Goal: Information Seeking & Learning: Learn about a topic

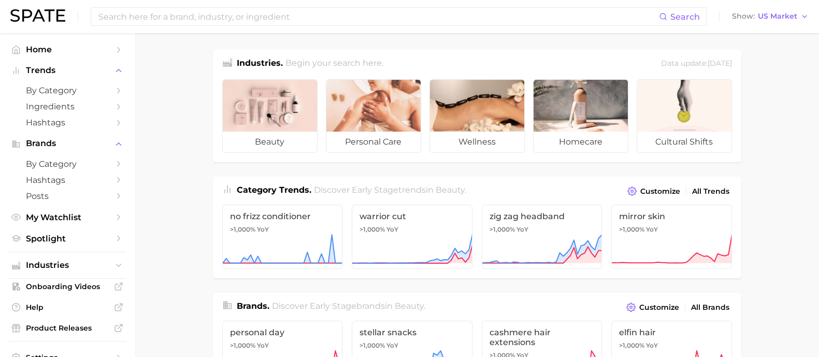
drag, startPoint x: 179, startPoint y: 206, endPoint x: 175, endPoint y: 200, distance: 6.3
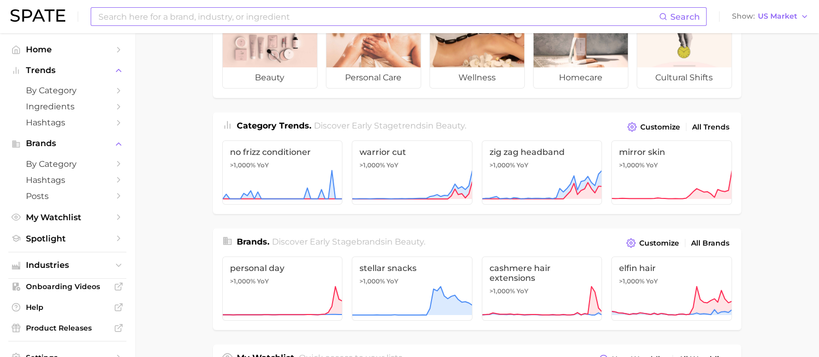
click at [254, 11] on input at bounding box center [377, 17] width 561 height 18
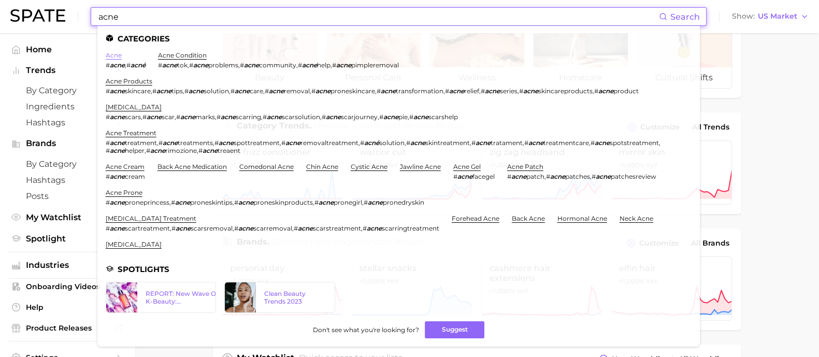
type input "acne"
click at [111, 54] on link "acne" at bounding box center [114, 55] width 16 height 8
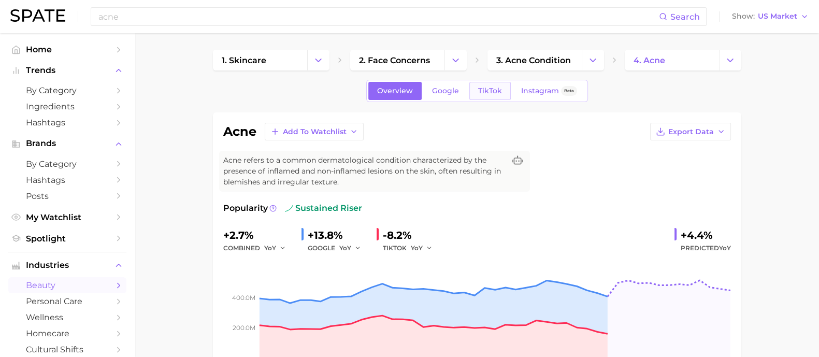
click at [474, 85] on link "TikTok" at bounding box center [489, 91] width 41 height 18
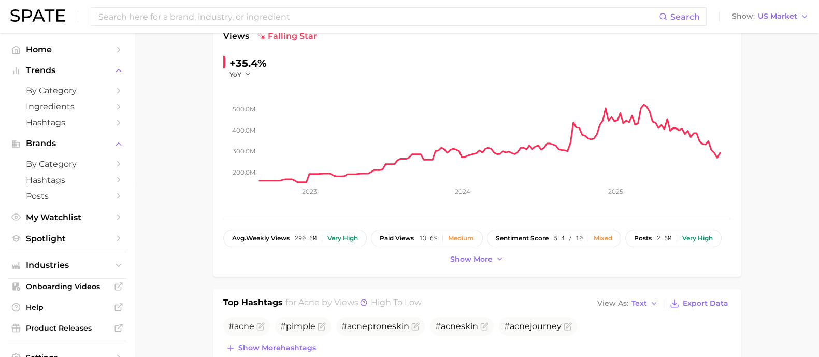
scroll to position [194, 0]
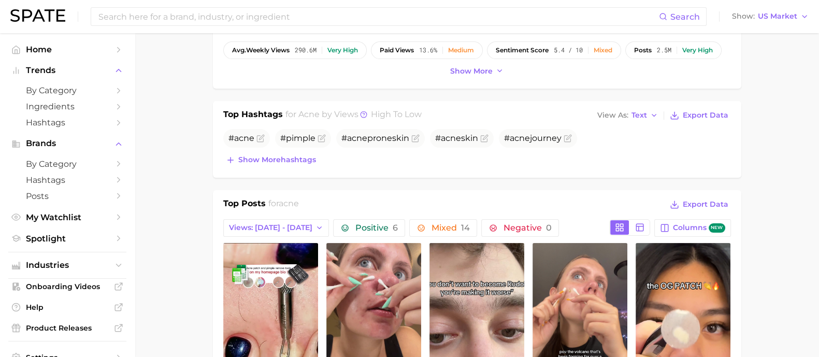
scroll to position [388, 0]
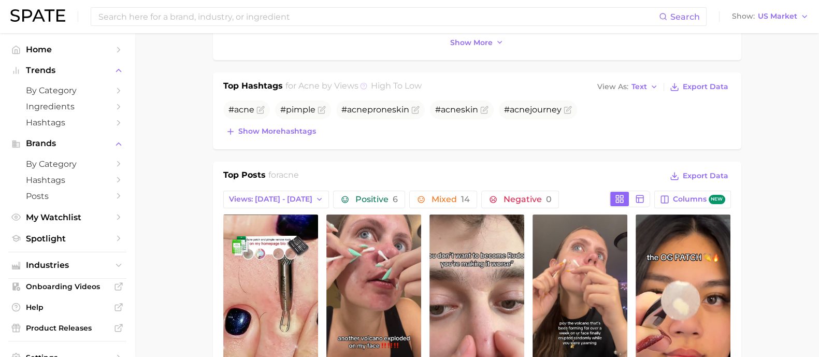
click at [361, 83] on icon at bounding box center [363, 85] width 7 height 7
click at [363, 84] on icon at bounding box center [363, 85] width 7 height 7
click at [364, 85] on icon at bounding box center [363, 85] width 7 height 7
click at [363, 84] on icon at bounding box center [364, 85] width 2 height 2
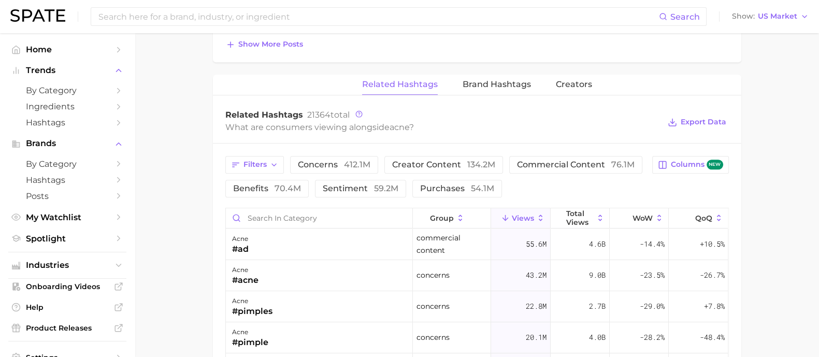
scroll to position [777, 0]
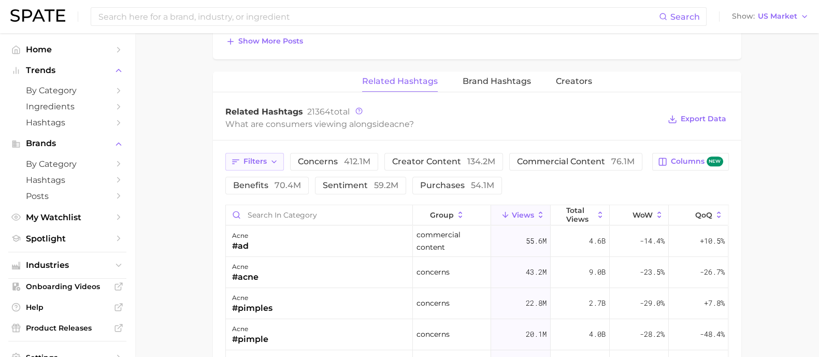
click at [246, 157] on span "Filters" at bounding box center [254, 161] width 23 height 9
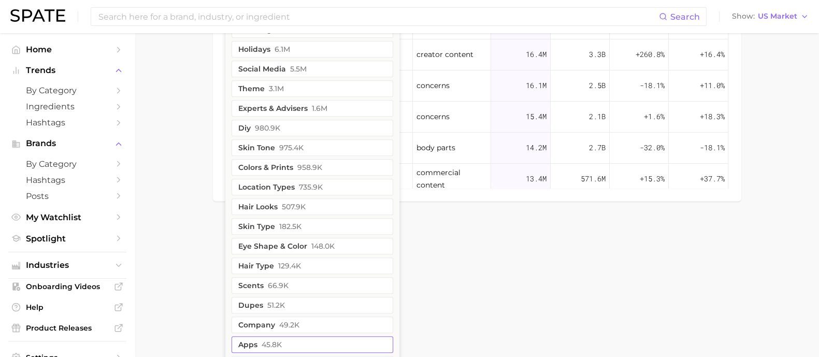
scroll to position [859, 0]
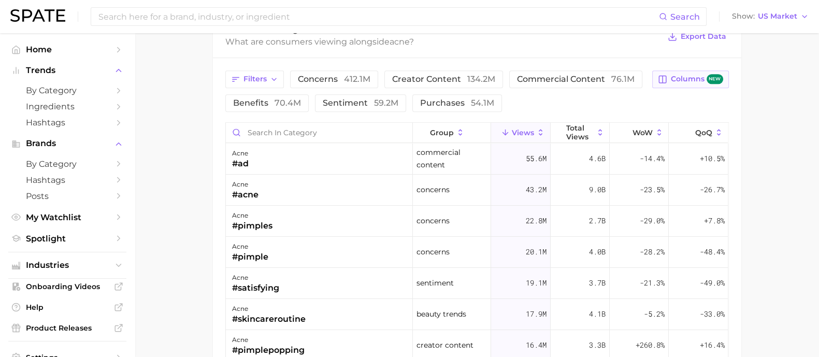
click at [689, 79] on span "Columns new" at bounding box center [696, 79] width 52 height 10
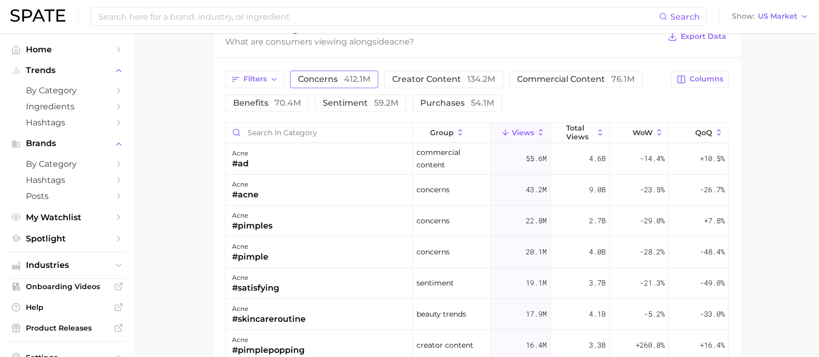
click at [339, 84] on button "concerns 412.1m" at bounding box center [334, 79] width 88 height 18
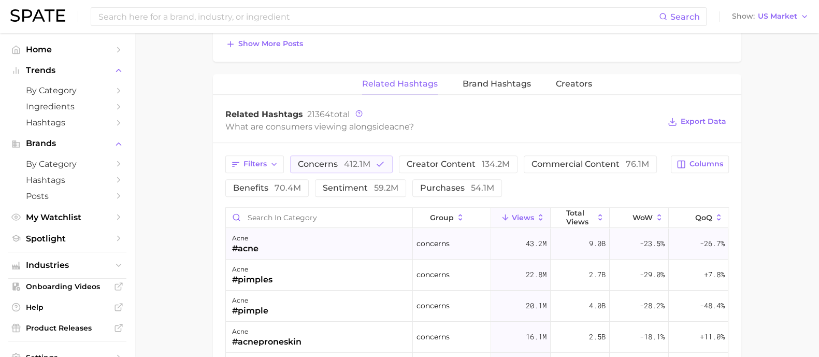
scroll to position [849, 0]
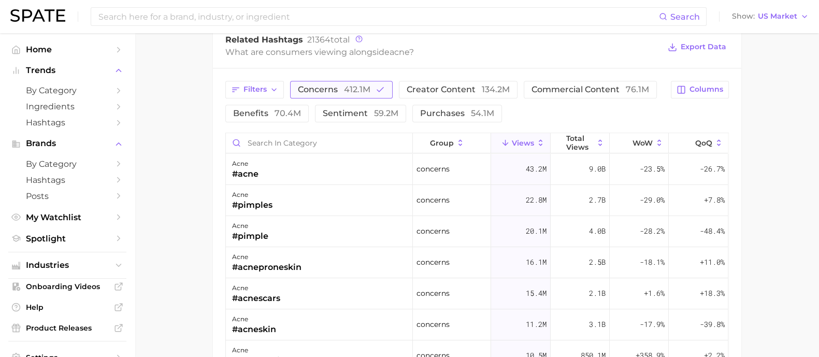
click at [370, 90] on button "concerns 412.1m" at bounding box center [341, 90] width 103 height 18
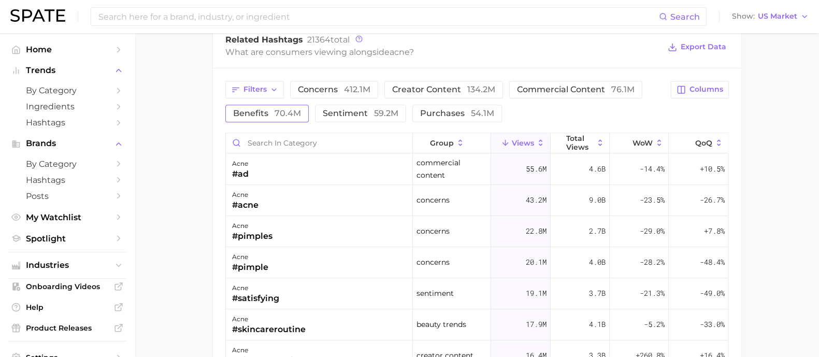
click at [253, 117] on button "benefits 70.4m" at bounding box center [266, 114] width 83 height 18
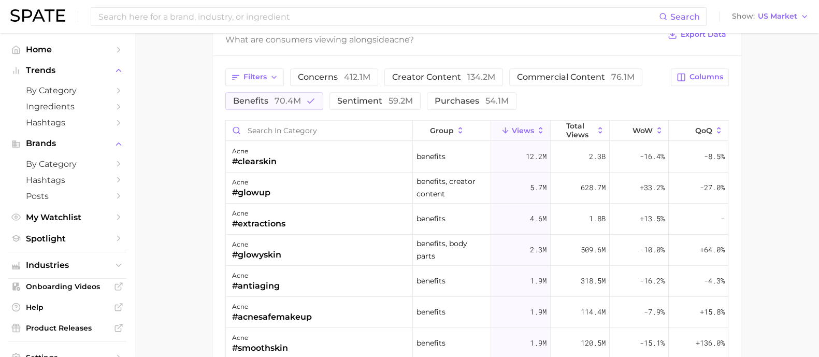
scroll to position [655, 0]
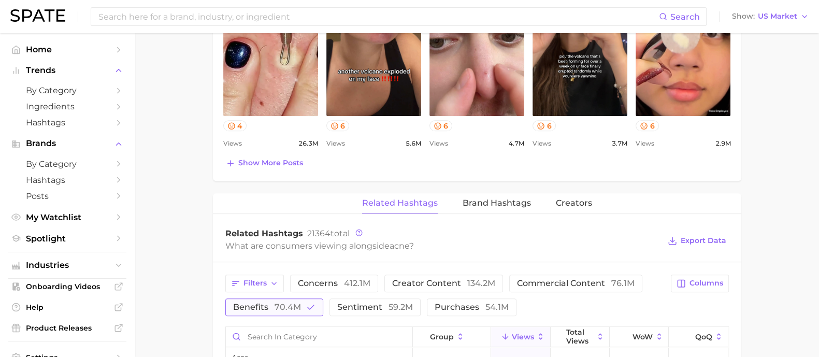
click at [300, 308] on button "benefits 70.4m" at bounding box center [274, 307] width 98 height 18
click at [308, 338] on input "Search in category" at bounding box center [319, 337] width 186 height 20
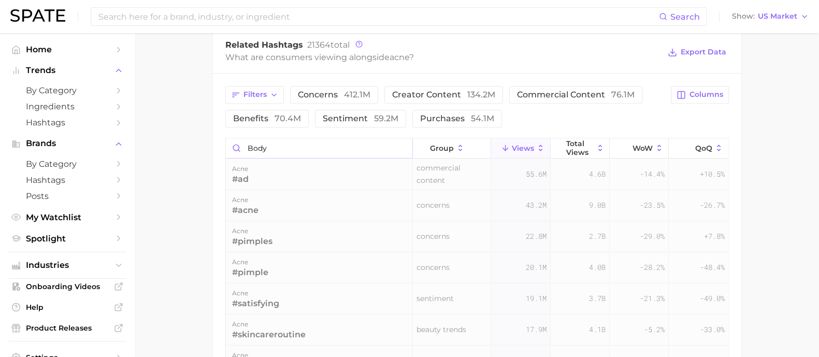
scroll to position [849, 0]
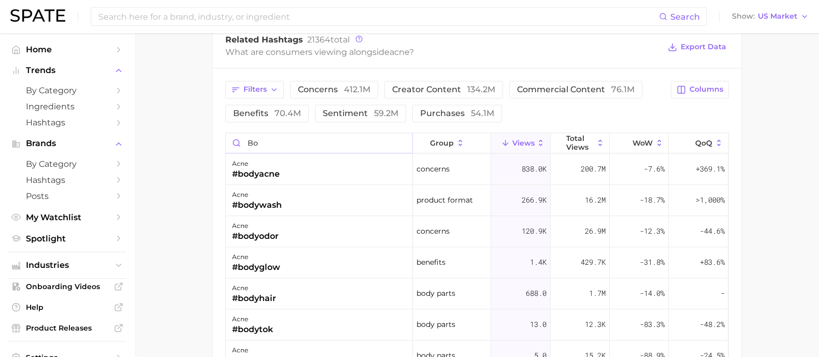
type input "b"
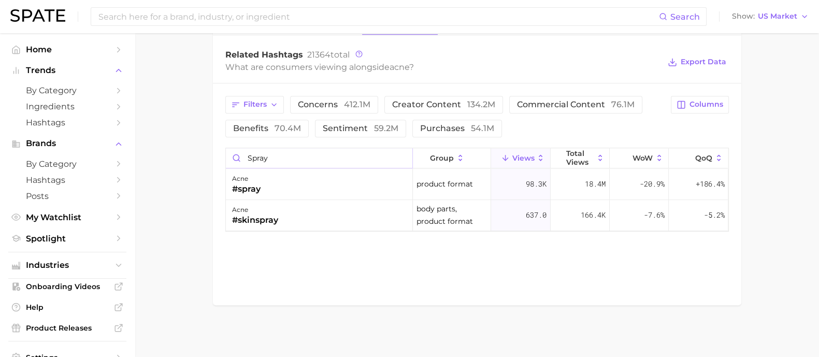
scroll to position [832, 0]
type input "s"
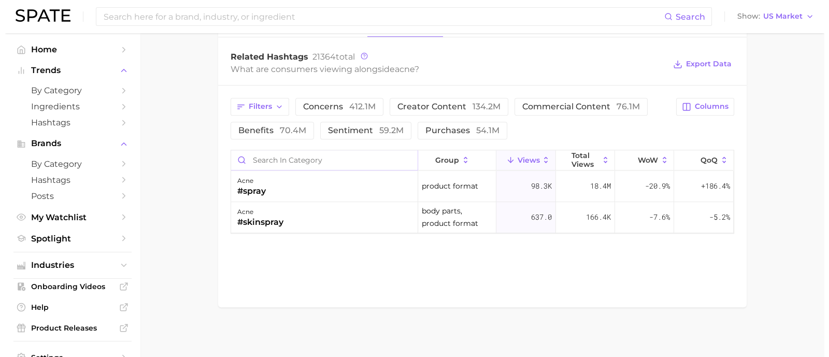
scroll to position [849, 0]
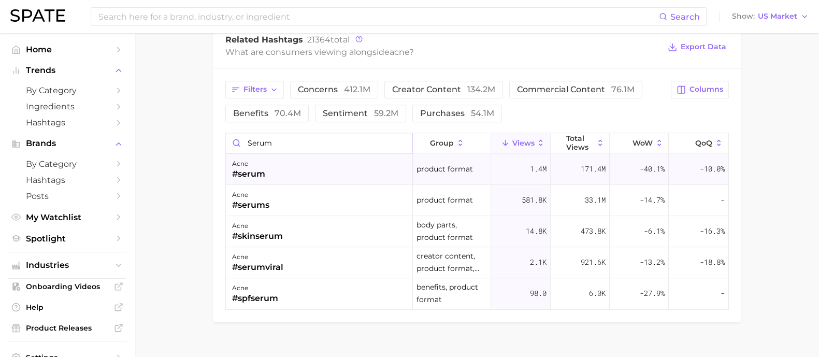
type input "serum"
click at [318, 162] on div "acne #serum" at bounding box center [319, 169] width 187 height 31
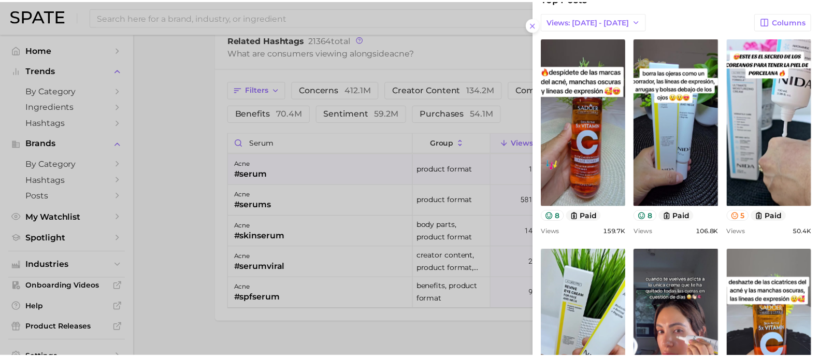
scroll to position [64, 0]
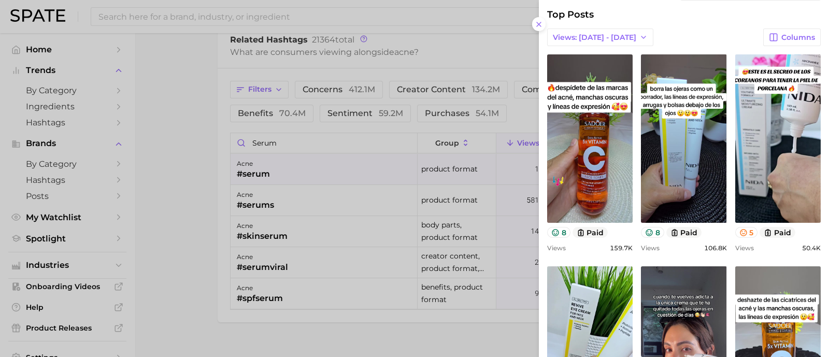
click at [193, 218] on div at bounding box center [414, 178] width 829 height 357
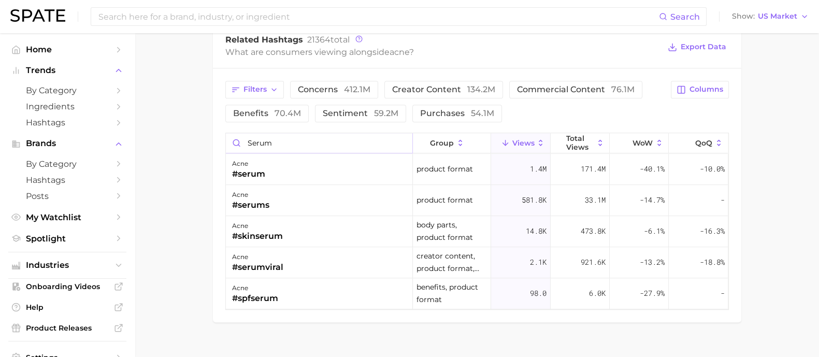
drag, startPoint x: 296, startPoint y: 143, endPoint x: 195, endPoint y: 131, distance: 101.3
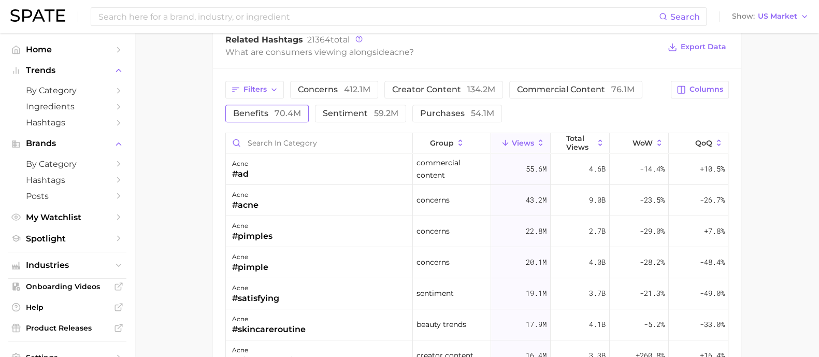
drag, startPoint x: 220, startPoint y: 118, endPoint x: 230, endPoint y: 106, distance: 15.8
click at [222, 118] on div "Filters concerns 412.1m creator content 134.2m commercial content 76.1m benefit…" at bounding box center [477, 284] width 528 height 433
click at [269, 89] on button "Filters" at bounding box center [254, 90] width 59 height 18
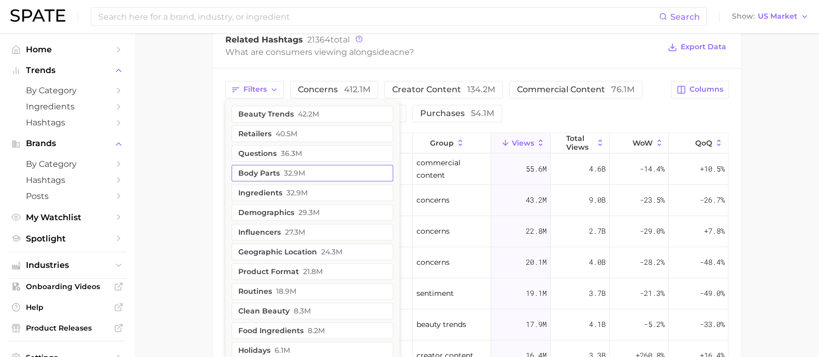
click at [298, 189] on span "32.9m" at bounding box center [296, 193] width 21 height 8
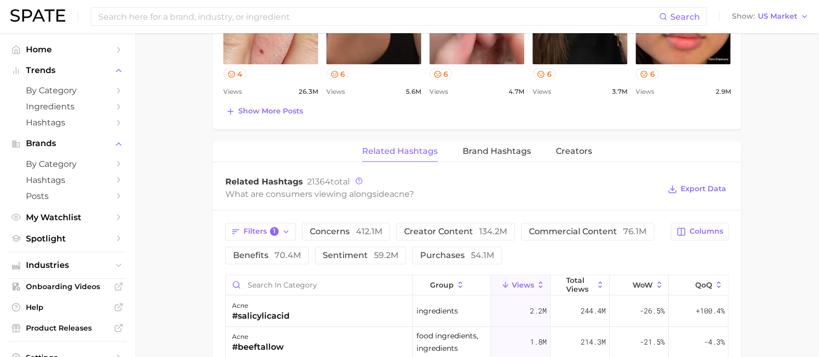
scroll to position [785, 0]
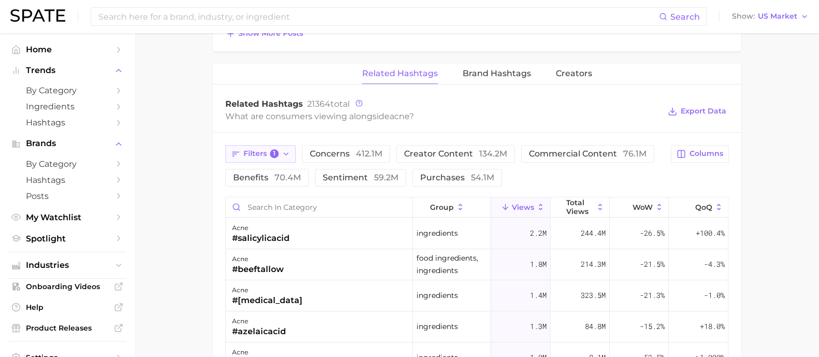
click at [261, 149] on span "Filters 1" at bounding box center [261, 153] width 36 height 9
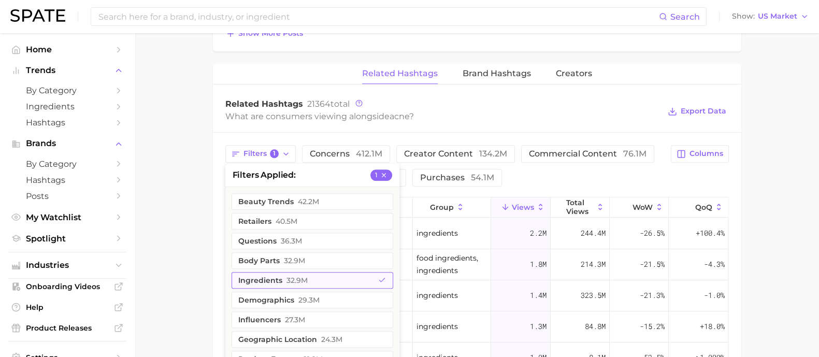
click at [366, 279] on button "ingredients 32.9m" at bounding box center [312, 280] width 162 height 17
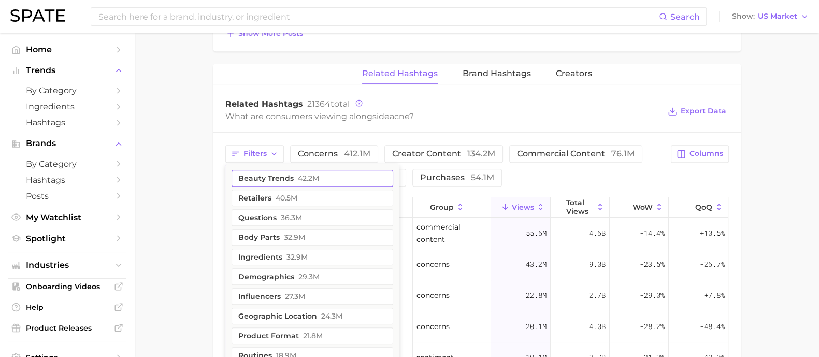
click at [342, 178] on button "beauty trends 42.2m" at bounding box center [312, 178] width 162 height 17
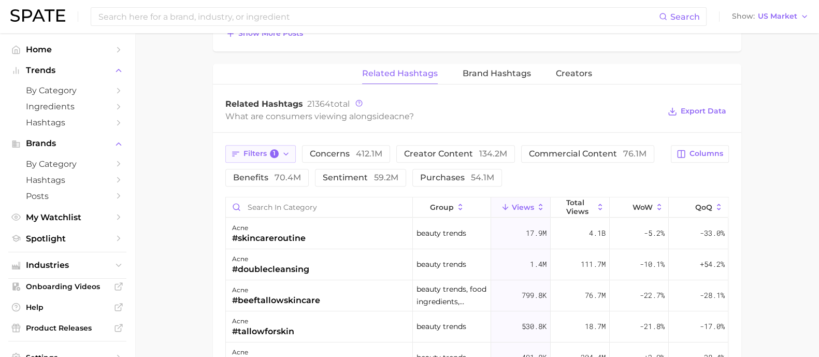
click at [278, 151] on span "1" at bounding box center [274, 153] width 9 height 9
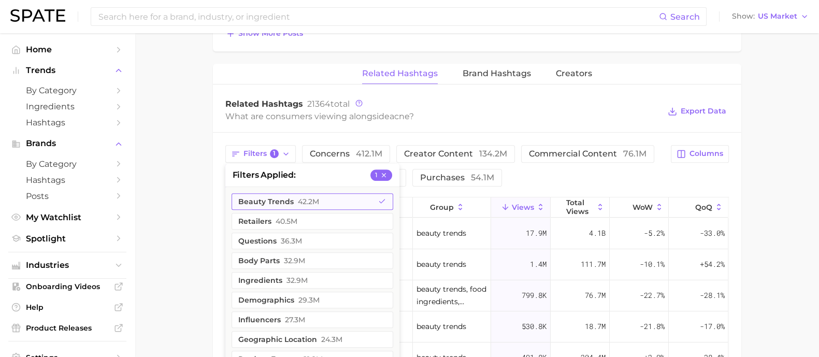
click at [380, 198] on icon "button" at bounding box center [382, 201] width 8 height 8
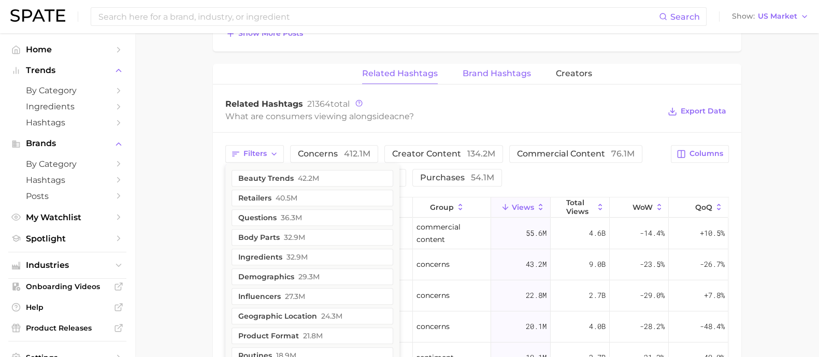
click at [507, 81] on button "Brand Hashtags" at bounding box center [496, 74] width 68 height 20
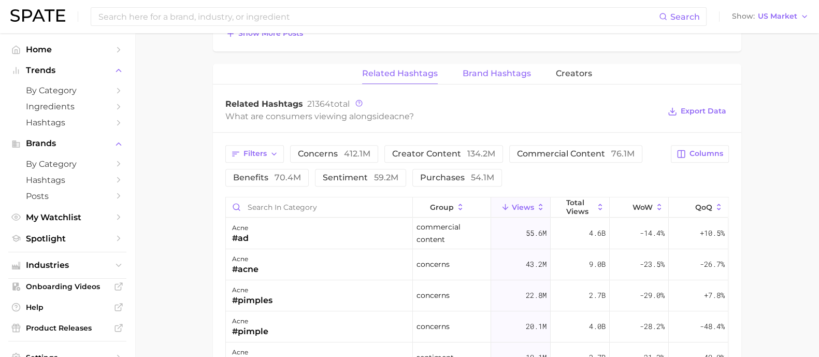
click at [485, 71] on span "Brand Hashtags" at bounding box center [496, 73] width 68 height 9
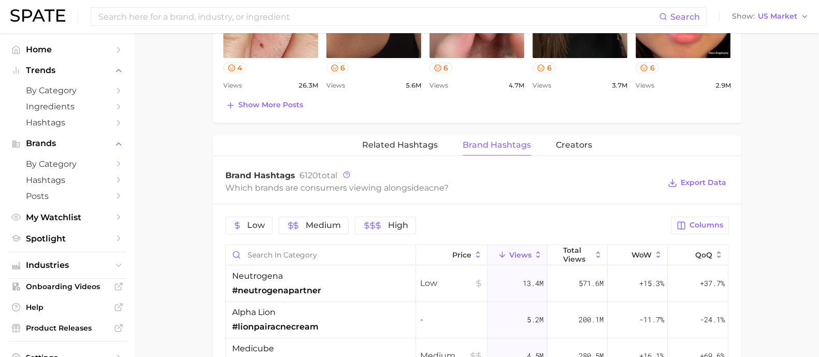
scroll to position [696, 0]
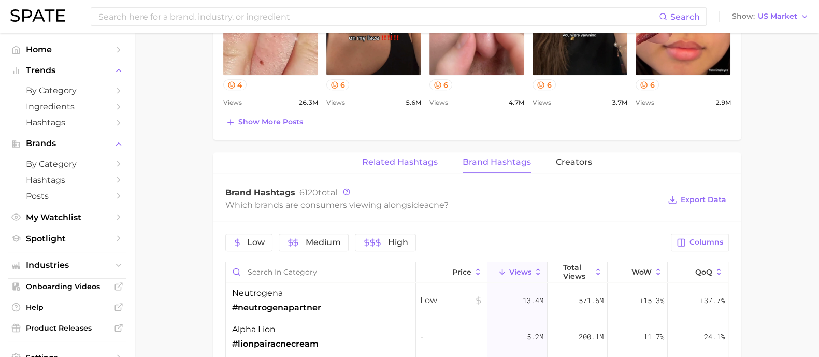
click at [395, 157] on span "Related Hashtags" at bounding box center [400, 161] width 76 height 9
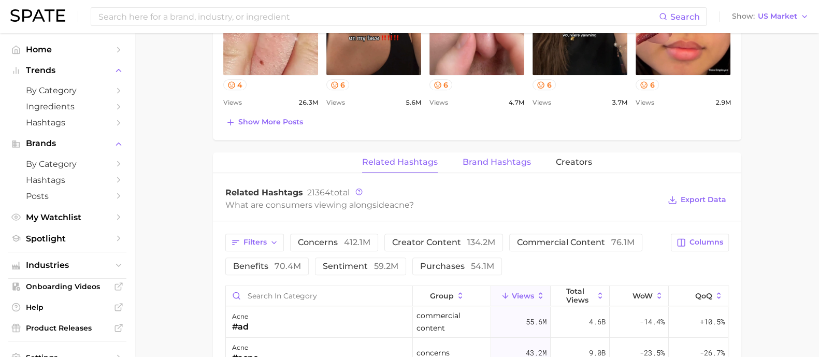
click at [523, 157] on span "Brand Hashtags" at bounding box center [496, 161] width 68 height 9
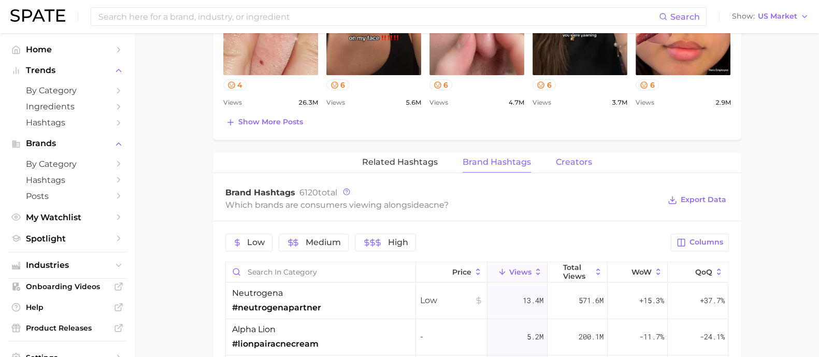
click at [562, 157] on span "Creators" at bounding box center [574, 161] width 36 height 9
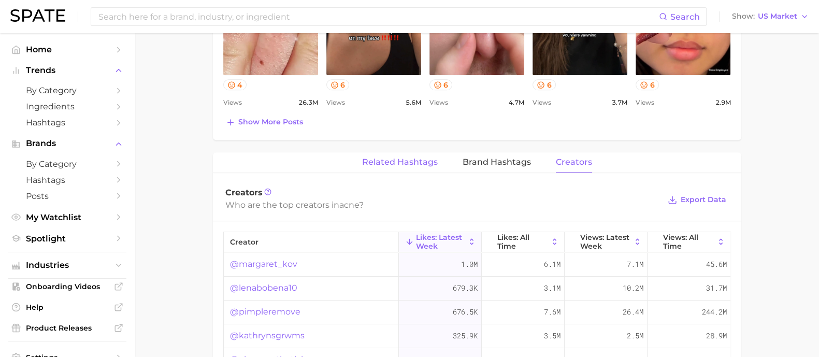
click at [407, 154] on button "Related Hashtags" at bounding box center [400, 162] width 76 height 20
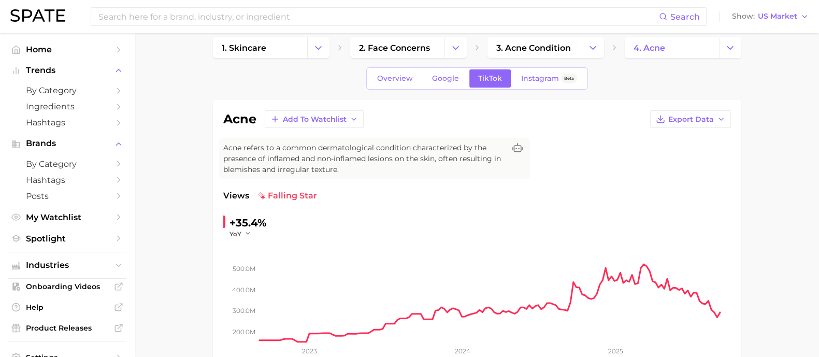
scroll to position [0, 0]
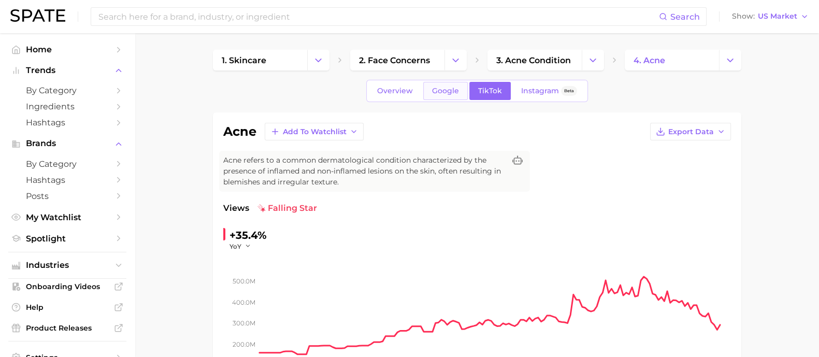
click at [439, 92] on span "Google" at bounding box center [445, 90] width 27 height 9
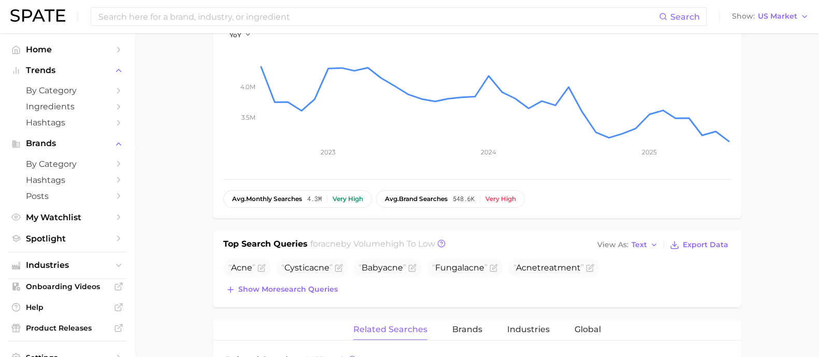
scroll to position [258, 0]
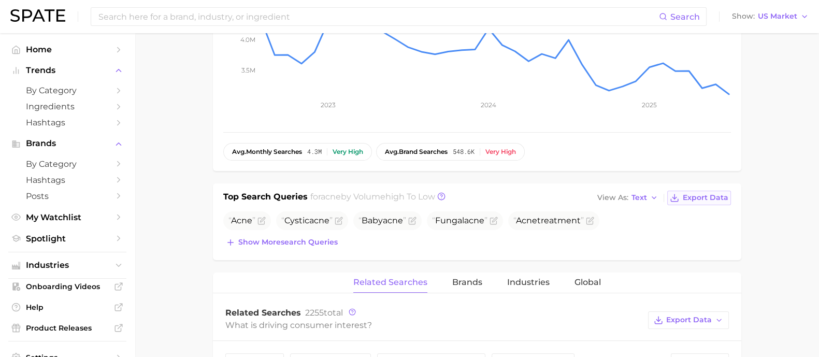
click at [716, 193] on span "Export Data" at bounding box center [706, 197] width 46 height 9
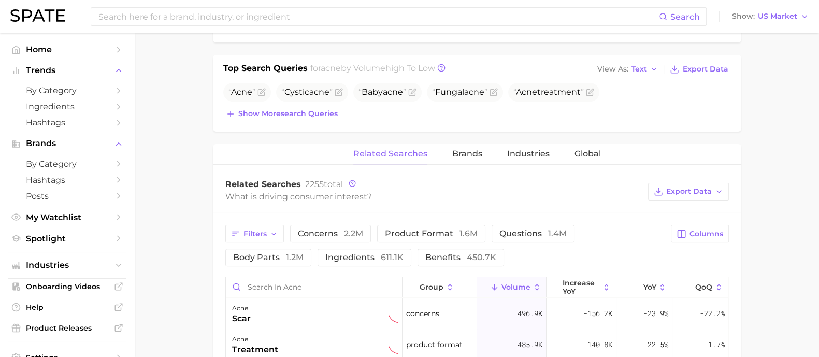
scroll to position [388, 0]
click at [294, 116] on button "Show more search queries" at bounding box center [281, 112] width 117 height 15
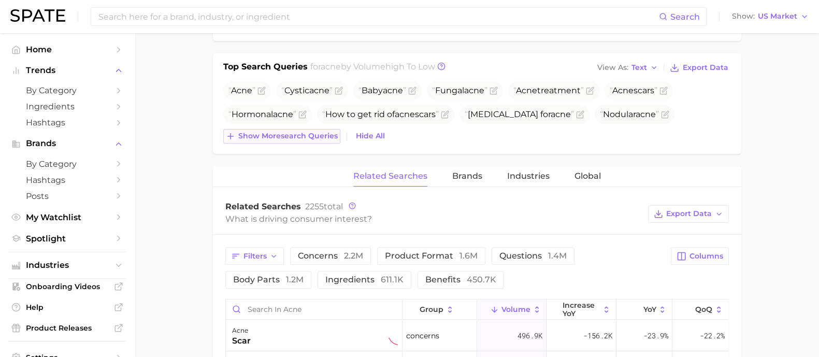
click at [294, 132] on span "Show more search queries" at bounding box center [287, 136] width 99 height 9
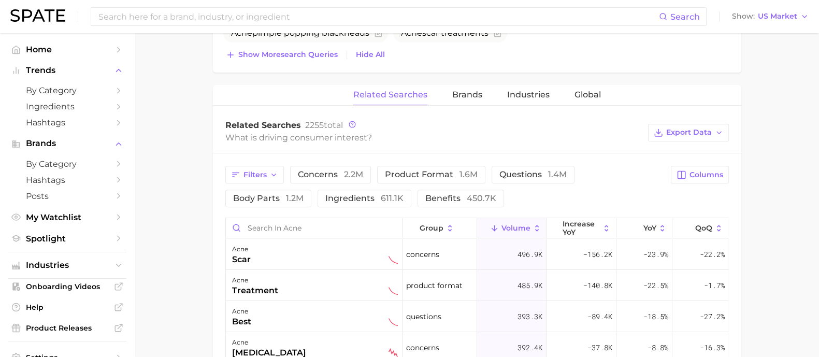
scroll to position [583, 0]
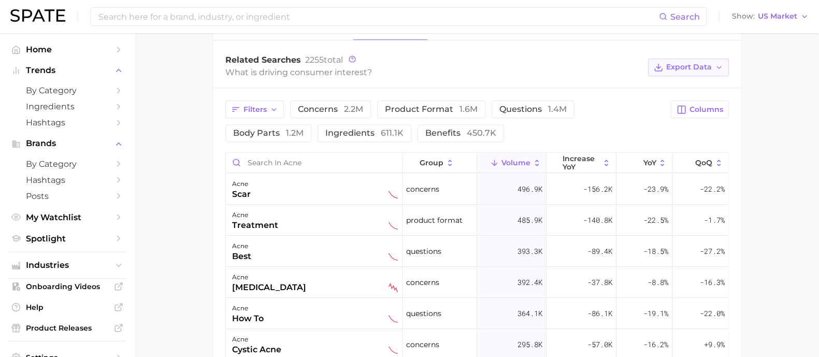
click at [695, 61] on button "Export Data" at bounding box center [688, 68] width 81 height 18
click at [678, 86] on span "Table Data CSV" at bounding box center [660, 86] width 57 height 9
click at [335, 104] on span "concerns 2.2m" at bounding box center [330, 109] width 65 height 10
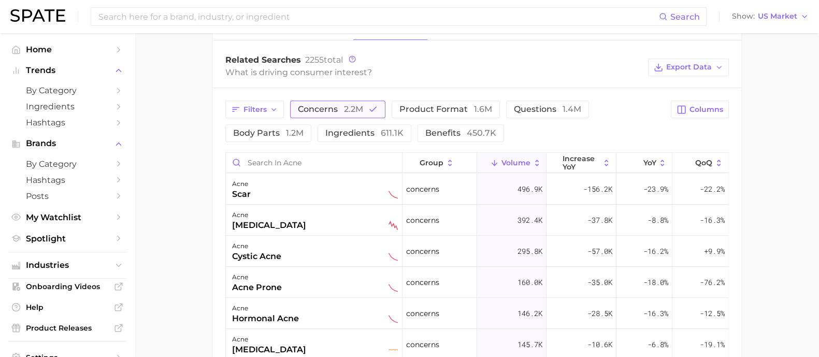
click at [335, 104] on span "concerns 2.2m" at bounding box center [330, 109] width 65 height 10
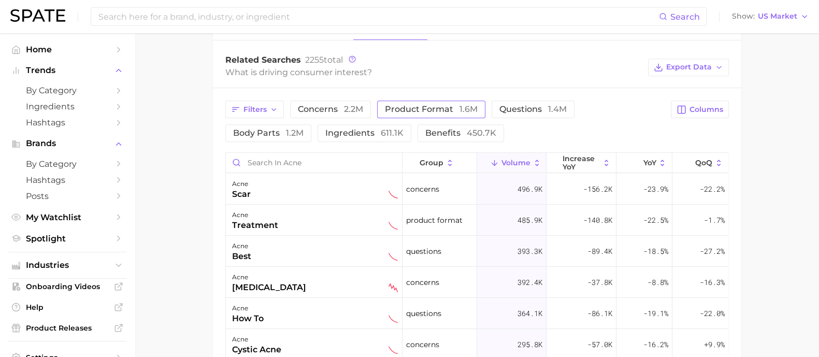
click at [413, 106] on span "product format 1.6m" at bounding box center [431, 109] width 93 height 10
click at [171, 210] on main "1. skincare 2. face concerns 3. acne condition 4. acne Overview Google TikTok I…" at bounding box center [477, 12] width 684 height 1123
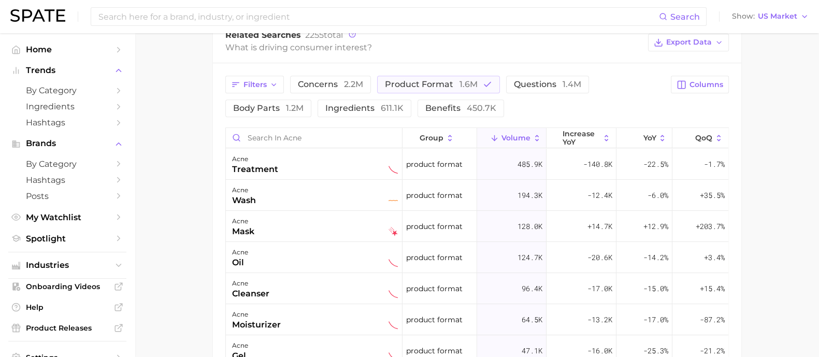
scroll to position [609, 0]
click at [298, 138] on input "Search in acne" at bounding box center [314, 137] width 176 height 20
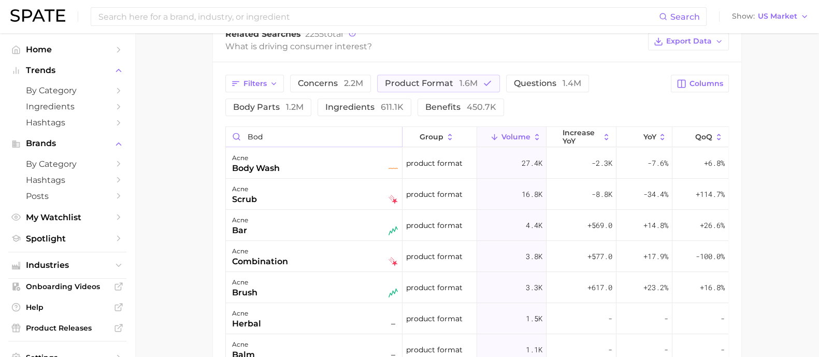
scroll to position [587, 0]
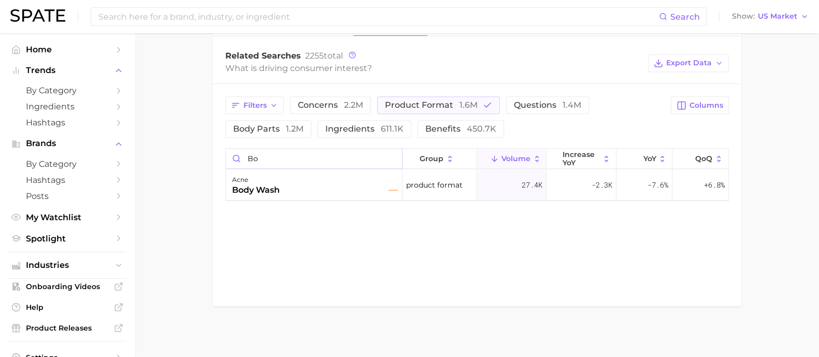
type input "b"
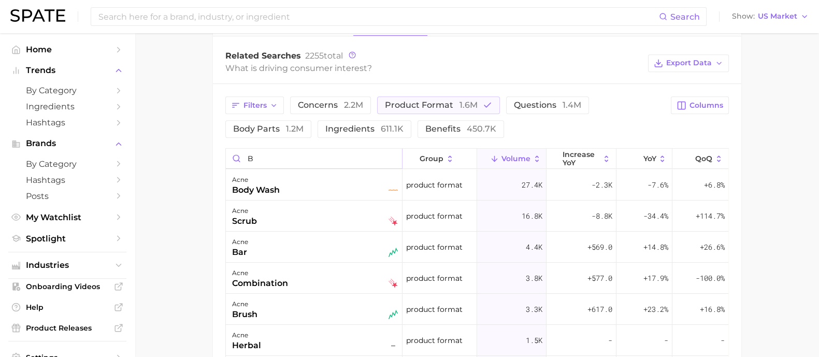
scroll to position [609, 0]
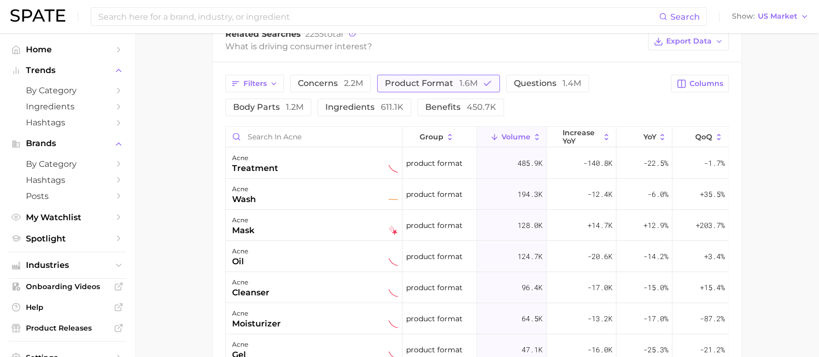
click at [472, 80] on span "1.6m" at bounding box center [468, 83] width 18 height 10
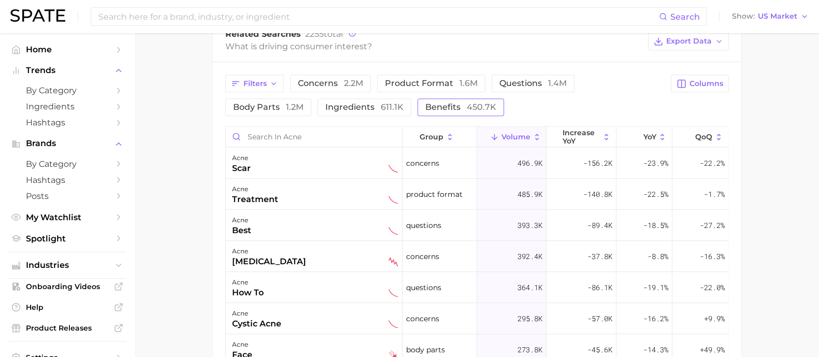
click at [425, 102] on span "benefits 450.7k" at bounding box center [460, 107] width 71 height 10
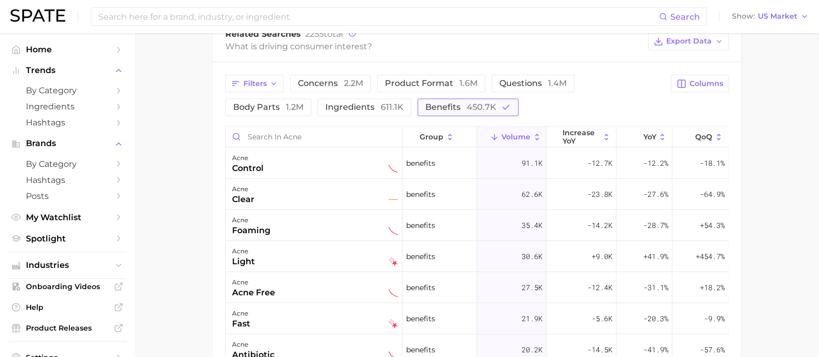
click at [425, 102] on span "benefits 450.7k" at bounding box center [460, 107] width 71 height 10
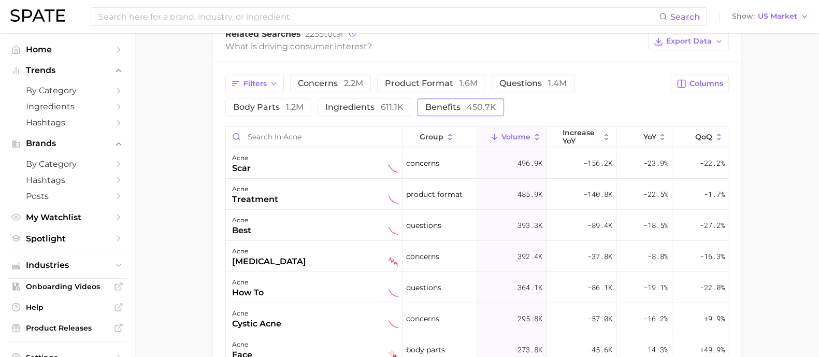
click at [425, 102] on span "benefits 450.7k" at bounding box center [460, 107] width 71 height 10
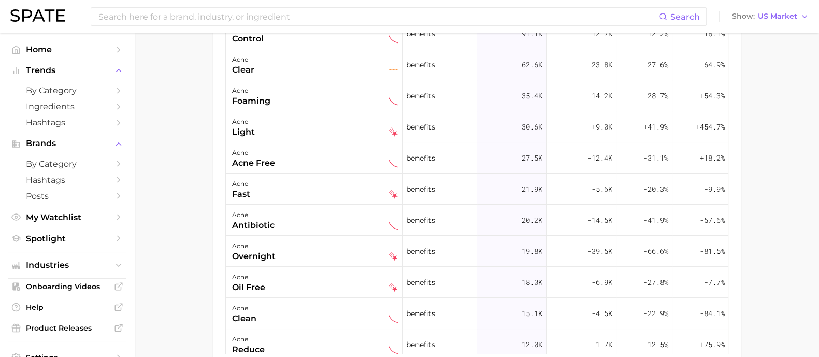
scroll to position [604, 0]
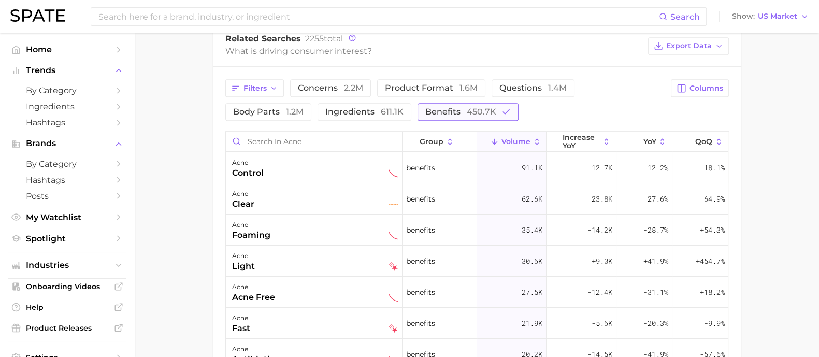
click at [467, 115] on span "450.7k" at bounding box center [482, 112] width 30 height 10
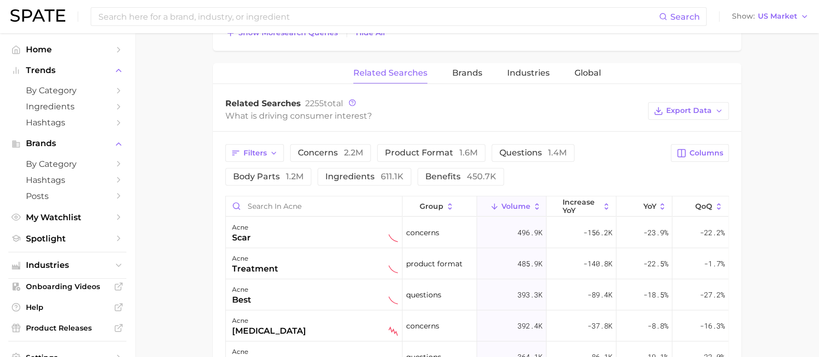
scroll to position [474, 0]
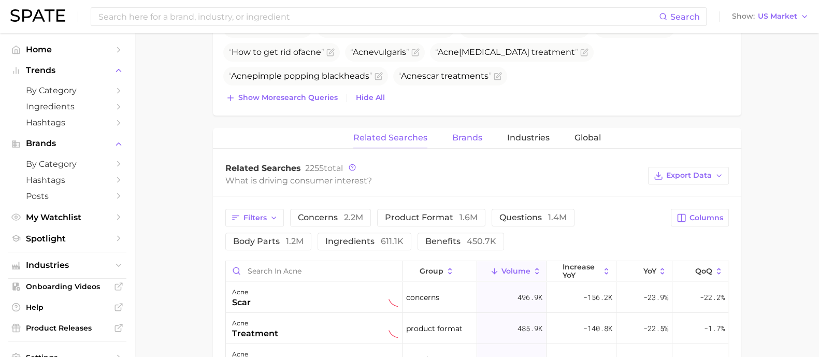
click at [478, 140] on span "Brands" at bounding box center [467, 137] width 30 height 9
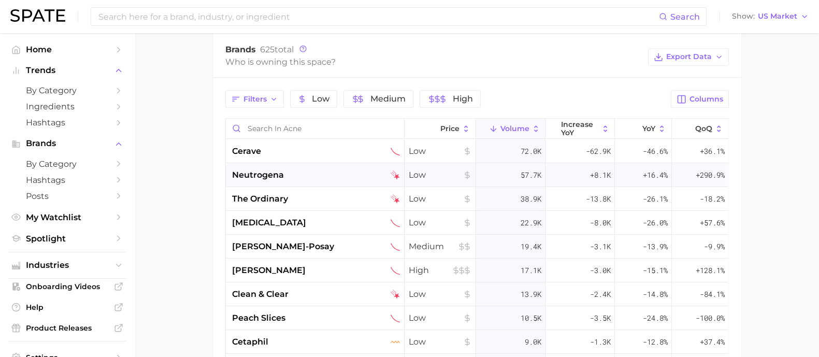
scroll to position [604, 0]
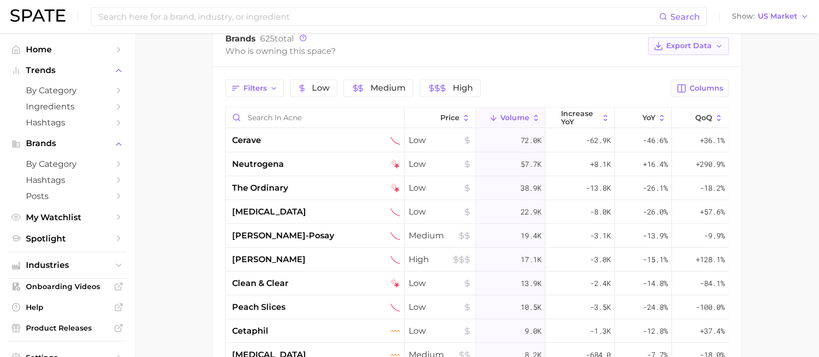
click at [691, 45] on span "Export Data" at bounding box center [689, 45] width 46 height 9
click at [673, 63] on span "Table Data CSV" at bounding box center [660, 65] width 57 height 9
click at [511, 68] on div "Filters Low Medium High Columns Price Volume increase YoY YoY QoQ cerave Low 72…" at bounding box center [477, 272] width 528 height 410
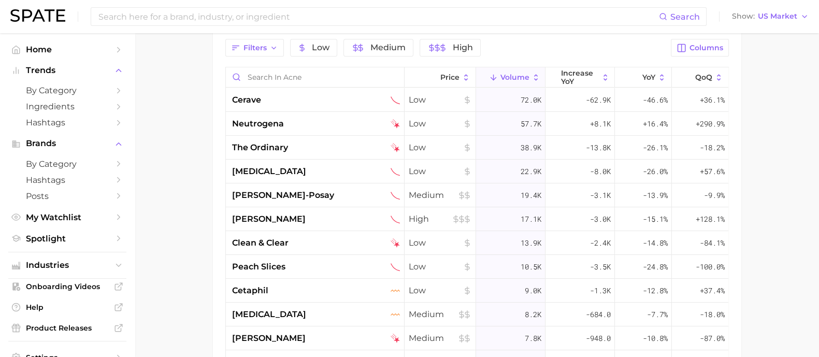
scroll to position [643, 0]
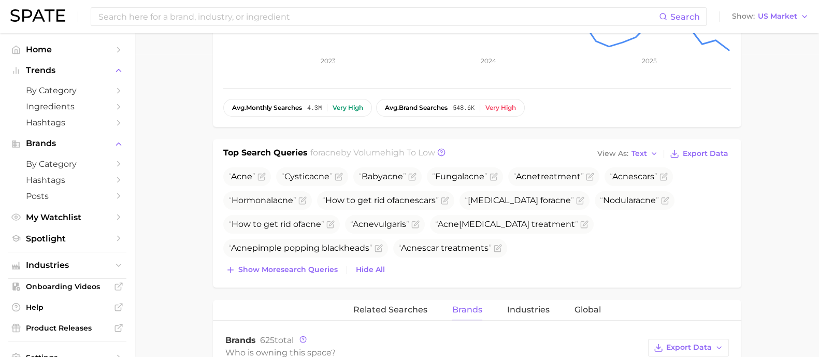
scroll to position [280, 0]
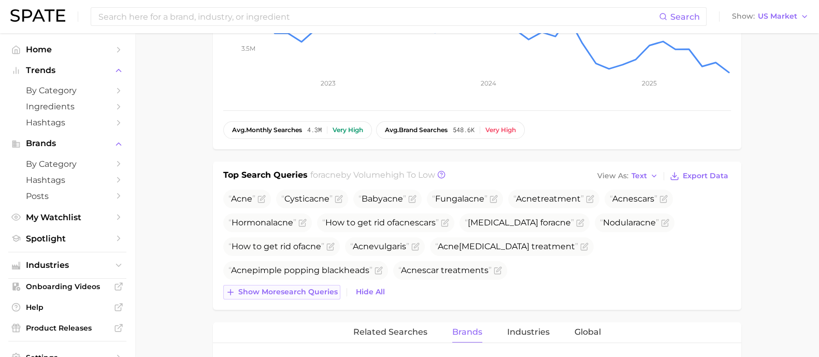
click at [291, 295] on button "Show more search queries" at bounding box center [281, 292] width 117 height 15
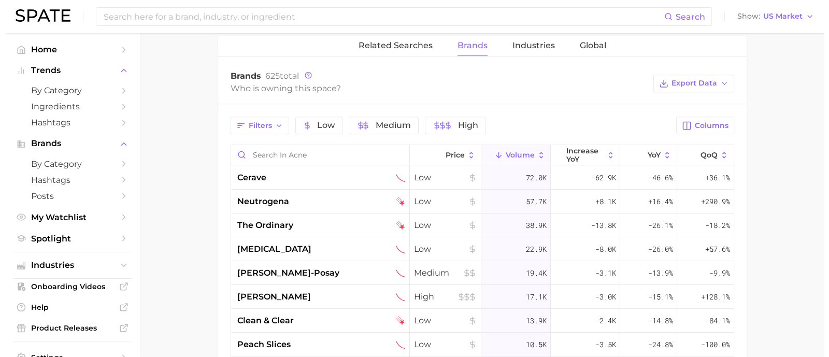
scroll to position [591, 0]
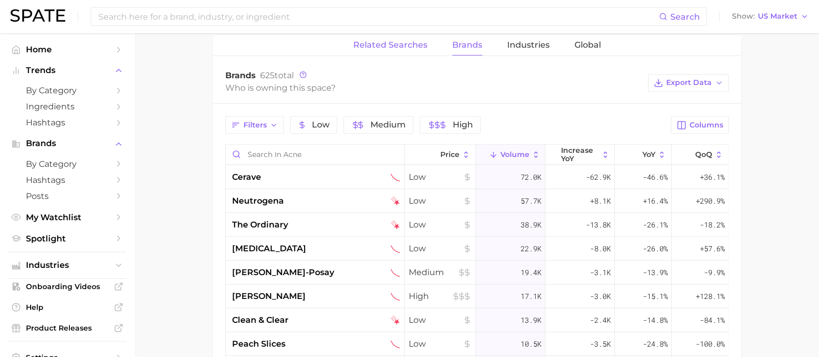
click at [414, 45] on span "Related Searches" at bounding box center [390, 44] width 74 height 9
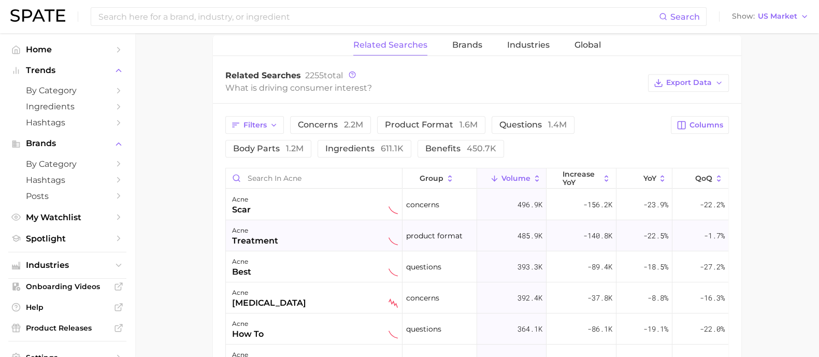
click at [291, 244] on div "acne treatment" at bounding box center [315, 235] width 166 height 23
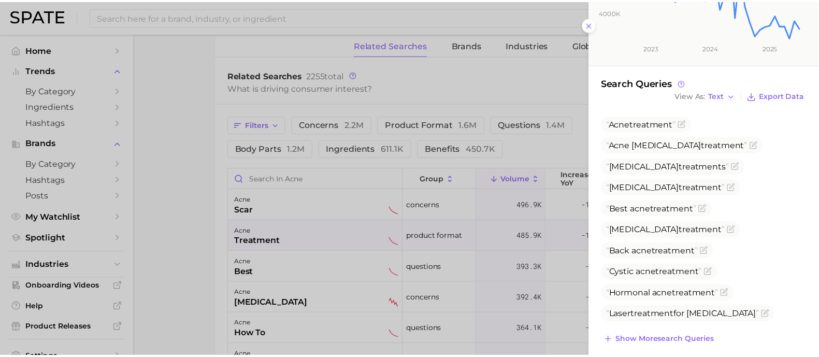
scroll to position [251, 0]
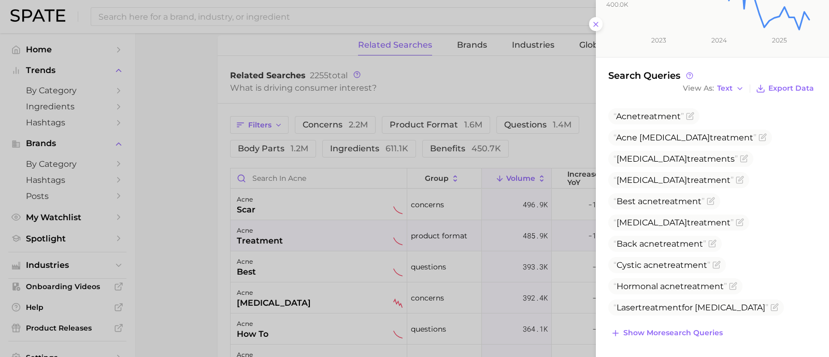
click at [189, 112] on div at bounding box center [414, 178] width 829 height 357
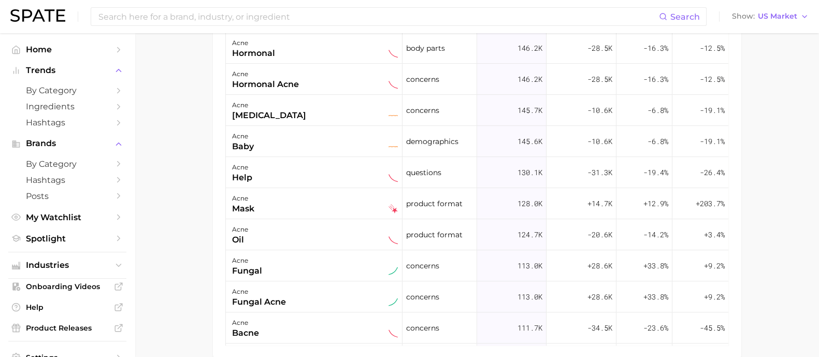
scroll to position [388, 0]
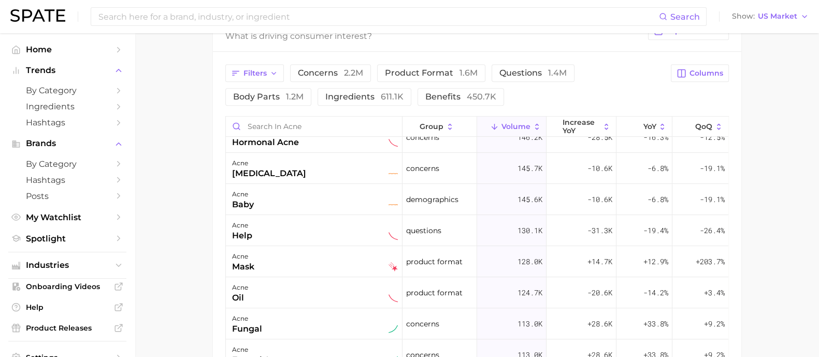
scroll to position [617, 0]
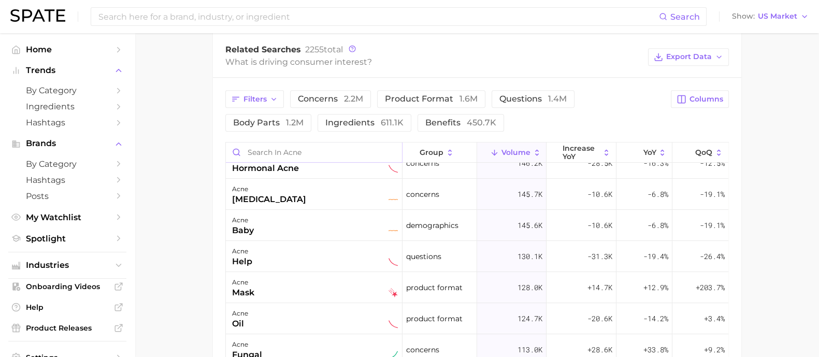
click at [354, 146] on input "Search in acne" at bounding box center [314, 152] width 176 height 20
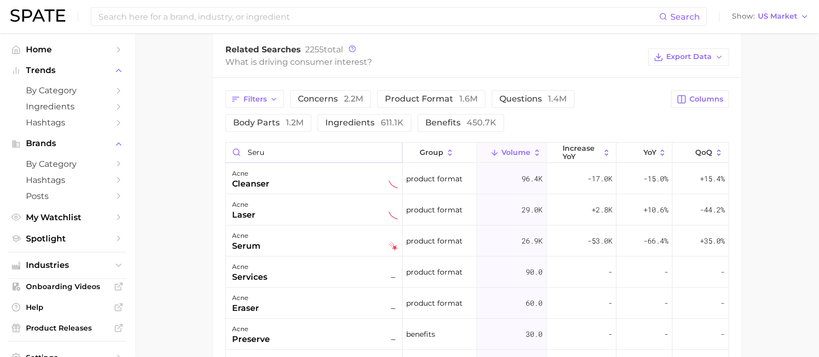
scroll to position [611, 0]
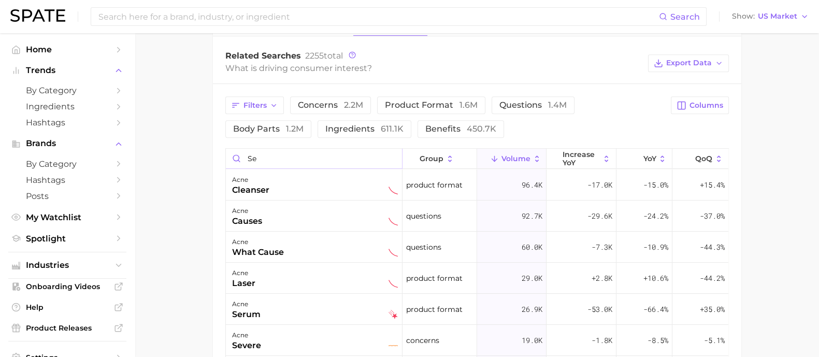
type input "s"
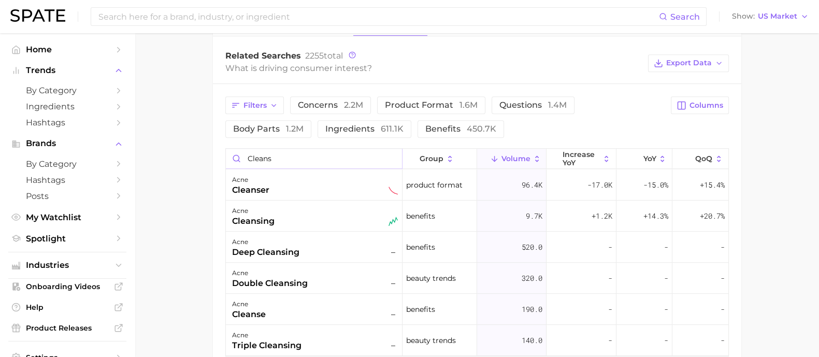
scroll to position [617, 0]
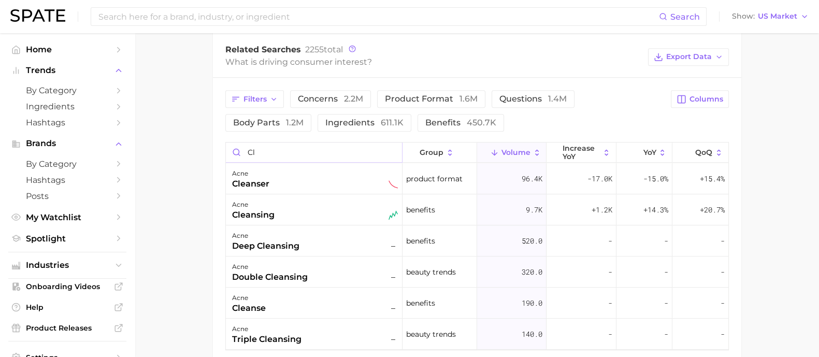
type input "c"
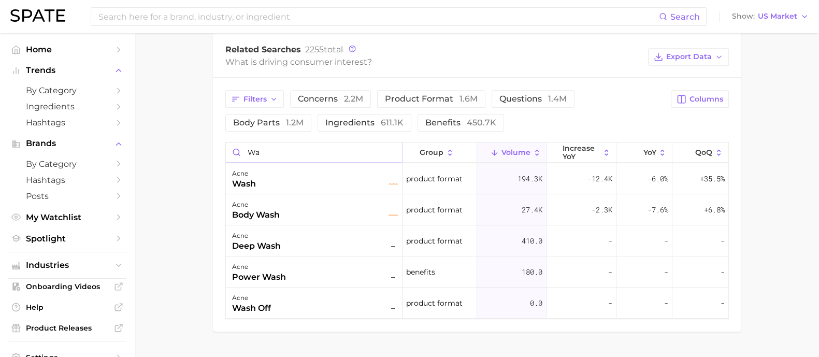
type input "w"
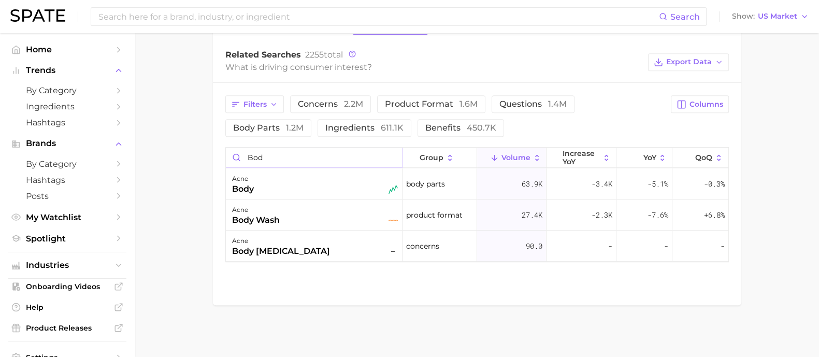
scroll to position [611, 0]
type input "b"
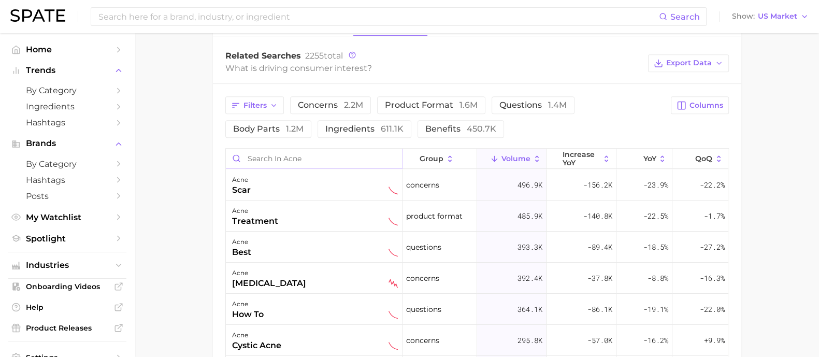
scroll to position [617, 0]
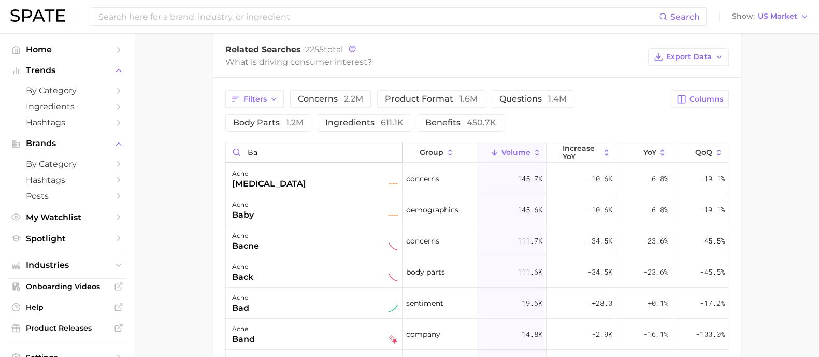
type input "b"
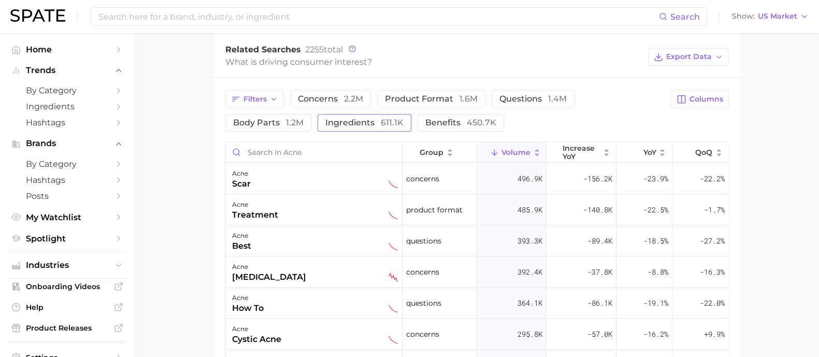
click at [325, 118] on span "ingredients 611.1k" at bounding box center [364, 123] width 78 height 10
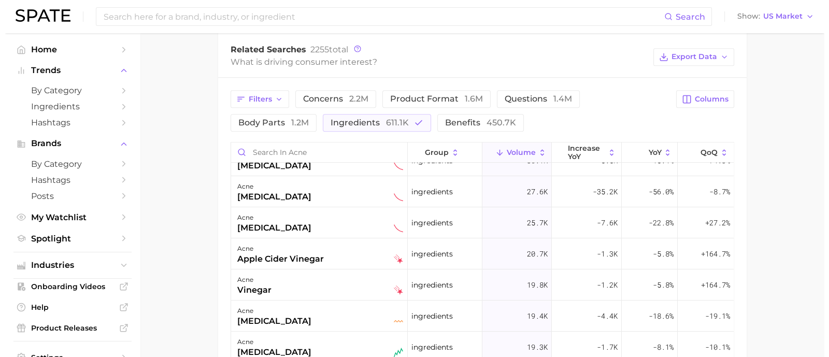
scroll to position [0, 0]
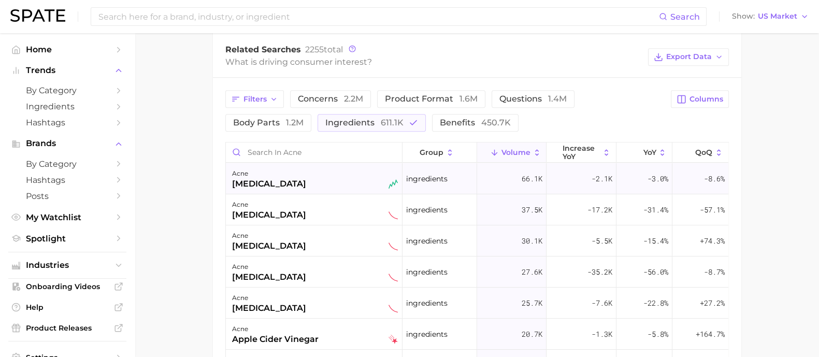
click at [312, 185] on div "acne [MEDICAL_DATA]" at bounding box center [315, 178] width 166 height 23
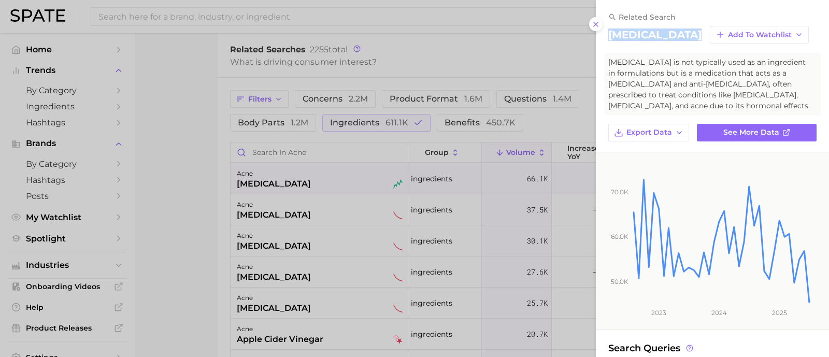
drag, startPoint x: 689, startPoint y: 35, endPoint x: 604, endPoint y: 33, distance: 85.0
click at [604, 33] on div "related search [MEDICAL_DATA] Add to Watchlist [MEDICAL_DATA] is not typically …" at bounding box center [712, 76] width 233 height 129
copy h2 "[MEDICAL_DATA]"
click at [510, 128] on div at bounding box center [414, 178] width 829 height 357
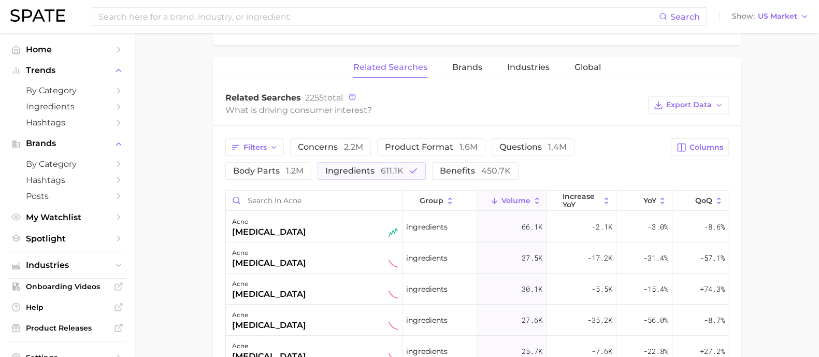
scroll to position [563, 0]
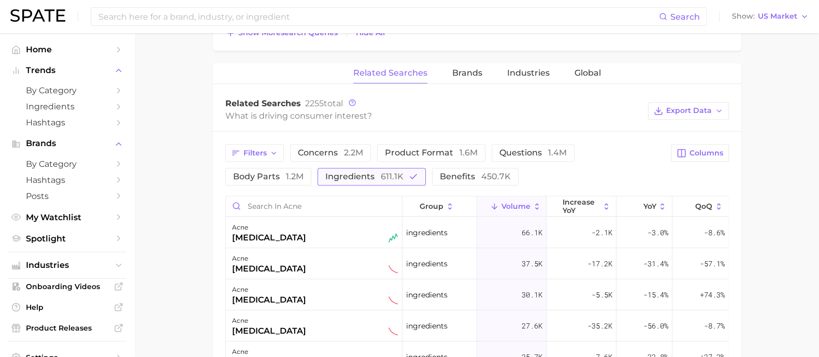
click at [381, 176] on span "611.1k" at bounding box center [392, 176] width 23 height 10
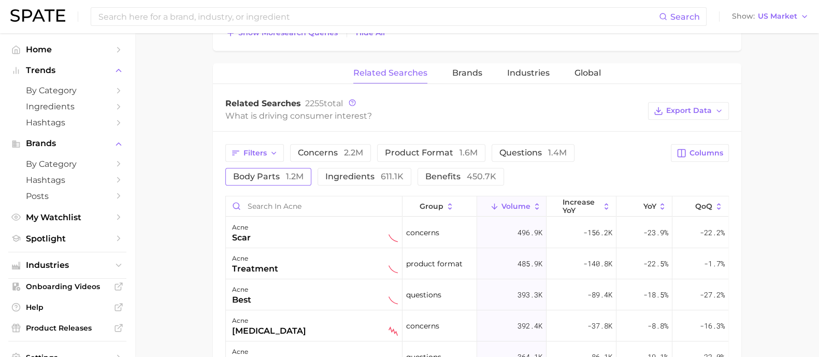
click at [311, 168] on button "body parts 1.2m" at bounding box center [268, 177] width 86 height 18
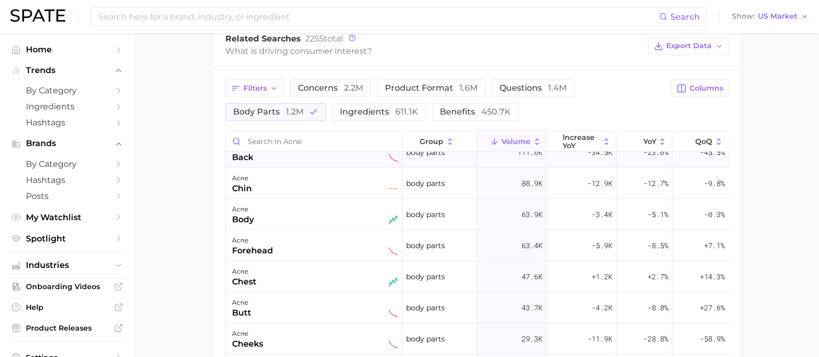
scroll to position [129, 0]
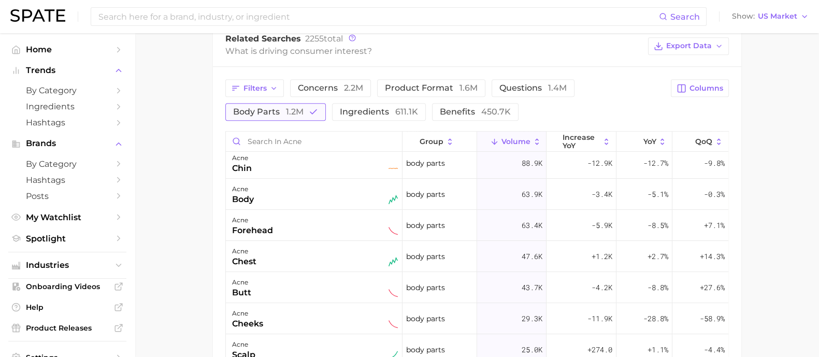
click at [291, 110] on span "1.2m" at bounding box center [295, 112] width 18 height 10
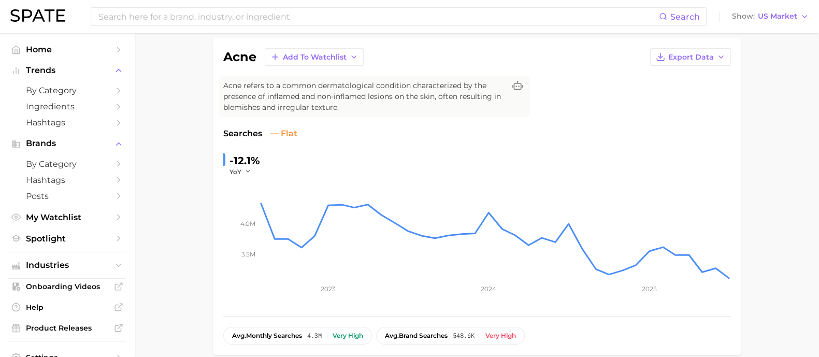
scroll to position [76, 0]
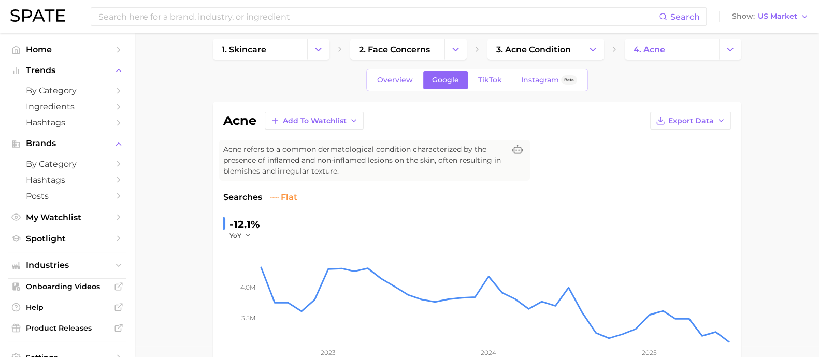
scroll to position [0, 0]
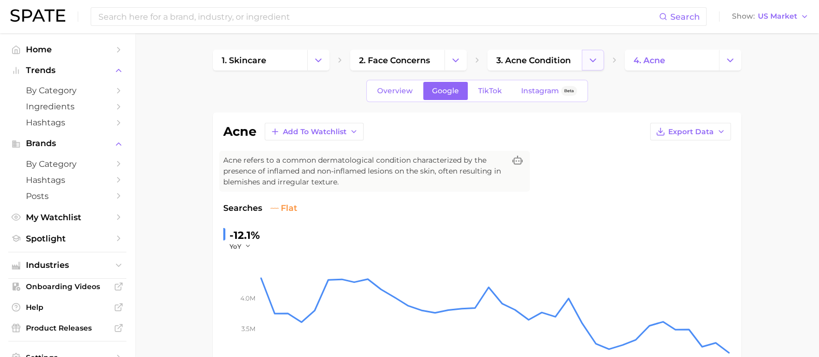
click at [588, 66] on button "Change Category" at bounding box center [593, 60] width 22 height 21
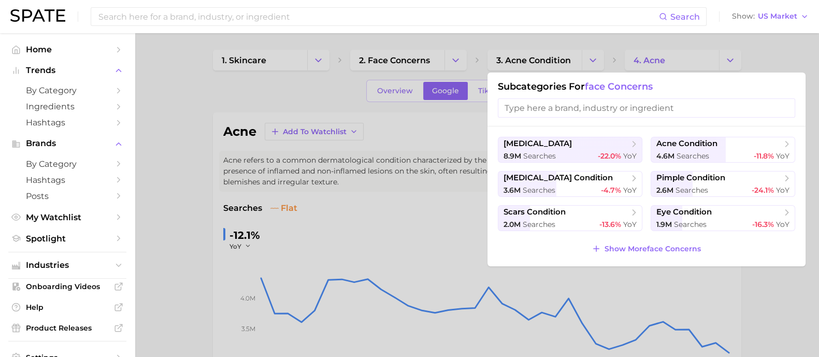
click at [793, 46] on div at bounding box center [409, 178] width 819 height 357
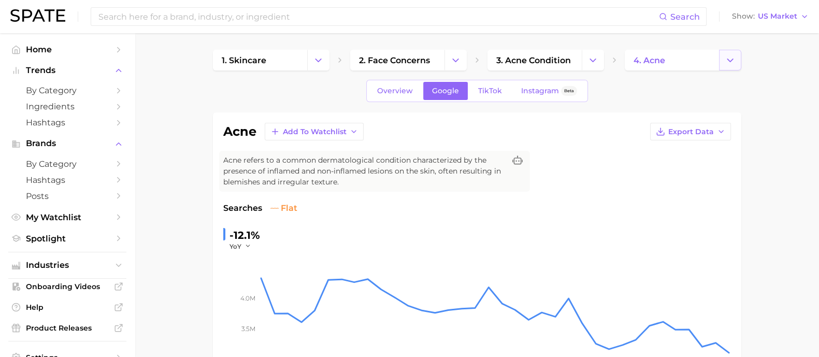
click at [726, 62] on icon "Change Category" at bounding box center [730, 60] width 11 height 11
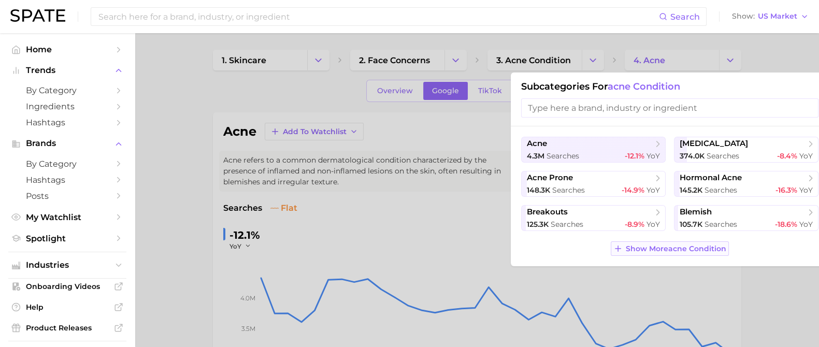
click at [658, 249] on span "Show More acne condition" at bounding box center [676, 248] width 100 height 9
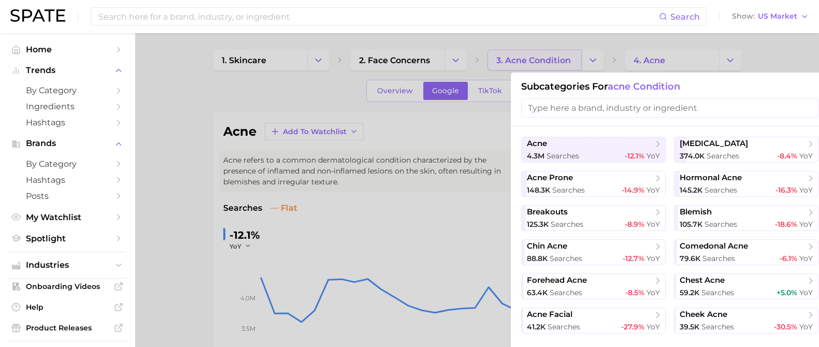
click at [522, 55] on div at bounding box center [409, 173] width 819 height 347
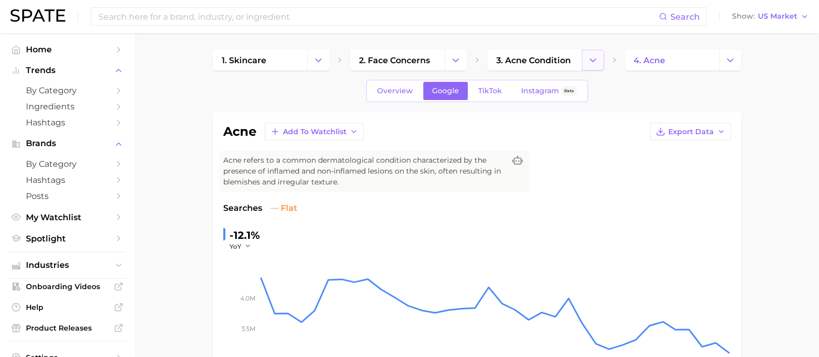
click at [584, 56] on button "Change Category" at bounding box center [593, 60] width 22 height 21
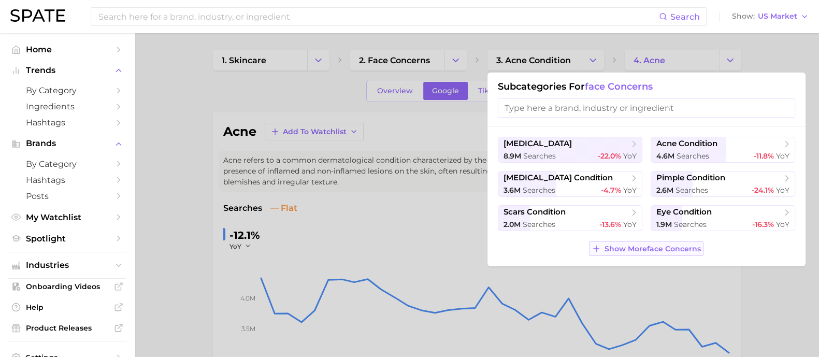
click at [663, 245] on span "Show More face concerns" at bounding box center [652, 248] width 96 height 9
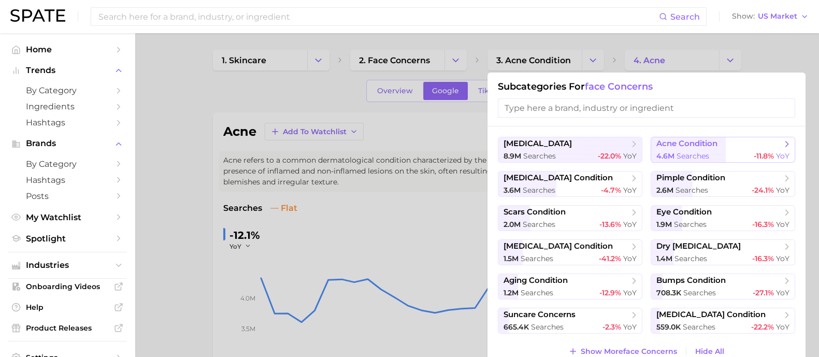
click at [697, 159] on span "searches" at bounding box center [692, 155] width 33 height 9
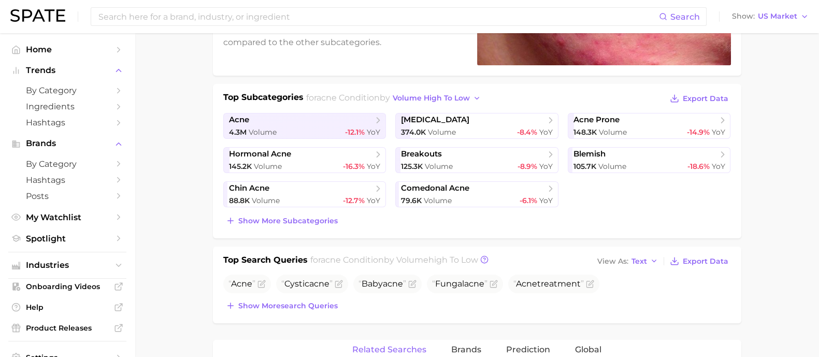
scroll to position [194, 0]
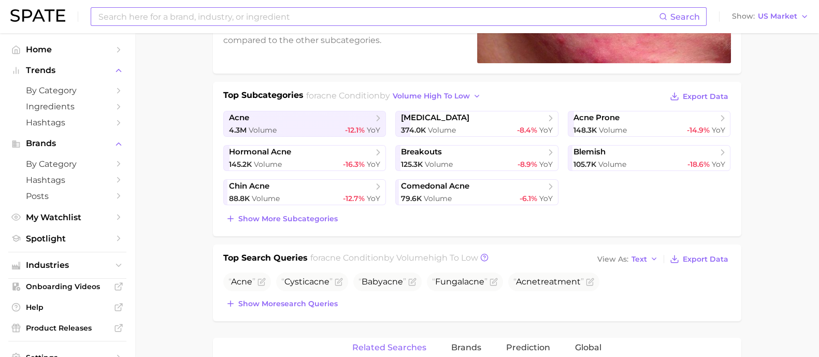
click at [263, 15] on input at bounding box center [377, 17] width 561 height 18
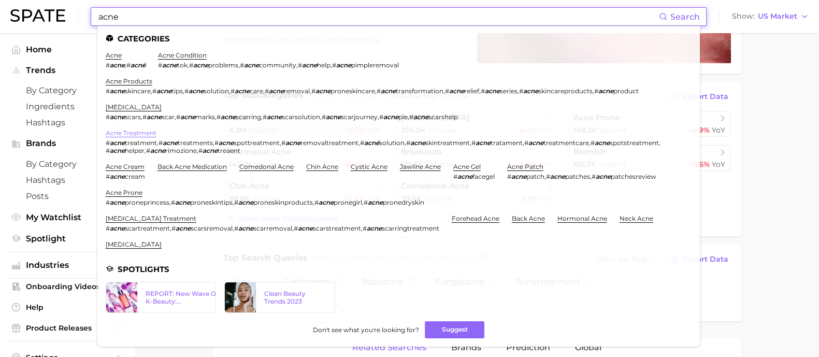
type input "acne"
click at [135, 131] on link "acne treatment" at bounding box center [131, 133] width 51 height 8
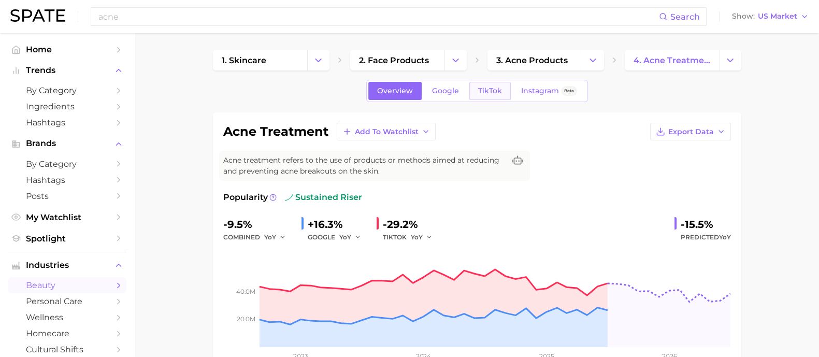
click at [478, 89] on span "TikTok" at bounding box center [490, 90] width 24 height 9
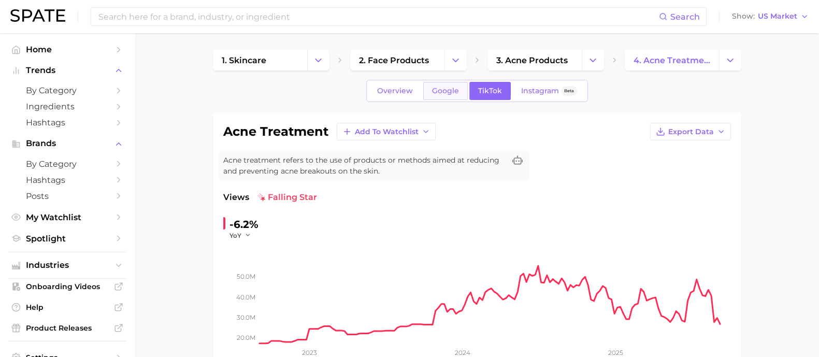
click at [457, 89] on span "Google" at bounding box center [445, 90] width 27 height 9
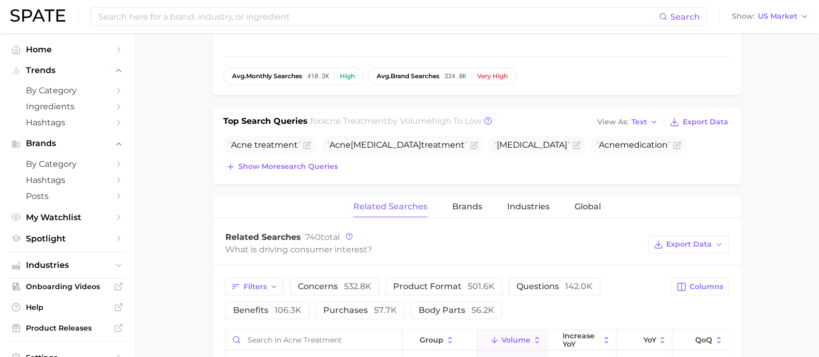
scroll to position [363, 0]
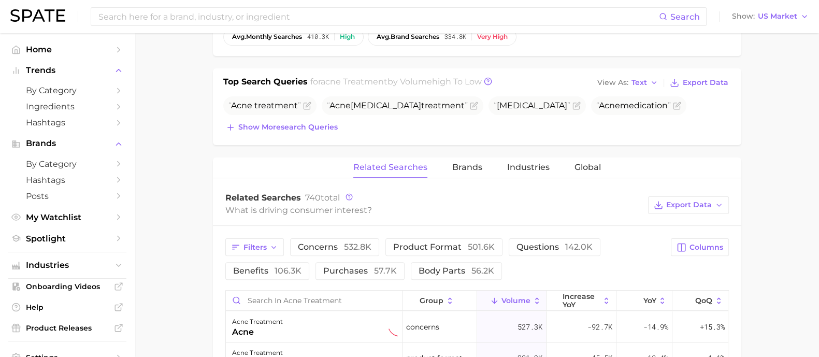
click at [160, 254] on main "1. skincare 2. face products 3. acne products 4. acne treatment Overview Google…" at bounding box center [477, 191] width 684 height 1040
click at [322, 125] on span "Show more search queries" at bounding box center [287, 127] width 99 height 9
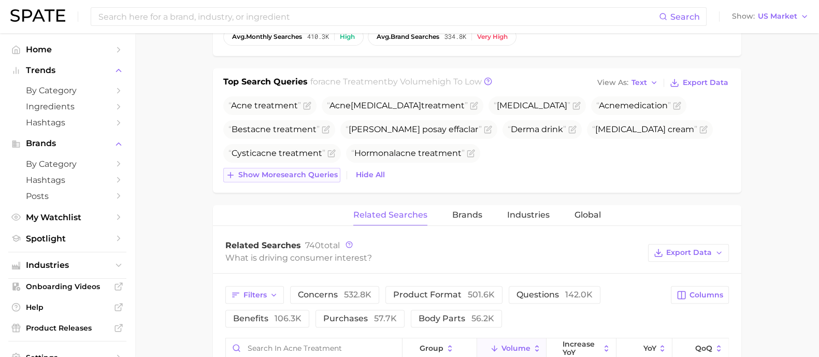
click at [284, 177] on span "Show more search queries" at bounding box center [287, 174] width 99 height 9
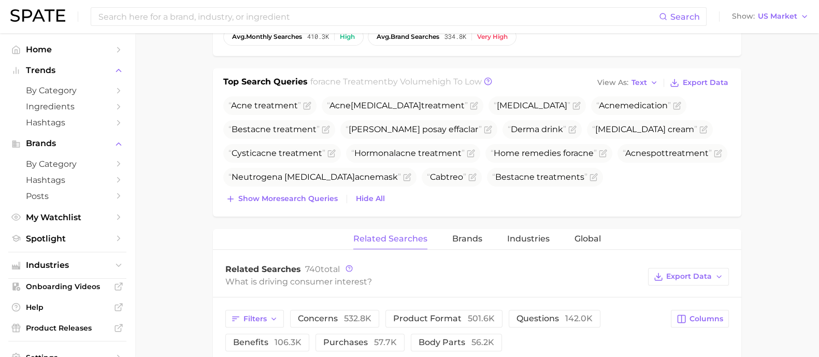
scroll to position [388, 0]
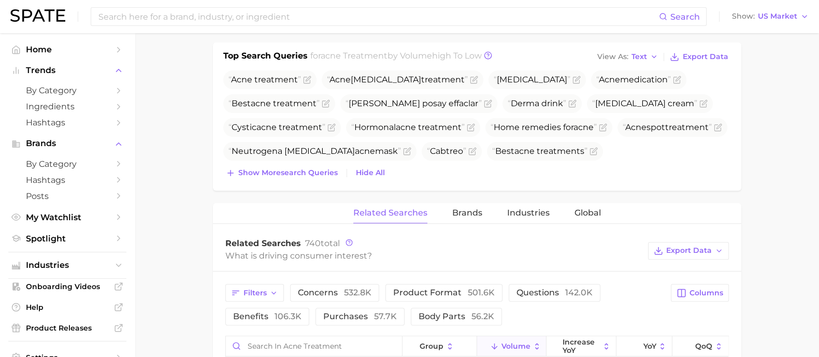
click at [182, 160] on main "1. skincare 2. face products 3. acne products 4. acne treatment Overview Google…" at bounding box center [477, 201] width 684 height 1112
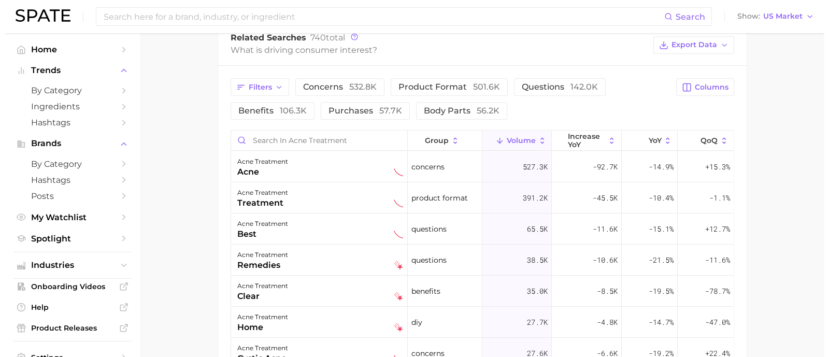
scroll to position [621, 0]
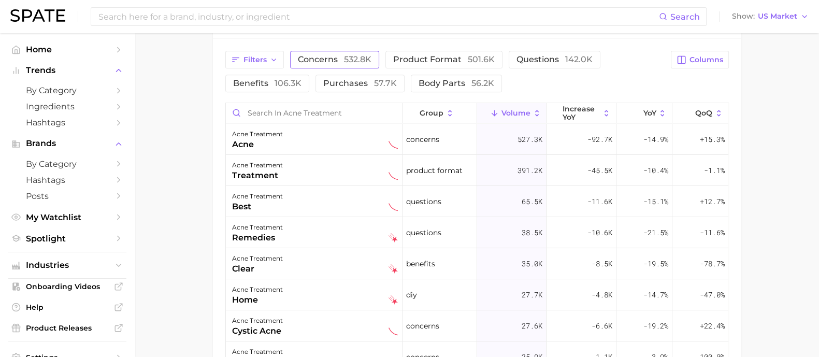
click at [368, 60] on span "532.8k" at bounding box center [357, 59] width 27 height 10
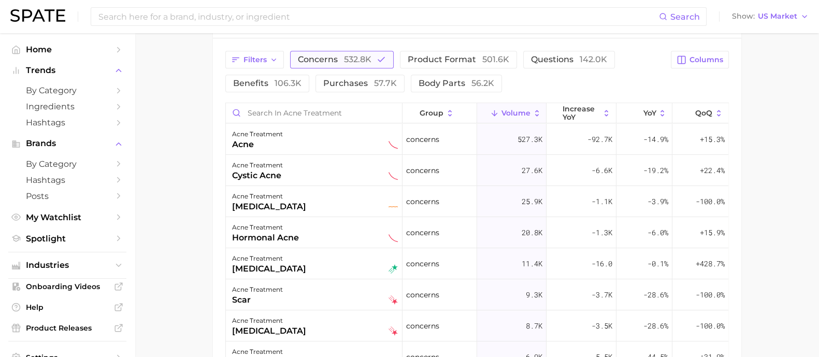
click at [368, 60] on span "532.8k" at bounding box center [357, 59] width 27 height 10
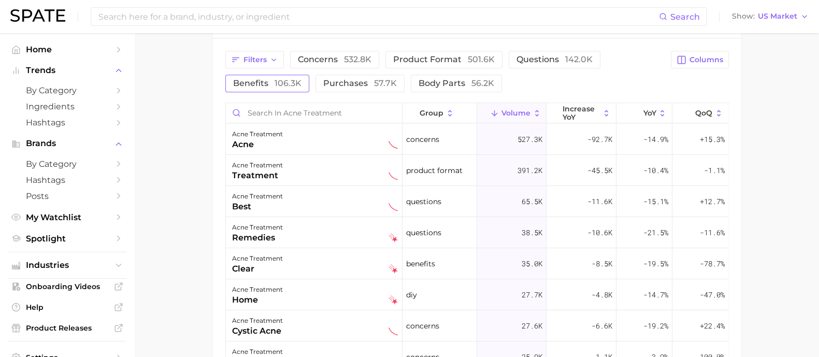
click at [300, 84] on span "106.3k" at bounding box center [287, 83] width 27 height 10
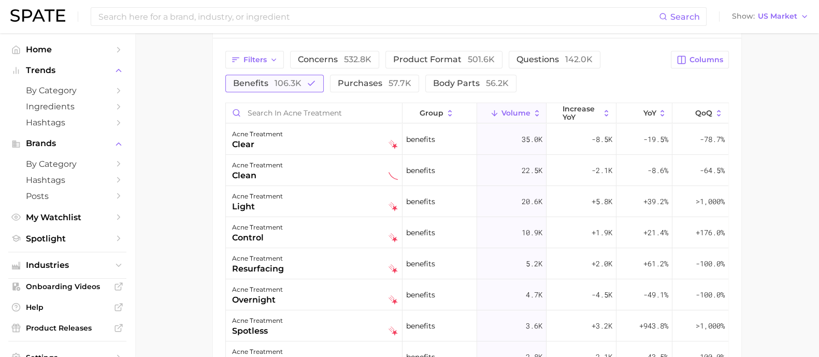
click at [300, 84] on span "106.3k" at bounding box center [287, 83] width 27 height 10
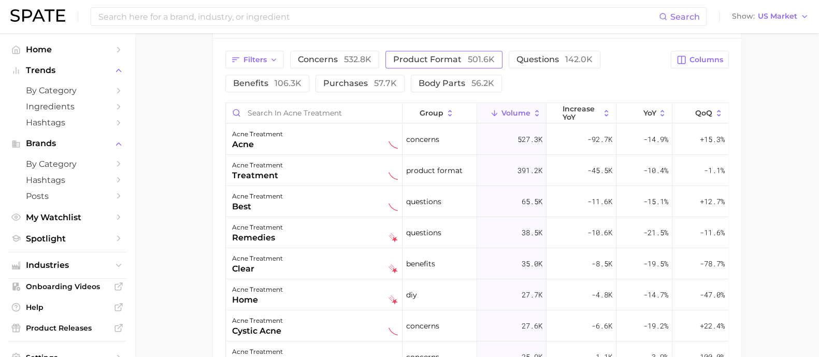
click at [454, 66] on button "product format 501.6k" at bounding box center [443, 60] width 117 height 18
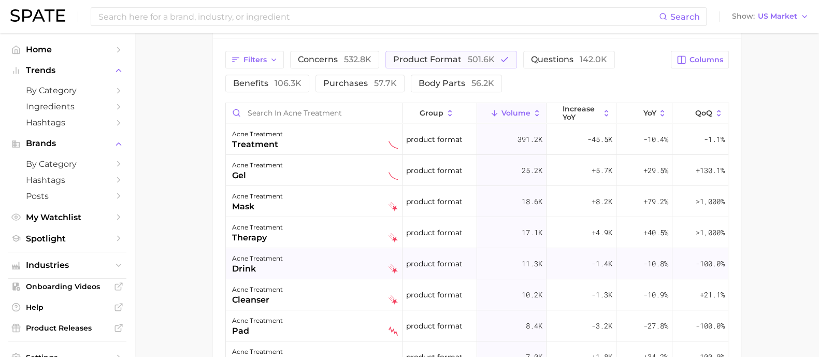
click at [315, 264] on div "acne treatment drink" at bounding box center [315, 263] width 166 height 23
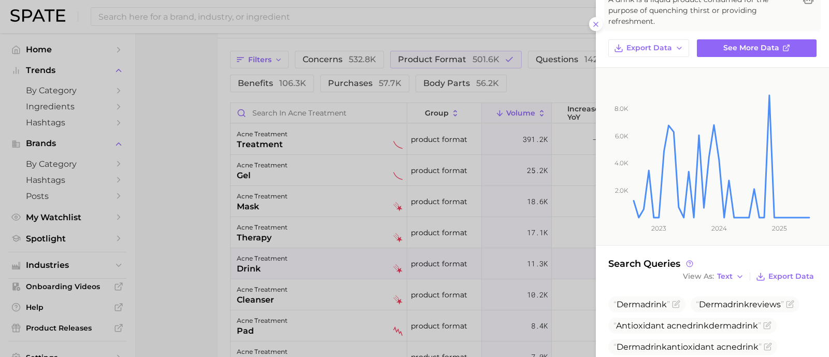
scroll to position [150, 0]
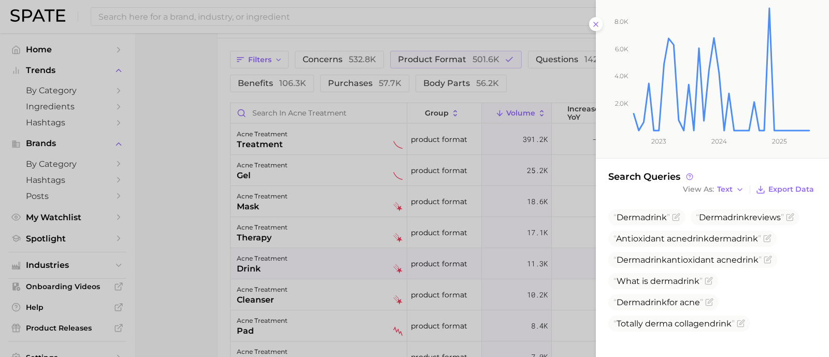
click at [171, 207] on div at bounding box center [414, 178] width 829 height 357
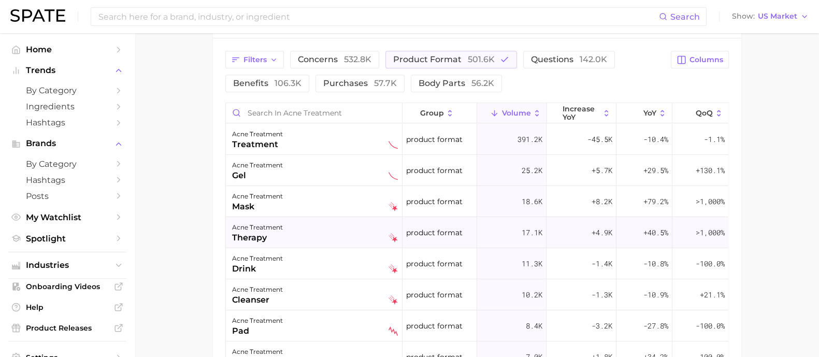
click at [330, 229] on div "acne treatment therapy" at bounding box center [315, 232] width 166 height 23
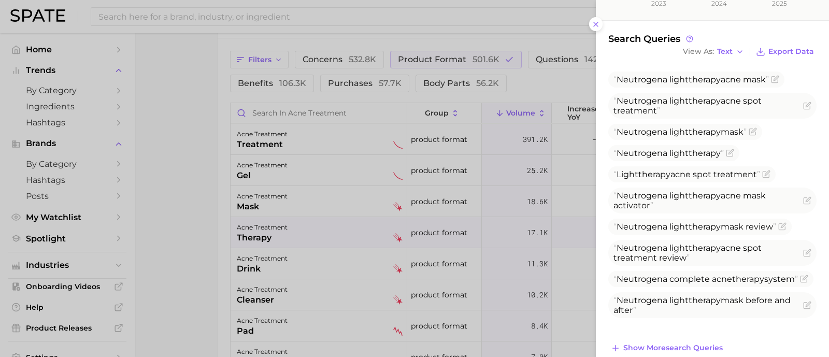
scroll to position [303, 0]
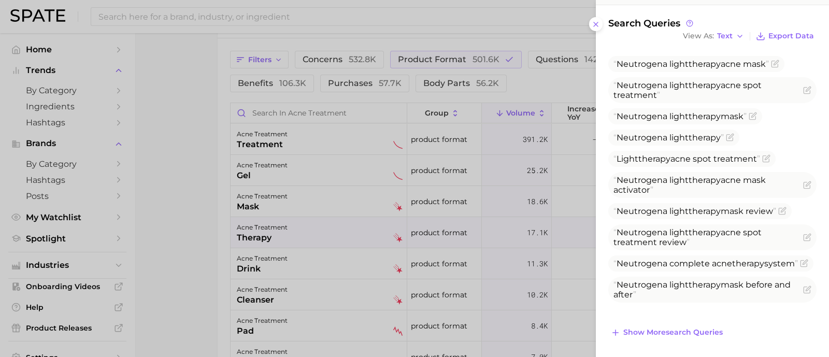
click at [200, 231] on div at bounding box center [414, 178] width 829 height 357
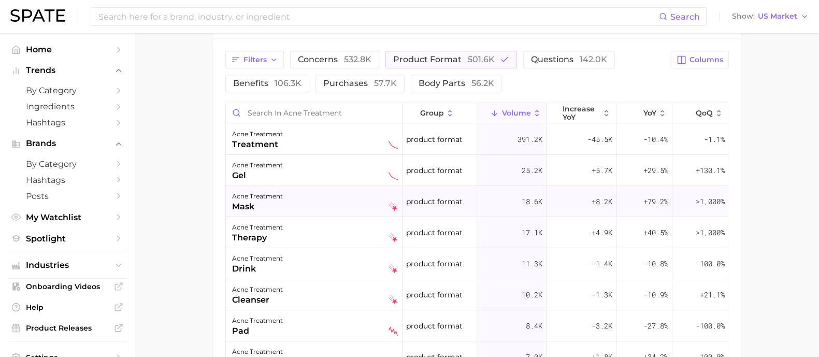
click at [321, 204] on div "acne treatment mask" at bounding box center [315, 201] width 166 height 23
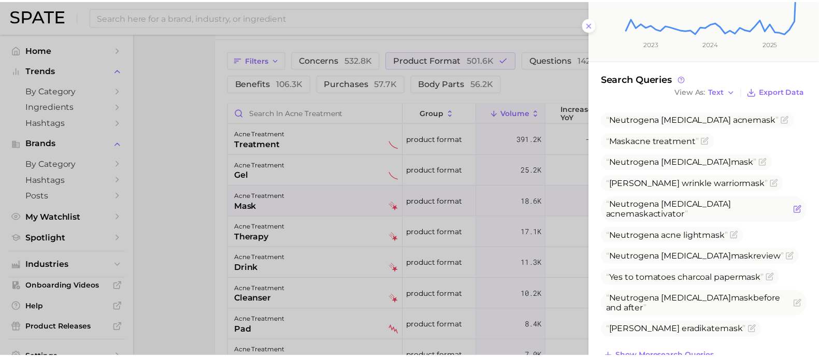
scroll to position [282, 0]
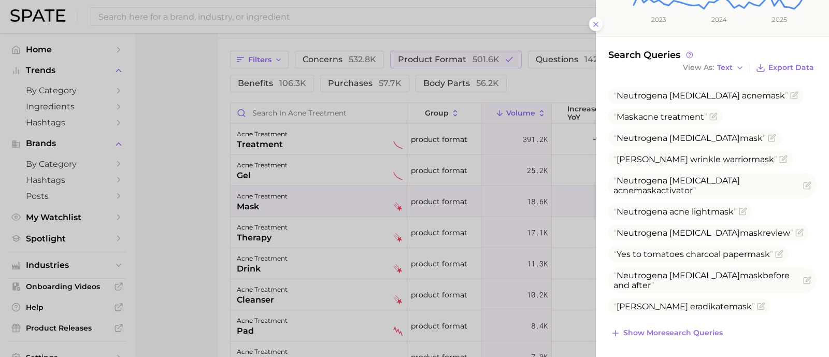
click at [204, 226] on div at bounding box center [414, 178] width 829 height 357
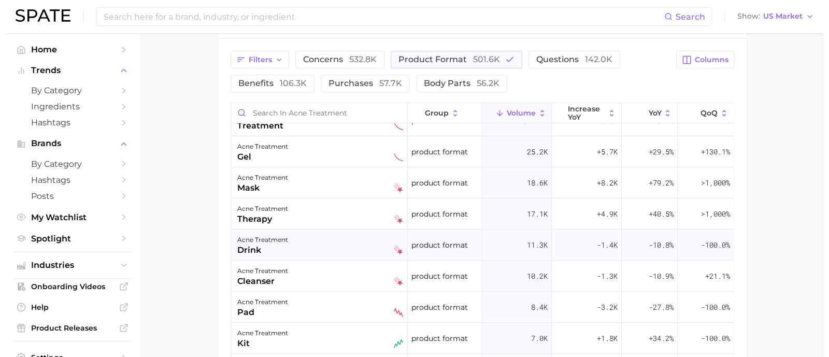
scroll to position [0, 0]
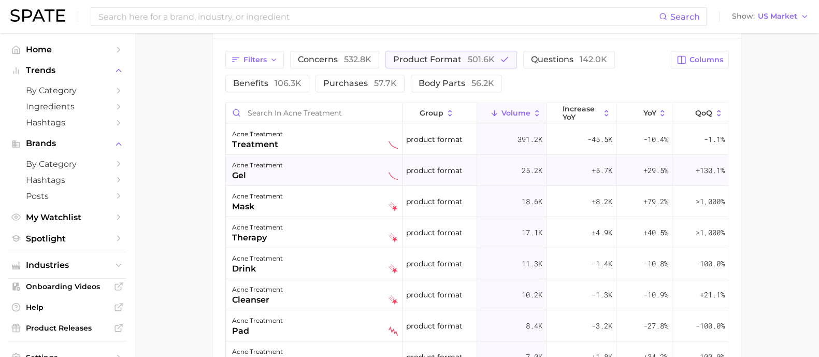
click at [286, 176] on div "acne treatment gel" at bounding box center [315, 170] width 166 height 23
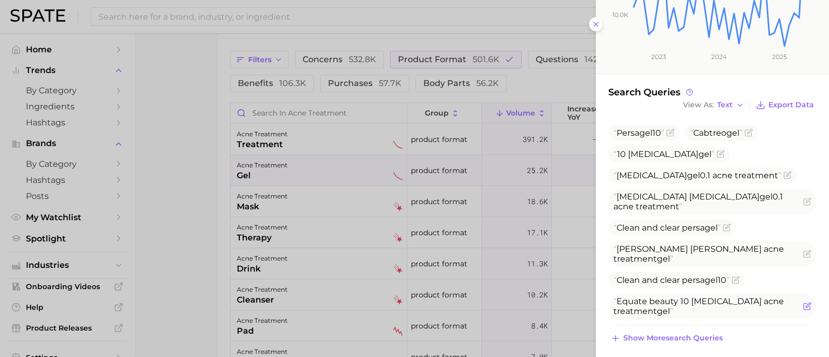
scroll to position [240, 0]
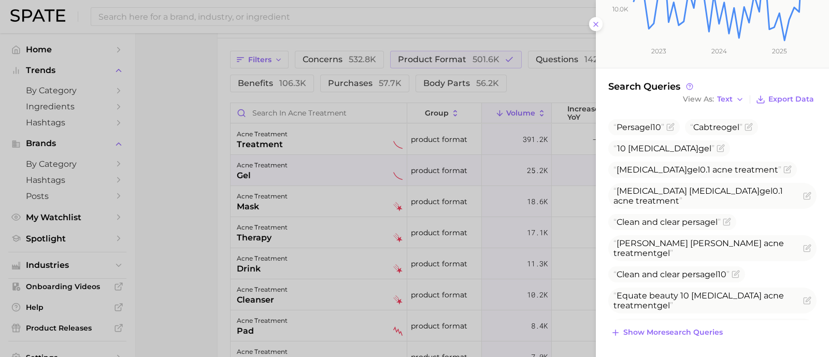
click at [179, 234] on div at bounding box center [414, 178] width 829 height 357
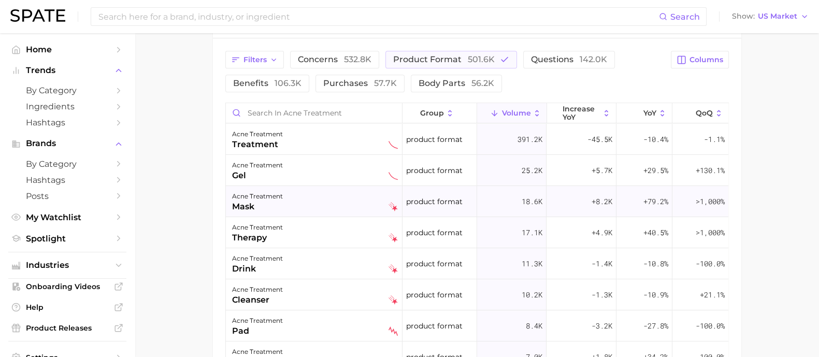
click at [335, 201] on div "acne treatment mask" at bounding box center [315, 201] width 166 height 23
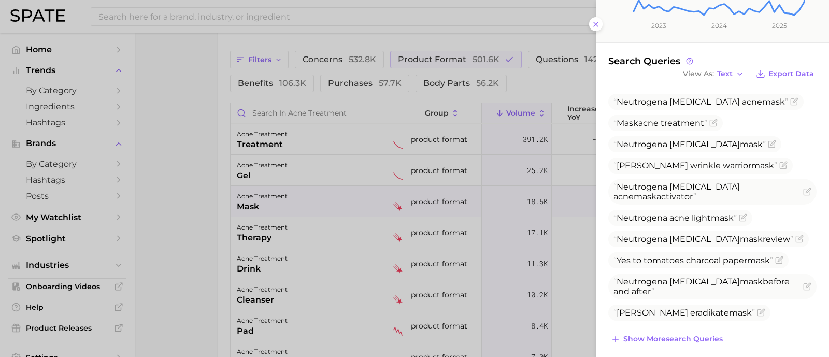
scroll to position [282, 0]
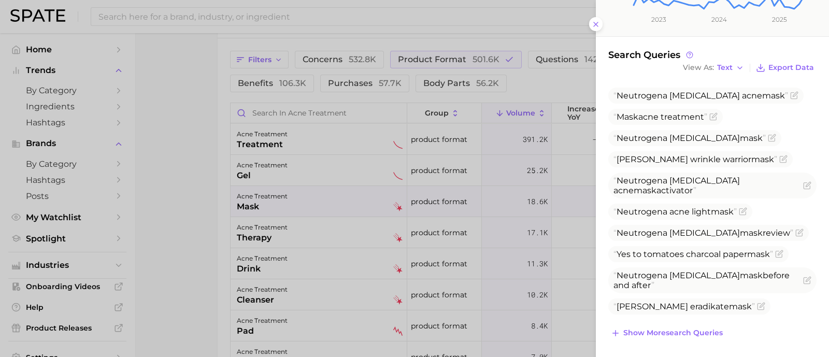
click at [175, 242] on div at bounding box center [414, 178] width 829 height 357
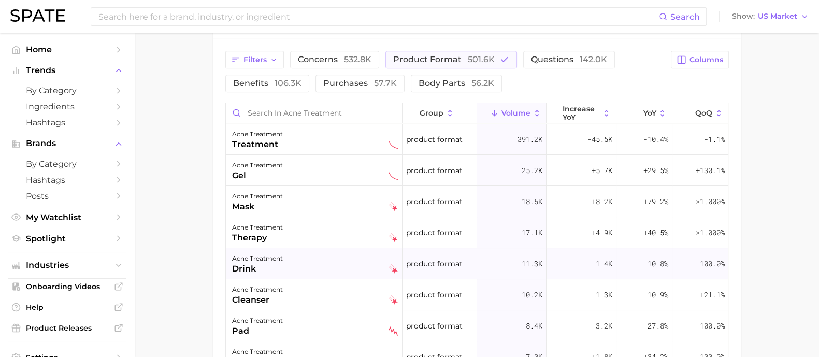
click at [332, 264] on div "acne treatment drink" at bounding box center [315, 263] width 166 height 23
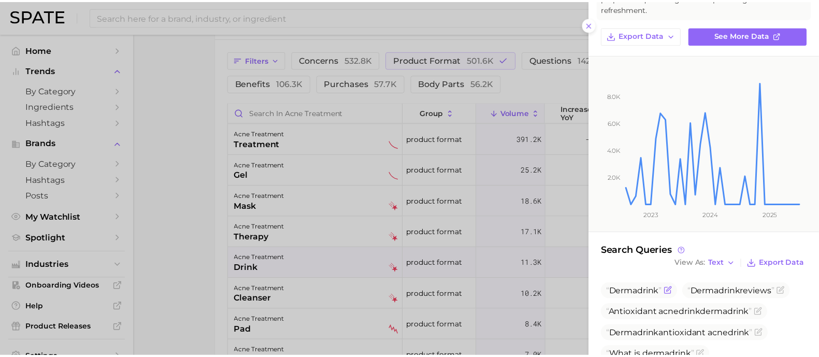
scroll to position [150, 0]
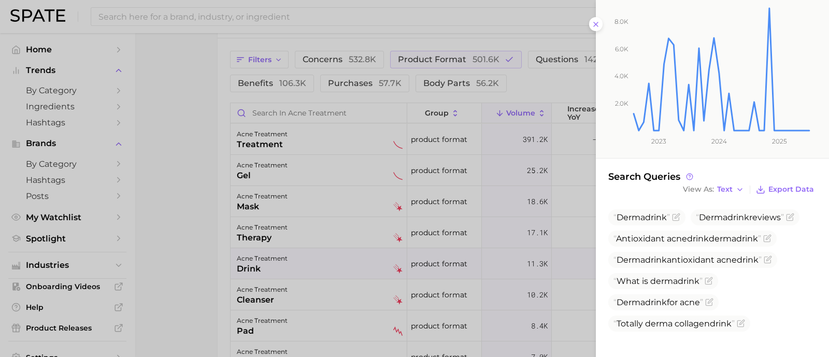
click at [207, 254] on div at bounding box center [414, 178] width 829 height 357
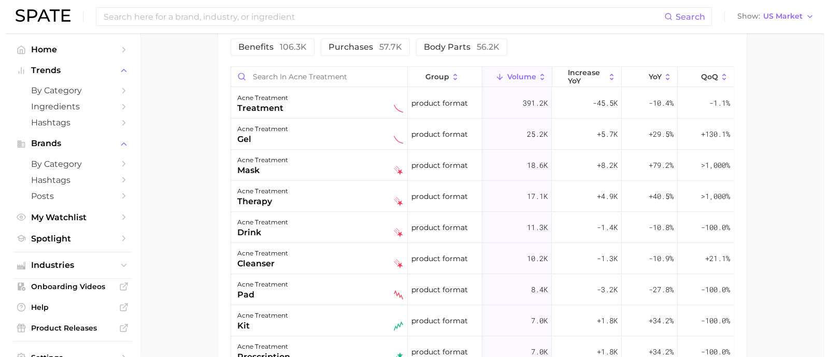
scroll to position [686, 0]
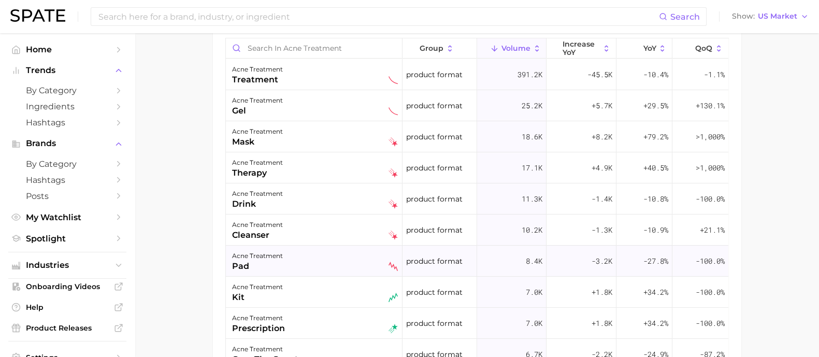
click at [319, 265] on div "acne treatment pad" at bounding box center [315, 261] width 166 height 23
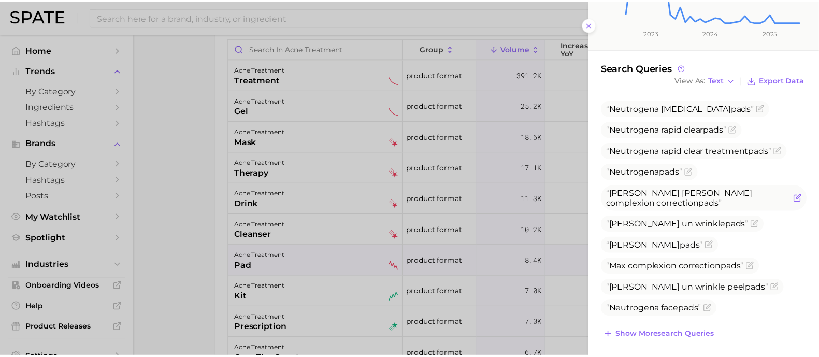
scroll to position [251, 0]
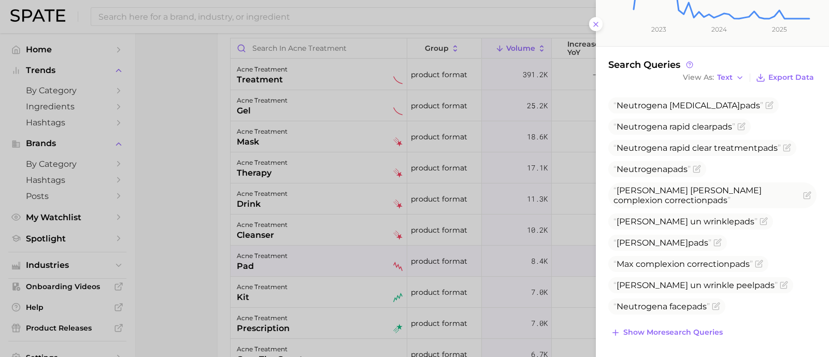
click at [171, 249] on div at bounding box center [414, 178] width 829 height 357
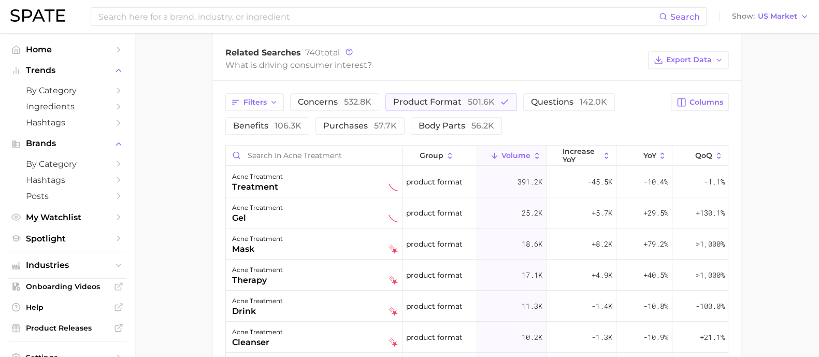
scroll to position [557, 0]
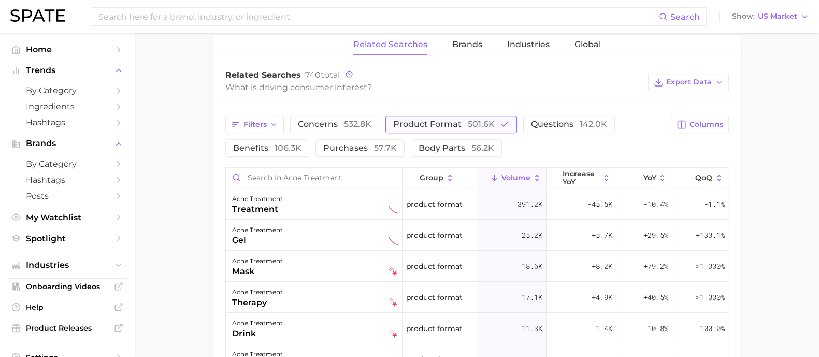
click at [413, 123] on span "product format 501.6k" at bounding box center [444, 124] width 102 height 10
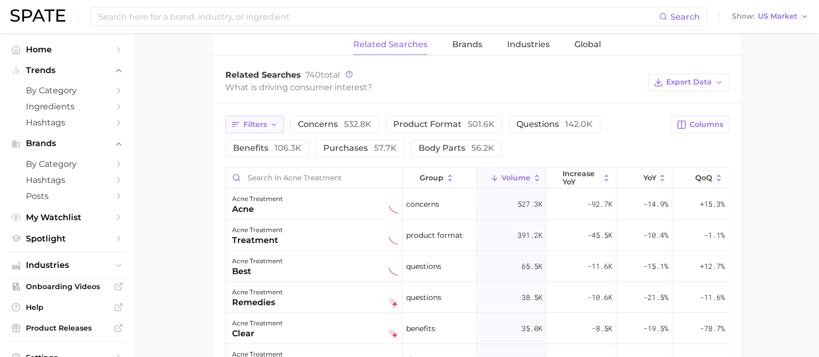
click at [239, 117] on button "Filters" at bounding box center [254, 124] width 59 height 18
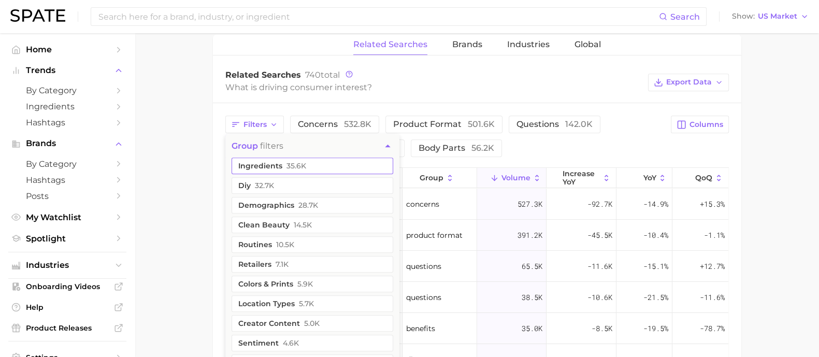
click at [317, 164] on button "ingredients 35.6k" at bounding box center [312, 165] width 162 height 17
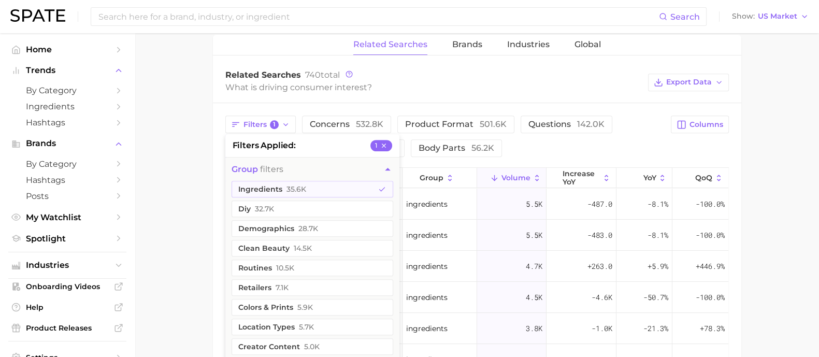
click at [210, 189] on main "1. skincare 2. face products 3. acne products 4. acne treatment Overview Google…" at bounding box center [477, 32] width 684 height 1112
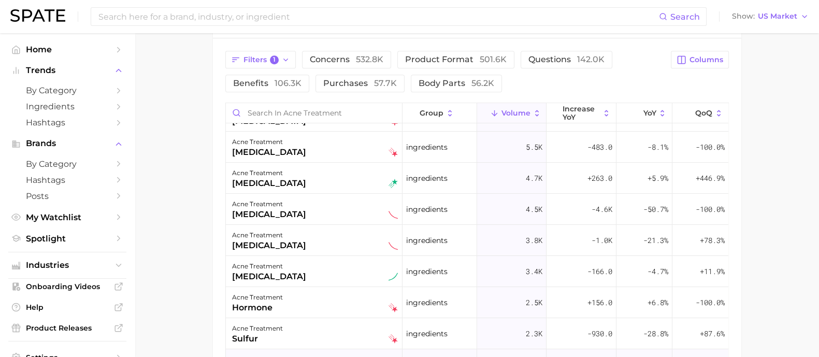
scroll to position [0, 0]
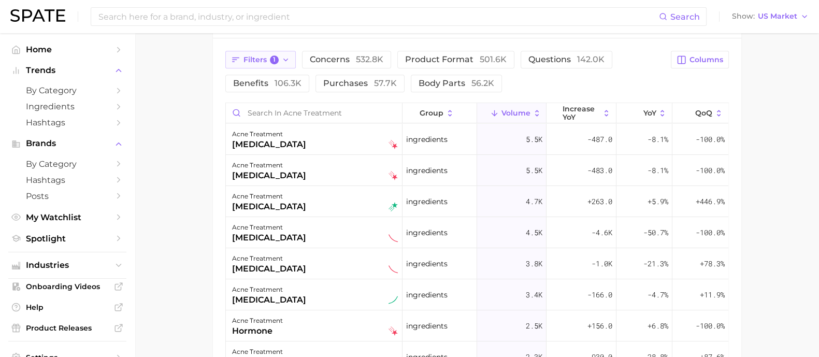
click at [269, 55] on span "Filters 1" at bounding box center [261, 59] width 36 height 9
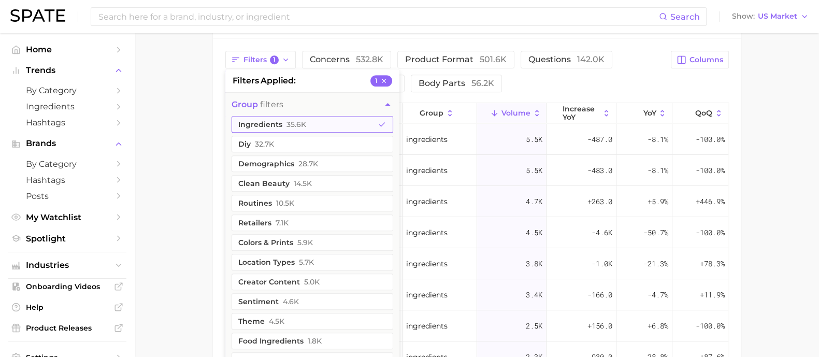
click at [297, 120] on span "35.6k" at bounding box center [296, 124] width 20 height 8
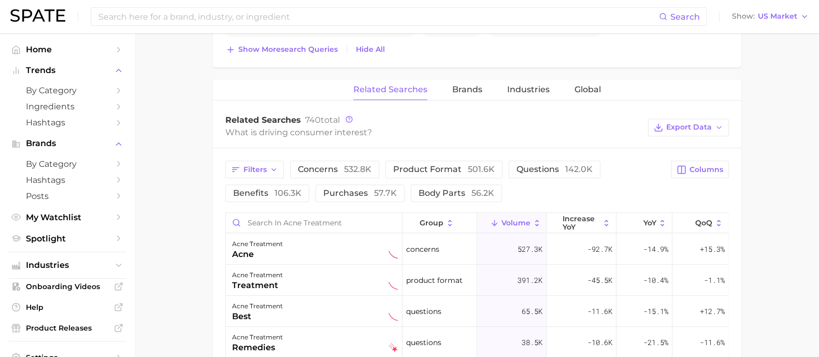
scroll to position [491, 0]
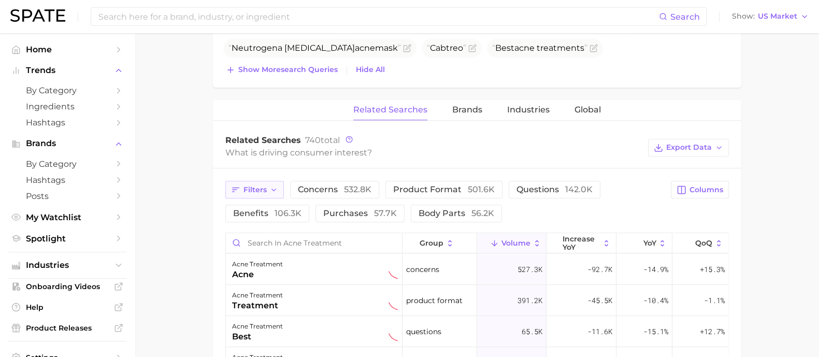
click at [248, 190] on span "Filters" at bounding box center [254, 189] width 23 height 9
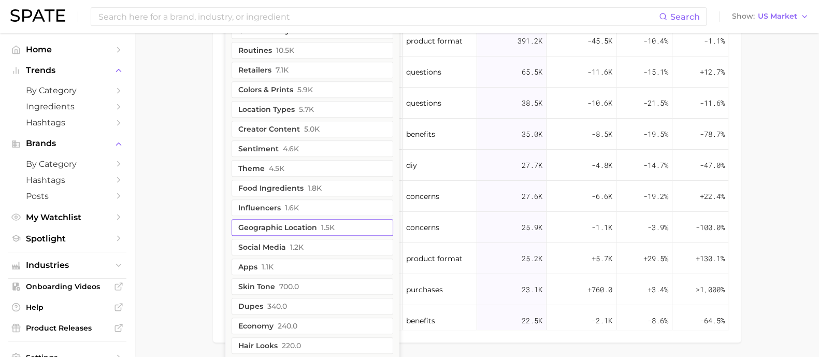
scroll to position [686, 0]
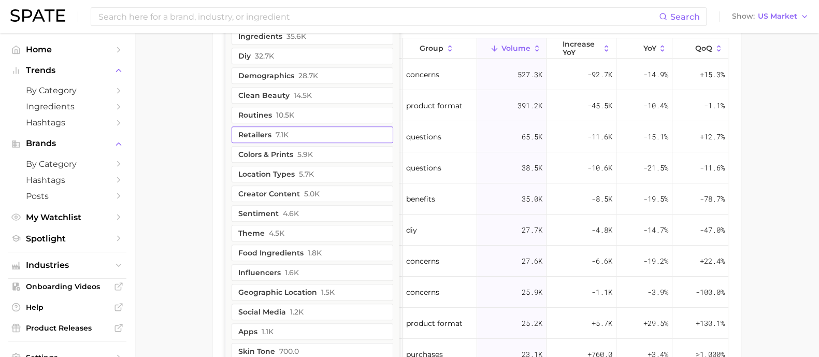
click at [312, 134] on button "retailers 7.1k" at bounding box center [312, 134] width 162 height 17
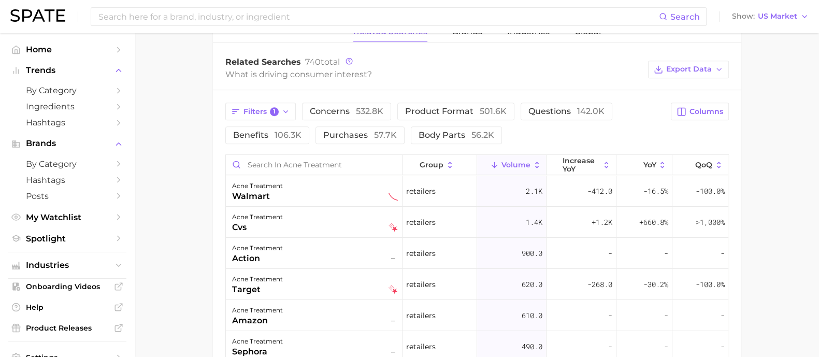
scroll to position [542, 0]
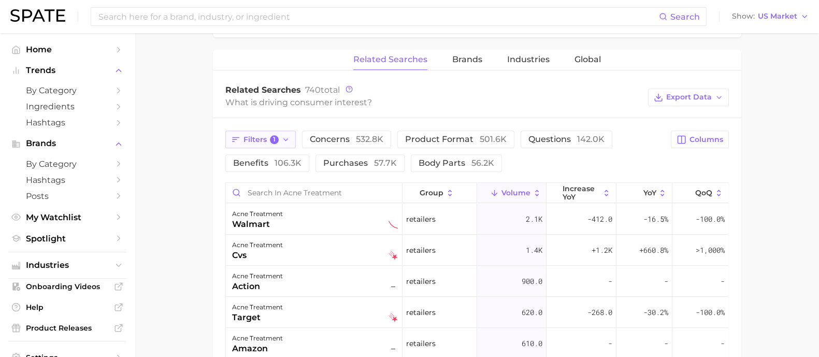
click at [272, 140] on span "1" at bounding box center [274, 139] width 9 height 9
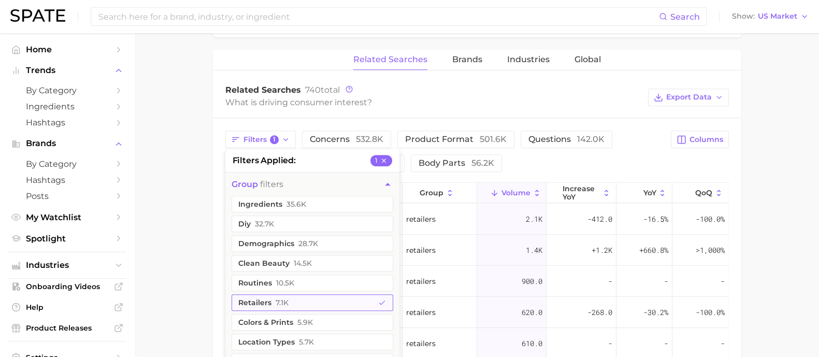
click at [277, 295] on button "retailers 7.1k" at bounding box center [312, 302] width 162 height 17
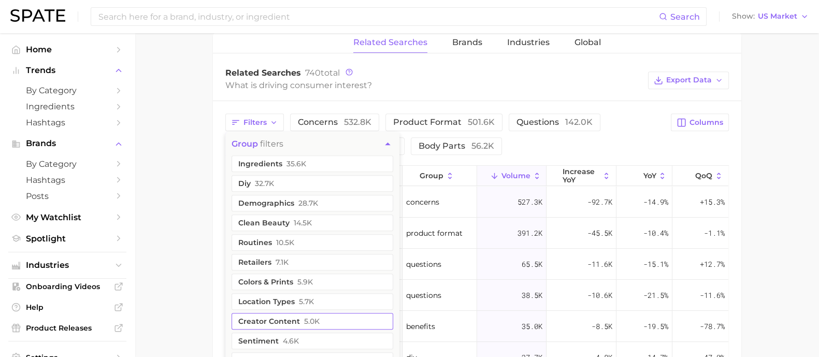
scroll to position [671, 0]
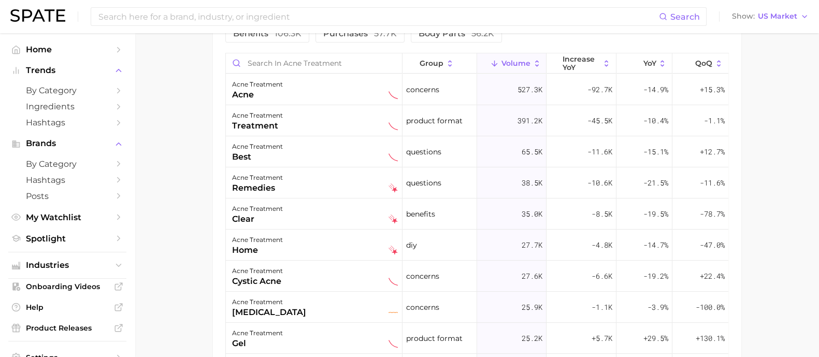
click at [216, 169] on div "Filters concerns 532.8k product format 501.6k questions 142.0k benefits 106.3k …" at bounding box center [477, 205] width 528 height 433
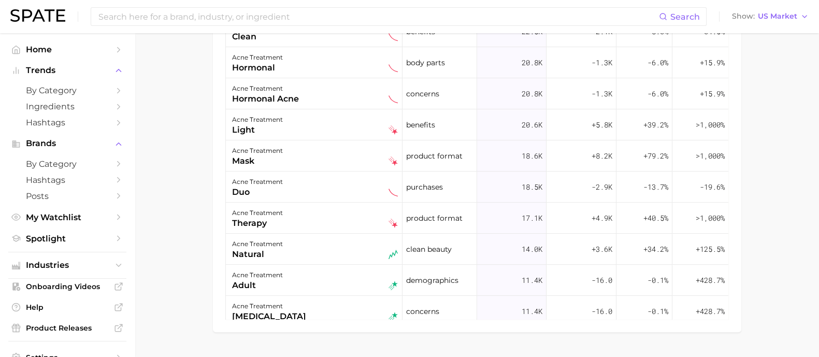
scroll to position [285, 0]
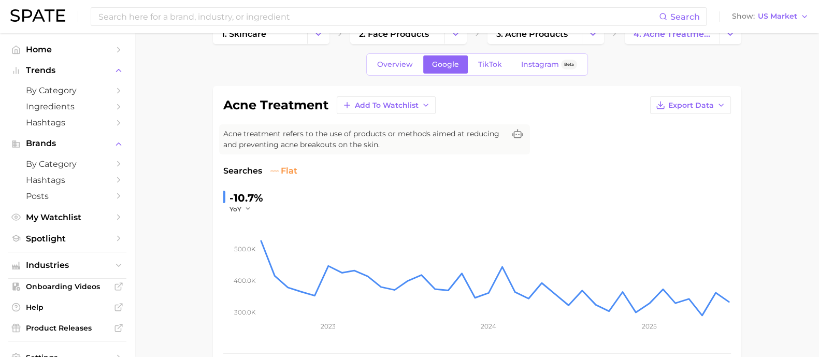
scroll to position [0, 0]
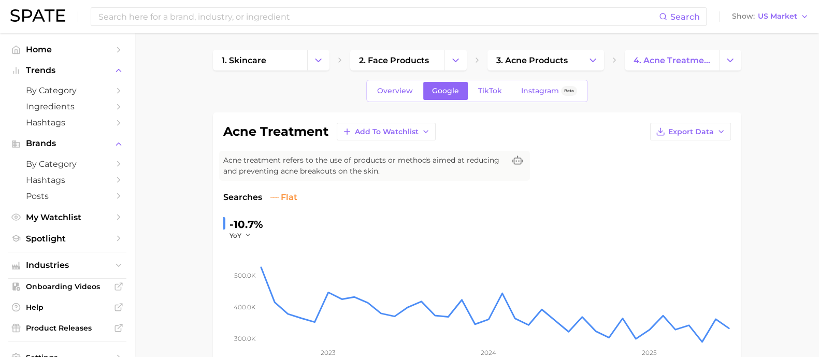
click at [487, 90] on span "TikTok" at bounding box center [490, 90] width 24 height 9
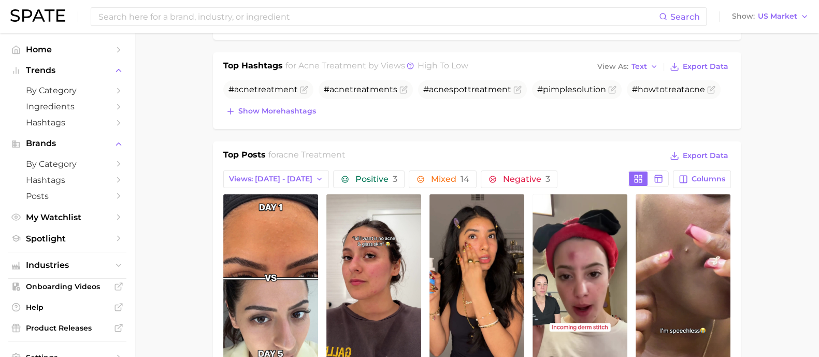
scroll to position [324, 0]
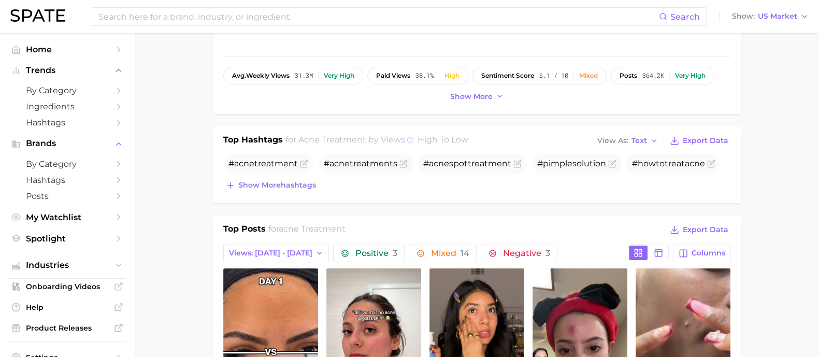
click at [410, 138] on icon at bounding box center [410, 139] width 7 height 7
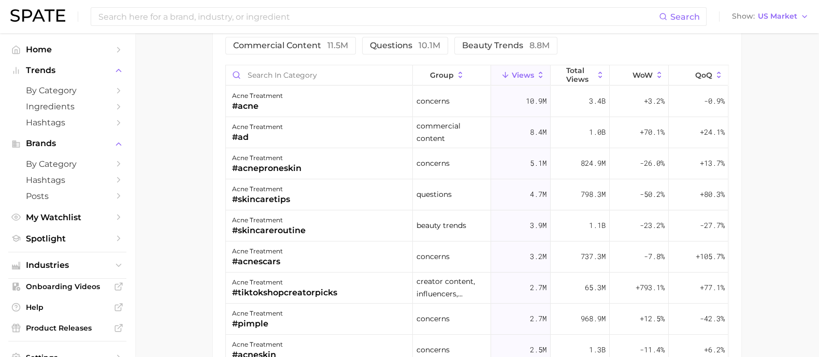
scroll to position [777, 0]
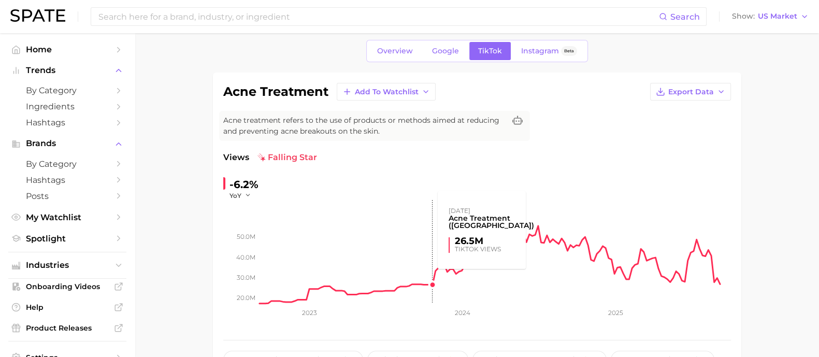
scroll to position [0, 0]
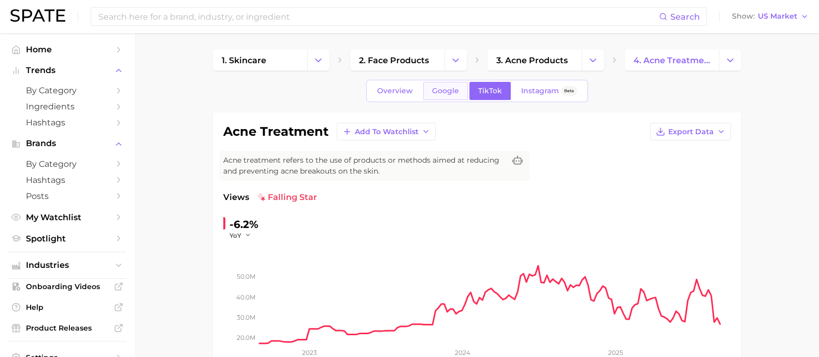
click at [446, 85] on link "Google" at bounding box center [445, 91] width 45 height 18
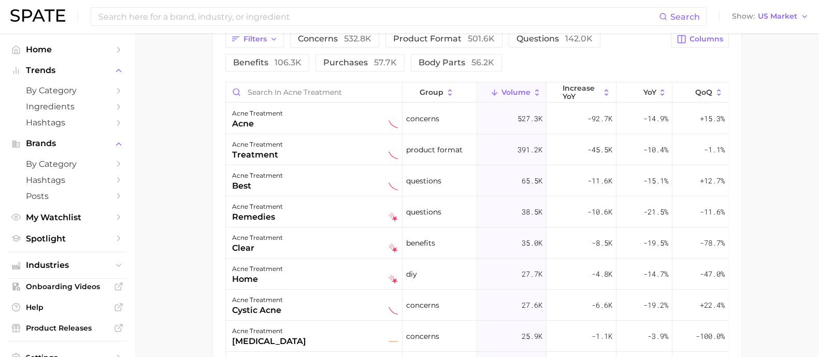
scroll to position [453, 0]
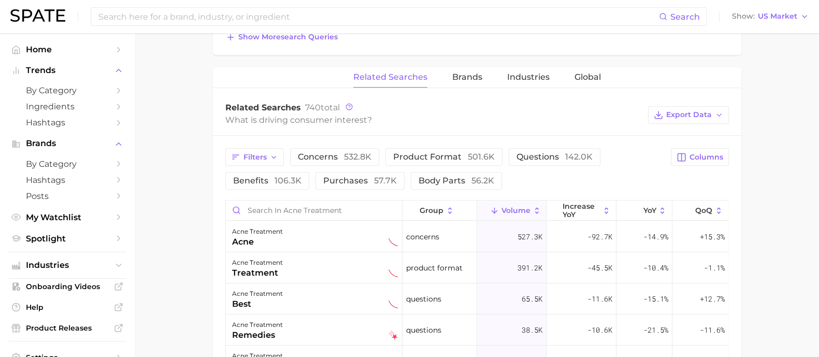
click at [779, 238] on main "1. skincare 2. face products 3. acne products 4. acne treatment Overview Google…" at bounding box center [477, 101] width 684 height 1040
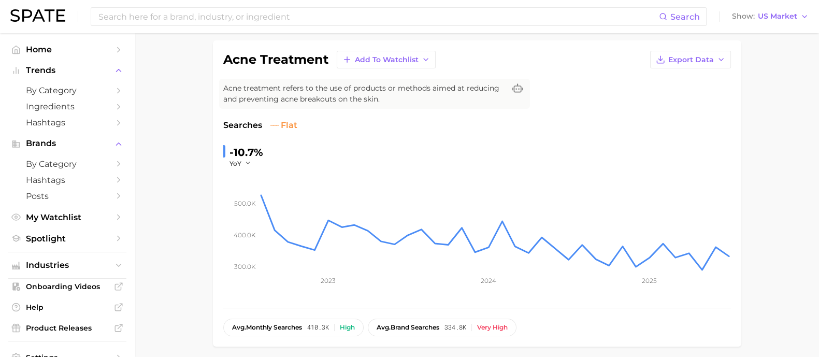
scroll to position [37, 0]
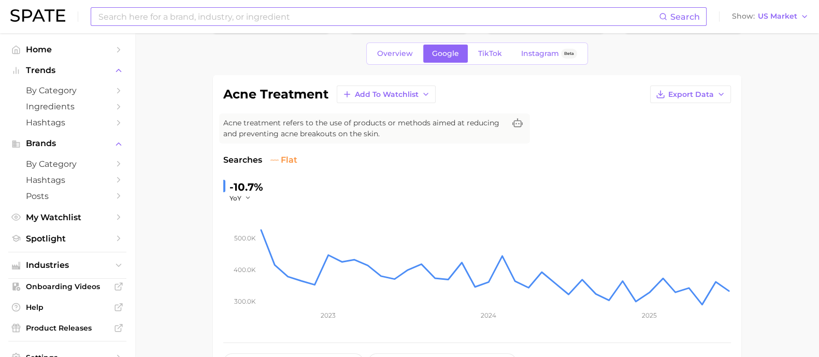
click at [244, 23] on input at bounding box center [377, 17] width 561 height 18
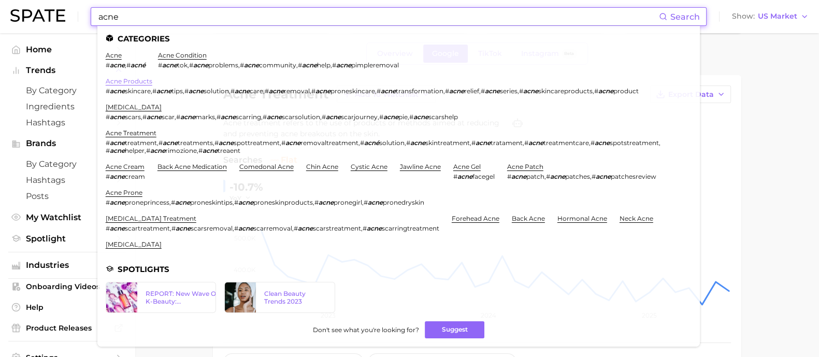
type input "acne"
click at [132, 79] on link "acne products" at bounding box center [129, 81] width 47 height 8
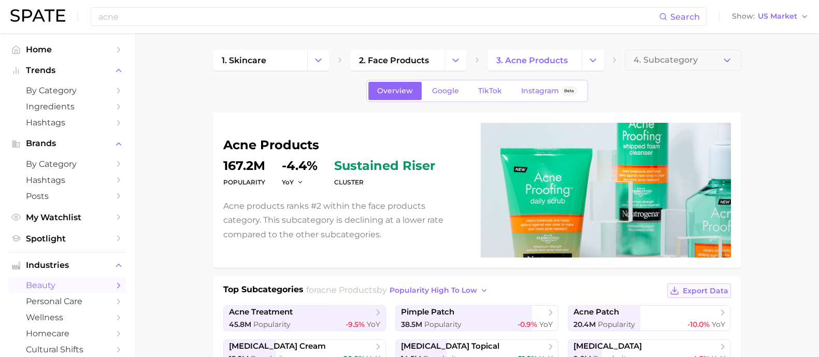
click at [690, 295] on button "Export Data" at bounding box center [698, 290] width 63 height 15
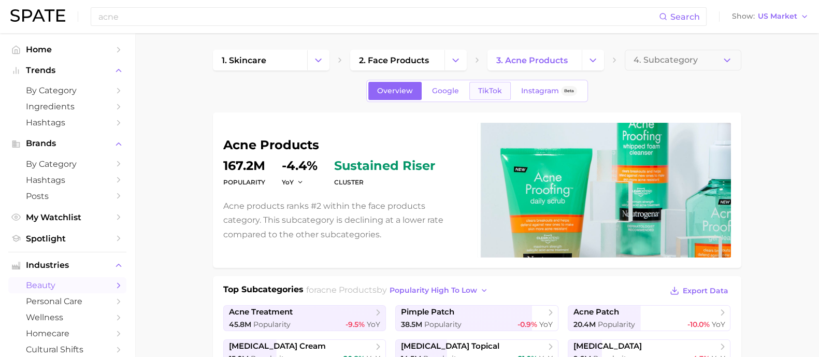
click at [495, 87] on span "TikTok" at bounding box center [490, 90] width 24 height 9
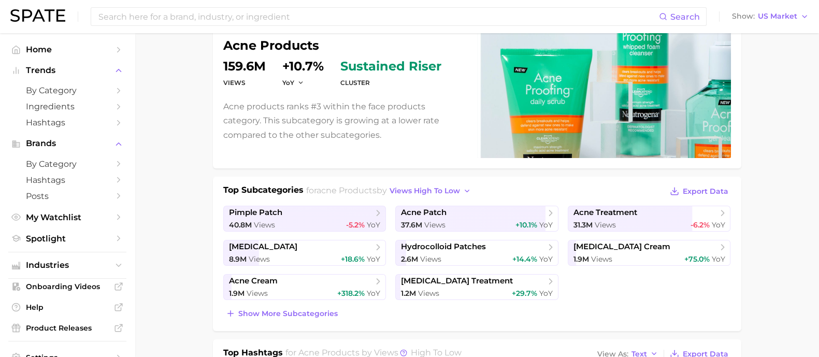
scroll to position [129, 0]
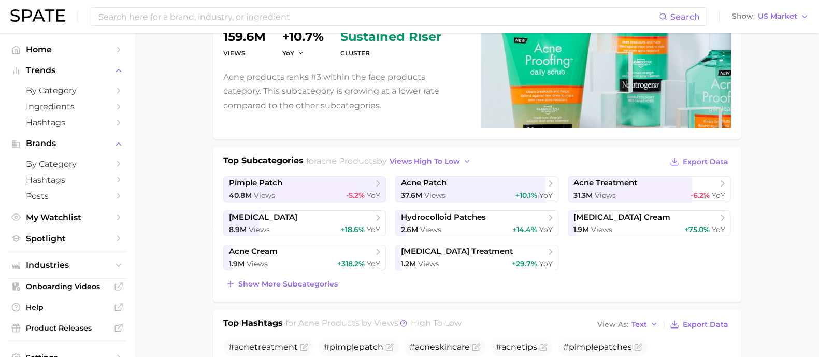
click at [720, 162] on span "Export Data" at bounding box center [706, 161] width 46 height 9
click at [270, 282] on span "Show more subcategories" at bounding box center [287, 284] width 99 height 9
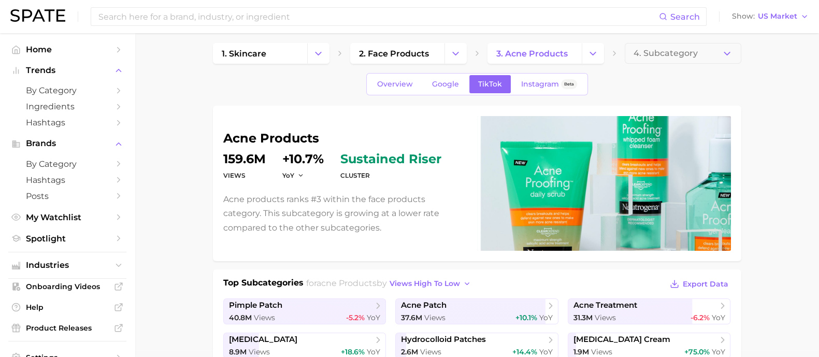
scroll to position [0, 0]
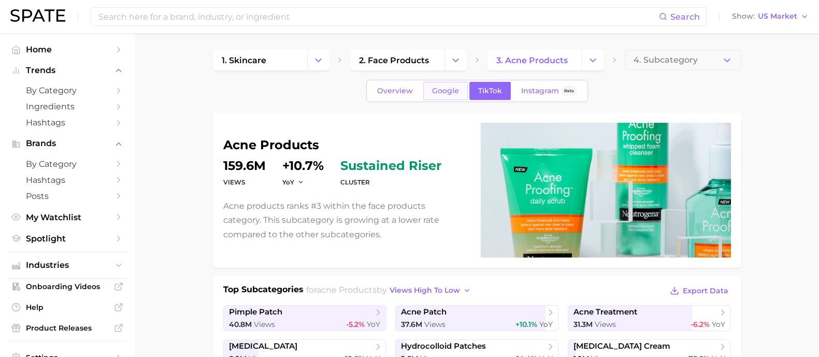
click at [450, 89] on span "Google" at bounding box center [445, 90] width 27 height 9
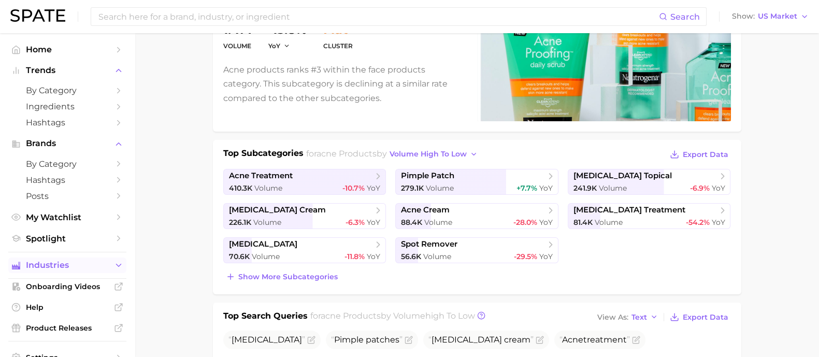
scroll to position [155, 0]
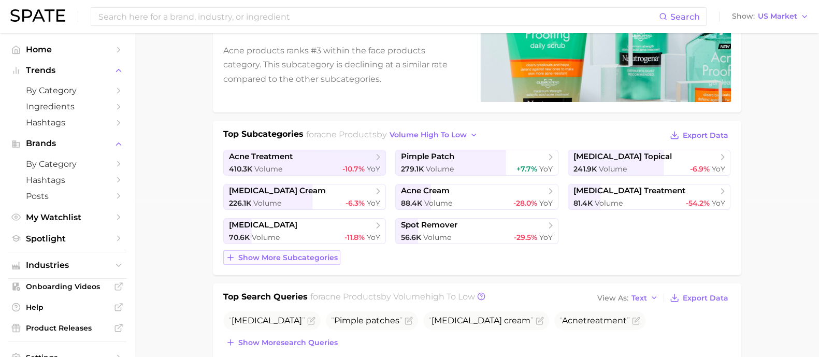
click at [303, 253] on span "Show more subcategories" at bounding box center [287, 257] width 99 height 9
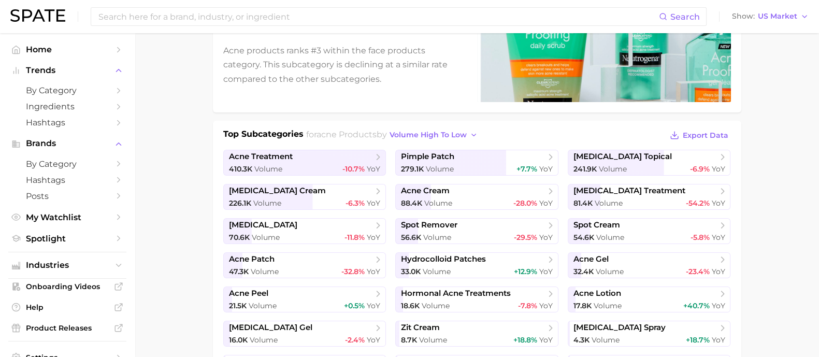
drag, startPoint x: 167, startPoint y: 209, endPoint x: 191, endPoint y: 198, distance: 26.0
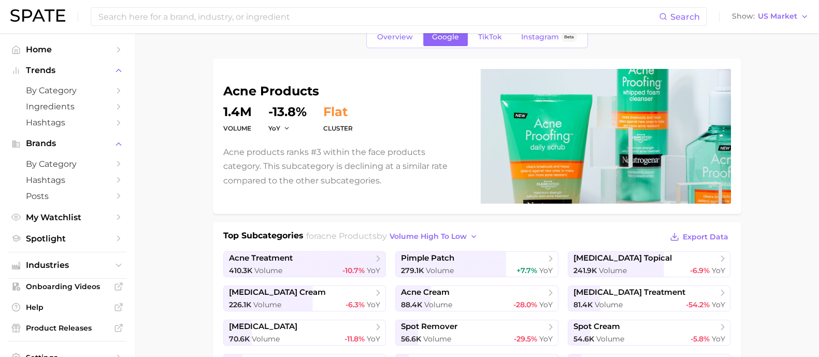
scroll to position [129, 0]
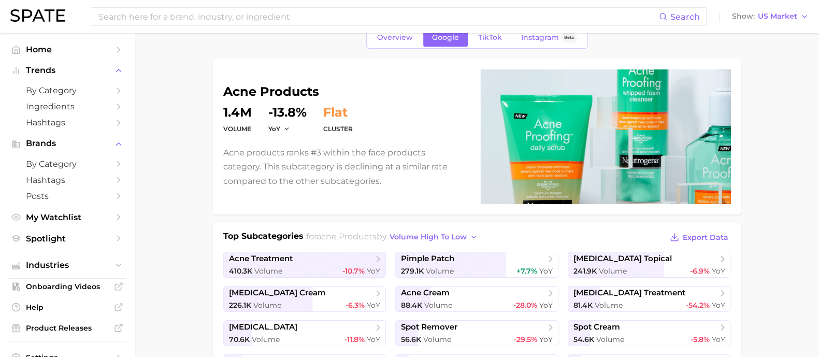
scroll to position [0, 0]
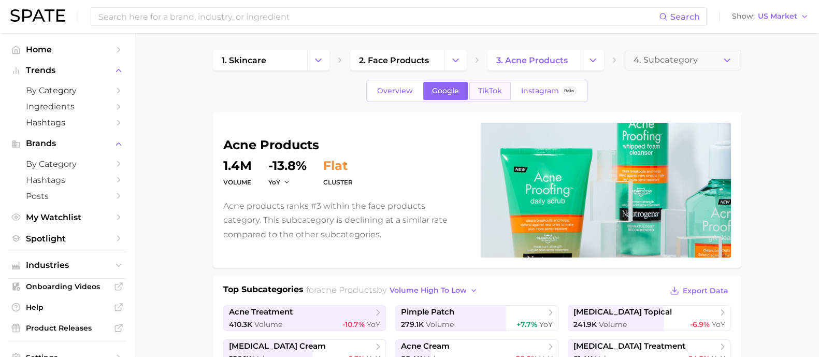
click at [497, 86] on span "TikTok" at bounding box center [490, 90] width 24 height 9
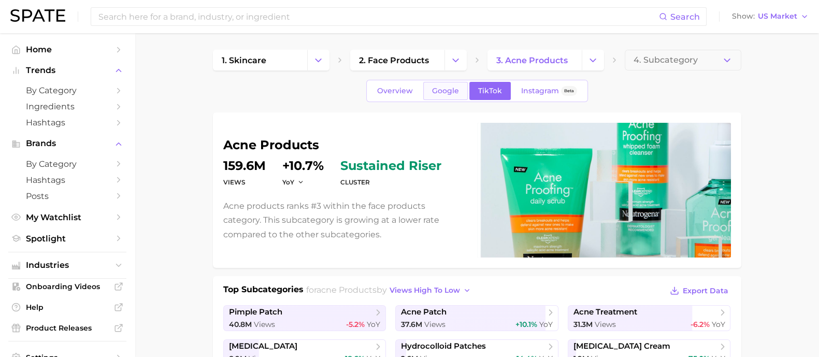
click at [444, 93] on span "Google" at bounding box center [445, 90] width 27 height 9
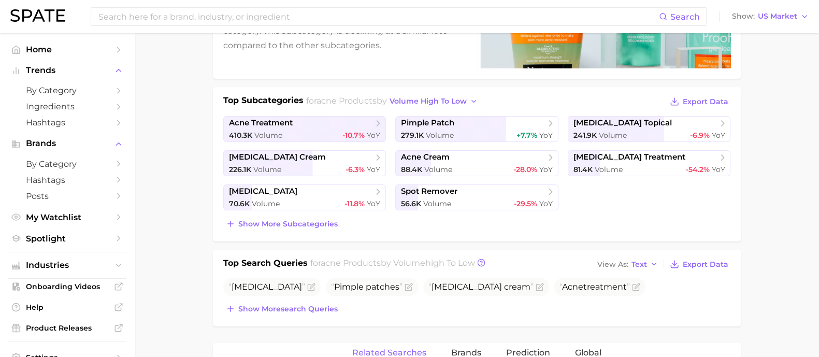
scroll to position [194, 0]
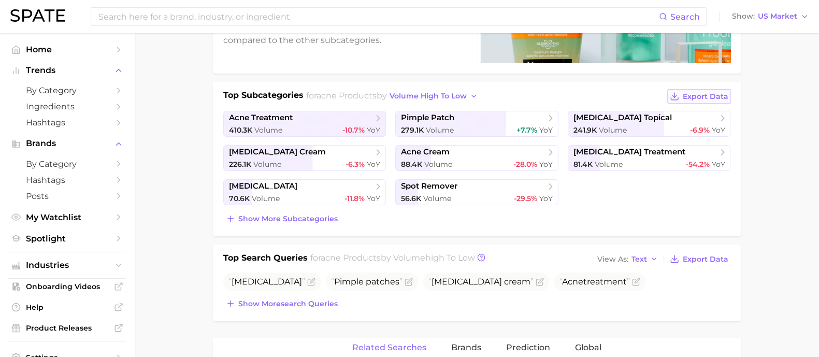
click at [707, 98] on span "Export Data" at bounding box center [706, 96] width 46 height 9
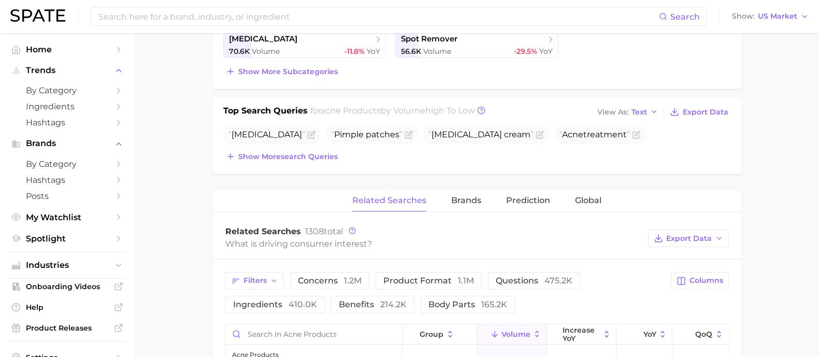
scroll to position [388, 0]
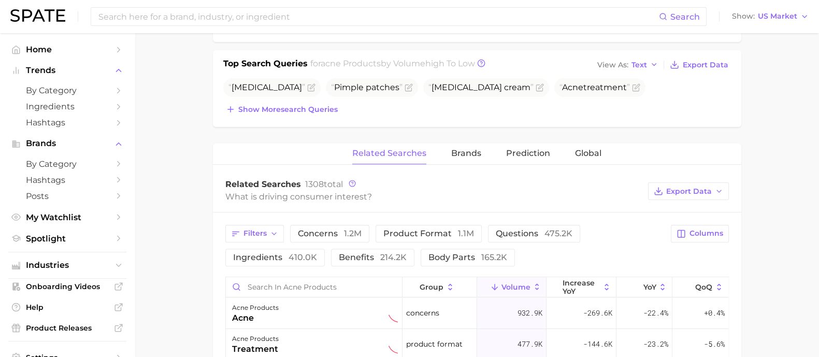
click at [785, 151] on main "1. skincare 2. face products 3. acne products 4. Subcategory Overview Google Ti…" at bounding box center [477, 171] width 684 height 1053
click at [285, 108] on span "Show more search queries" at bounding box center [287, 109] width 99 height 9
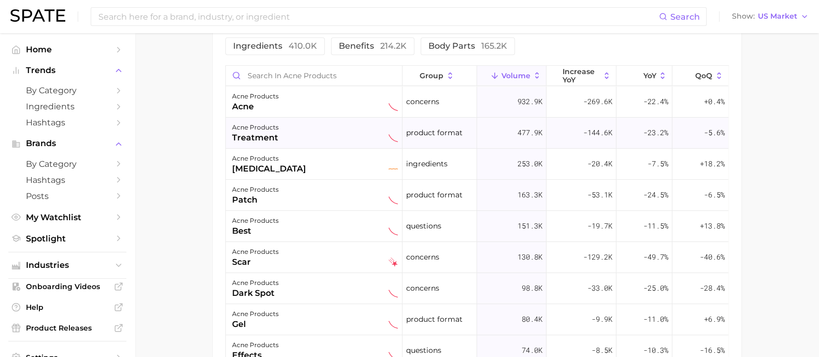
scroll to position [583, 0]
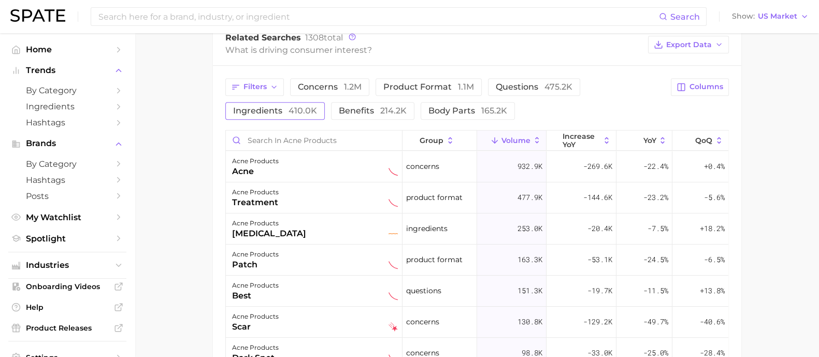
click at [267, 106] on span "ingredients 410.0k" at bounding box center [275, 111] width 84 height 10
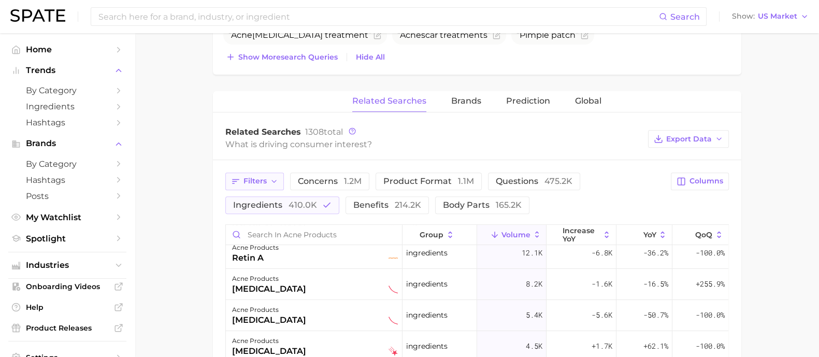
scroll to position [451, 0]
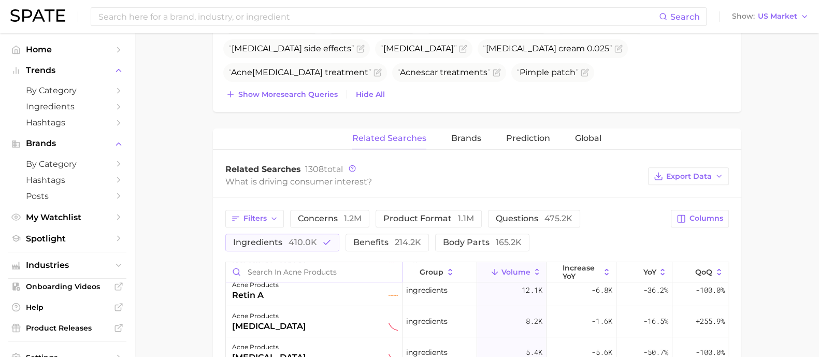
click at [307, 272] on input "Search in acne products" at bounding box center [314, 272] width 176 height 20
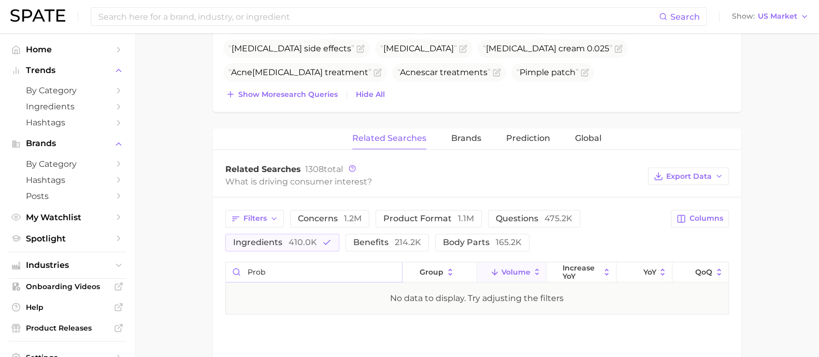
type input "pro"
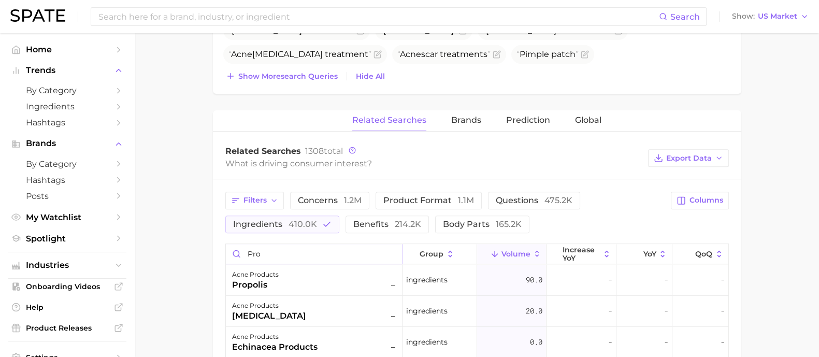
scroll to position [516, 0]
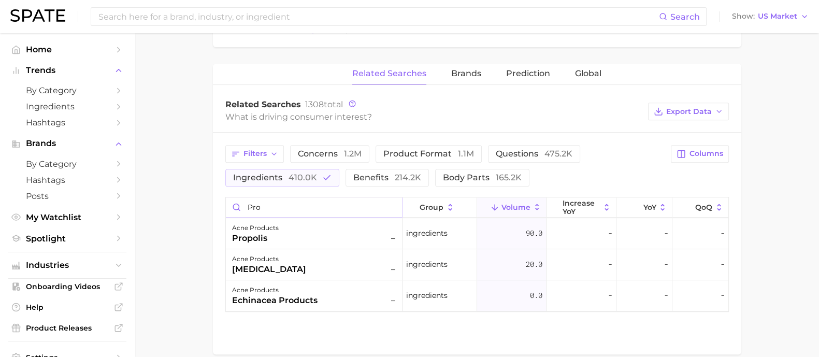
drag, startPoint x: 277, startPoint y: 207, endPoint x: 189, endPoint y: 190, distance: 89.8
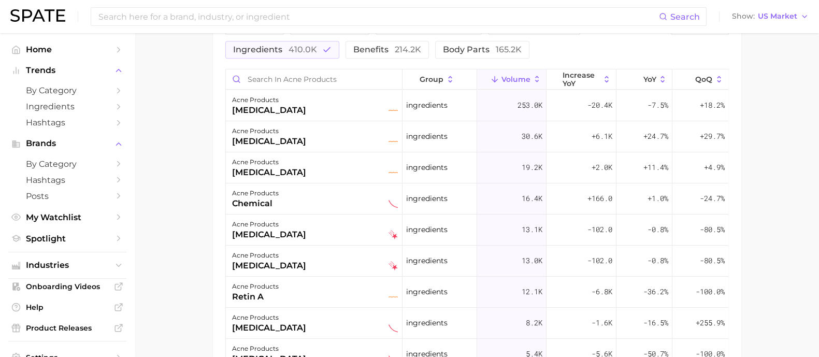
scroll to position [647, 0]
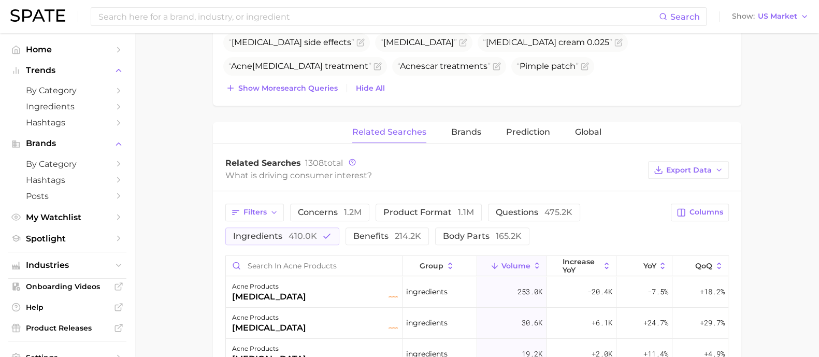
scroll to position [451, 0]
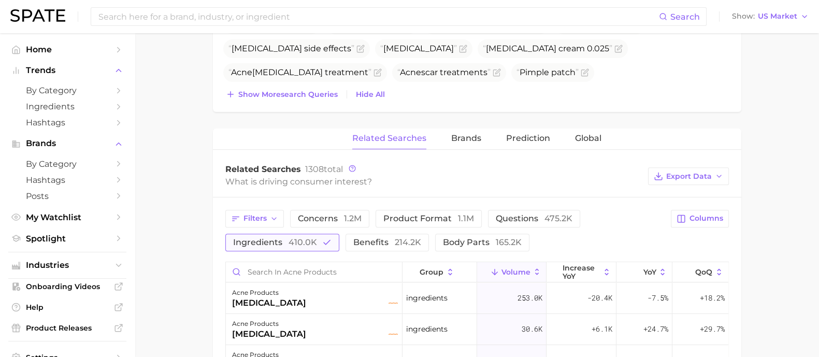
click at [319, 242] on button "ingredients 410.0k" at bounding box center [282, 243] width 114 height 18
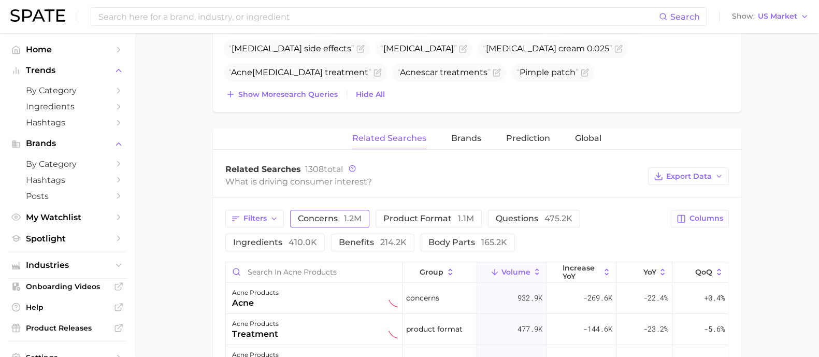
click at [344, 219] on span "1.2m" at bounding box center [353, 218] width 18 height 10
click at [344, 216] on span "1.2m" at bounding box center [353, 218] width 18 height 10
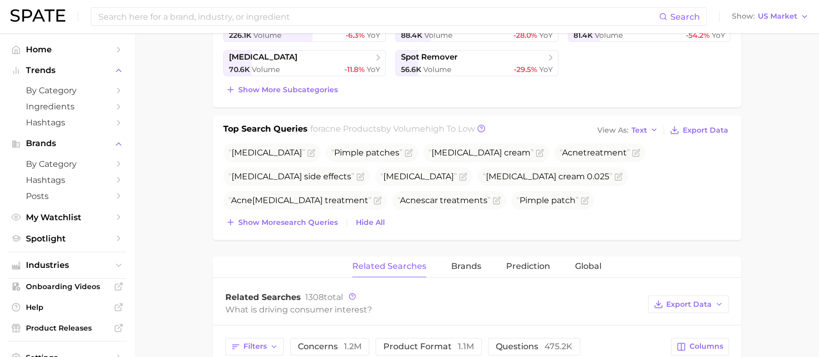
scroll to position [324, 0]
click at [295, 218] on span "Show more search queries" at bounding box center [287, 222] width 99 height 9
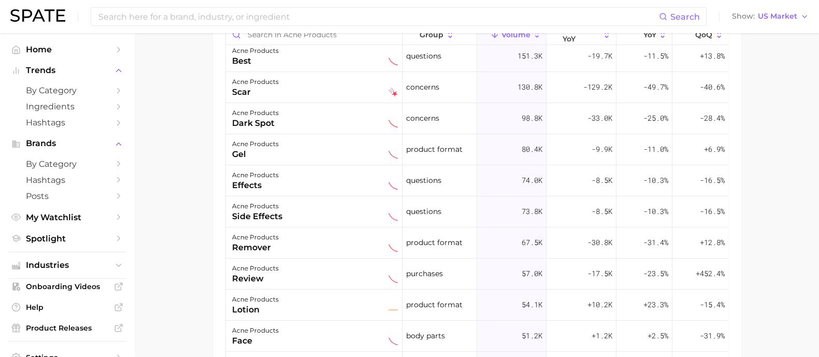
scroll to position [517, 0]
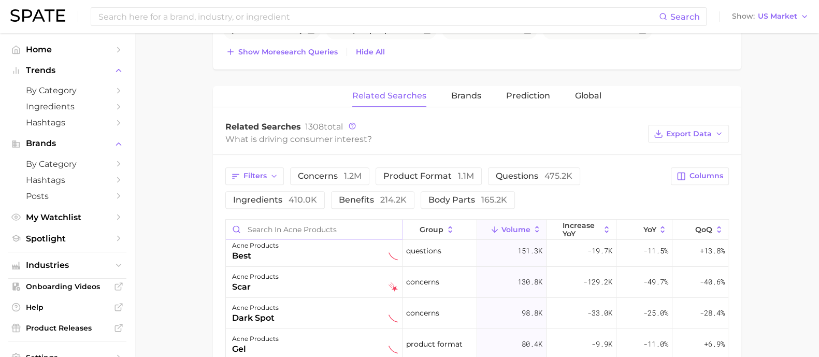
click at [279, 228] on input "Search in acne products" at bounding box center [314, 230] width 176 height 20
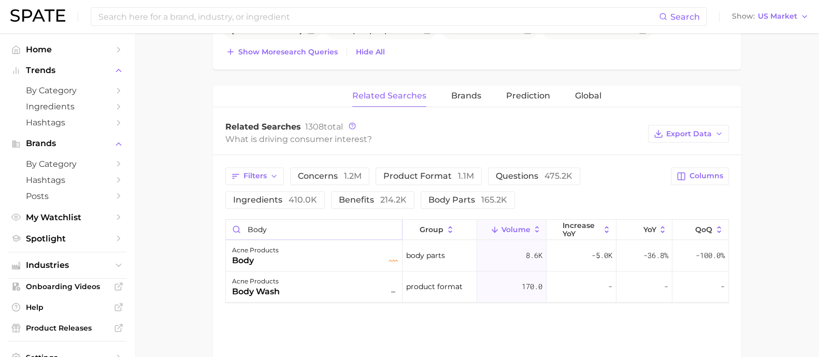
drag, startPoint x: 280, startPoint y: 224, endPoint x: 227, endPoint y: 224, distance: 53.3
click at [228, 226] on input "body" at bounding box center [314, 230] width 176 height 20
type input "serum"
drag, startPoint x: 284, startPoint y: 228, endPoint x: 138, endPoint y: 220, distance: 146.3
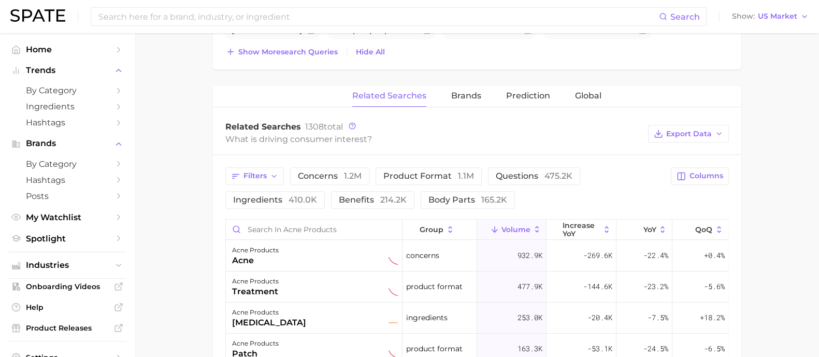
click at [171, 150] on main "1. skincare 2. face products 3. acne products 4. Subcategory Overview Google Ti…" at bounding box center [477, 78] width 684 height 1124
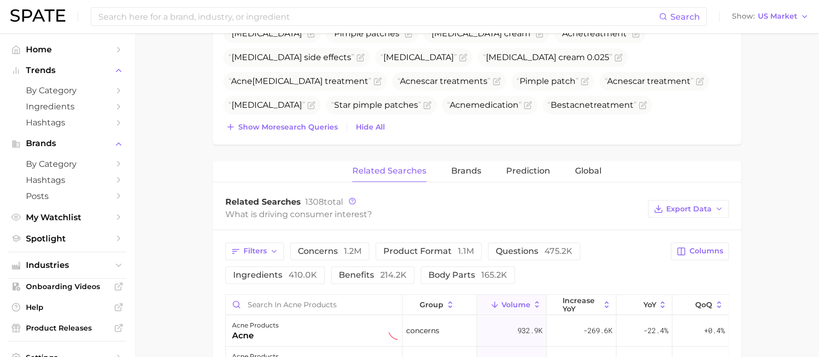
scroll to position [517, 0]
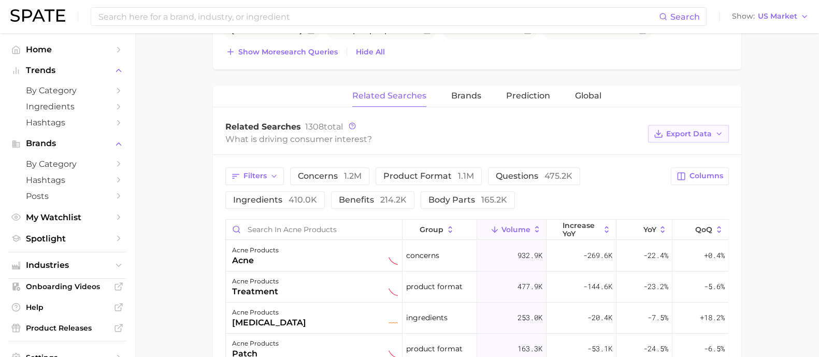
click at [684, 129] on span "Export Data" at bounding box center [689, 133] width 46 height 9
click at [671, 152] on span "Table Data CSV" at bounding box center [660, 153] width 57 height 9
click at [179, 237] on main "1. skincare 2. face products 3. acne products 4. Subcategory Overview Google Ti…" at bounding box center [477, 78] width 684 height 1124
click at [170, 250] on main "1. skincare 2. face products 3. acne products 4. Subcategory Overview Google Ti…" at bounding box center [477, 78] width 684 height 1124
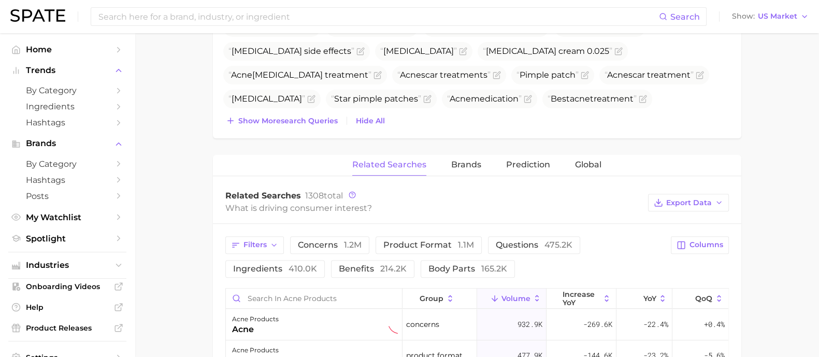
scroll to position [324, 0]
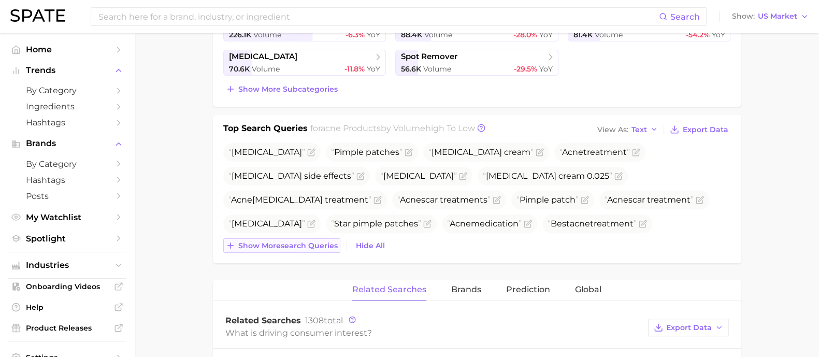
click at [270, 242] on span "Show more search queries" at bounding box center [287, 245] width 99 height 9
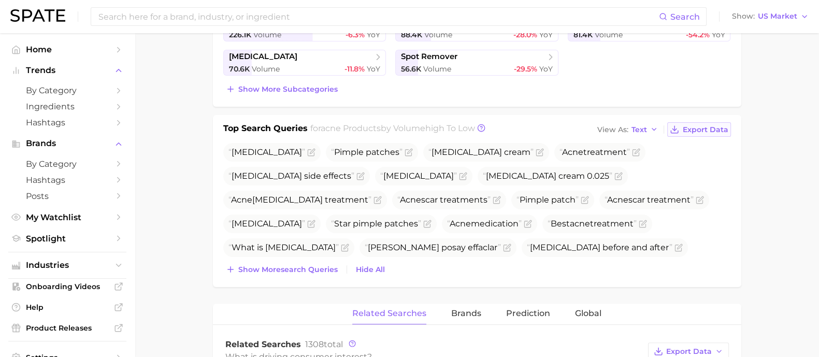
click at [715, 129] on span "Export Data" at bounding box center [706, 129] width 46 height 9
click at [161, 226] on main "1. skincare 2. face products 3. acne products 4. Subcategory Overview Google Ti…" at bounding box center [477, 283] width 684 height 1148
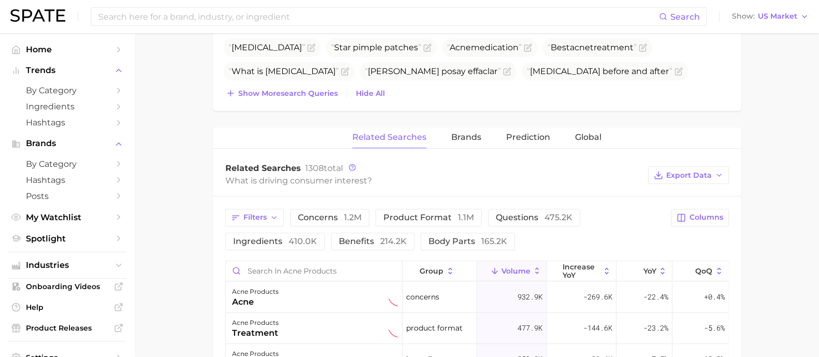
scroll to position [453, 0]
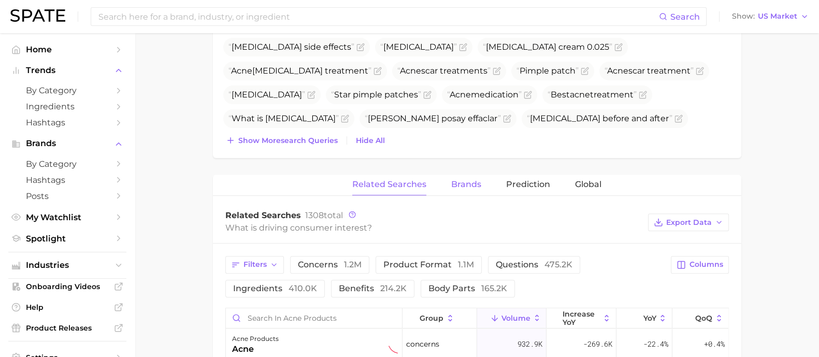
click at [471, 180] on span "Brands" at bounding box center [466, 184] width 30 height 9
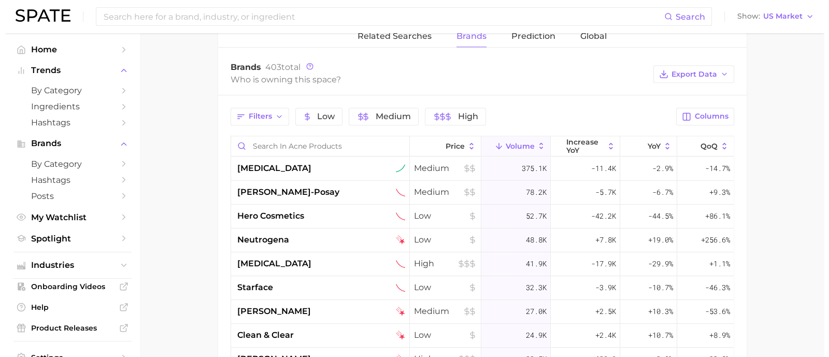
scroll to position [583, 0]
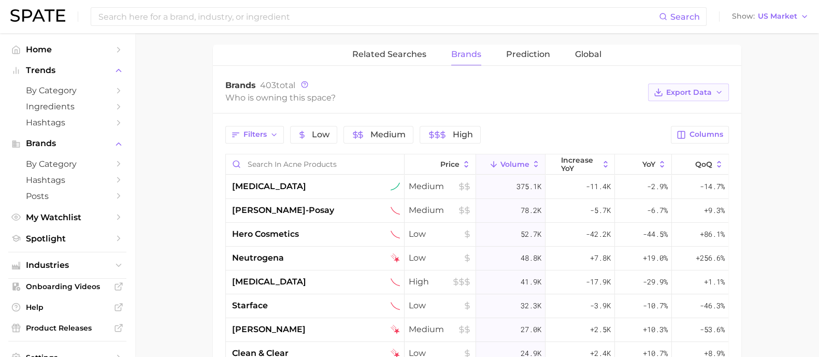
click at [690, 88] on span "Export Data" at bounding box center [689, 92] width 46 height 9
click at [694, 109] on button "Table Data CSV" at bounding box center [672, 111] width 114 height 19
click at [301, 280] on div "[MEDICAL_DATA]" at bounding box center [316, 282] width 168 height 12
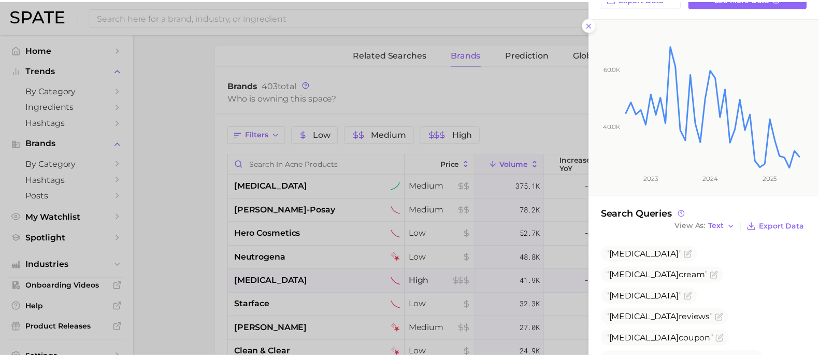
scroll to position [153, 0]
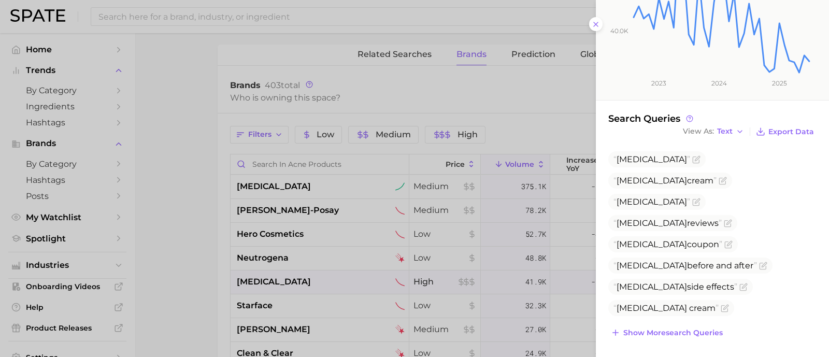
drag, startPoint x: 201, startPoint y: 213, endPoint x: 205, endPoint y: 208, distance: 5.6
click at [202, 212] on div at bounding box center [414, 178] width 829 height 357
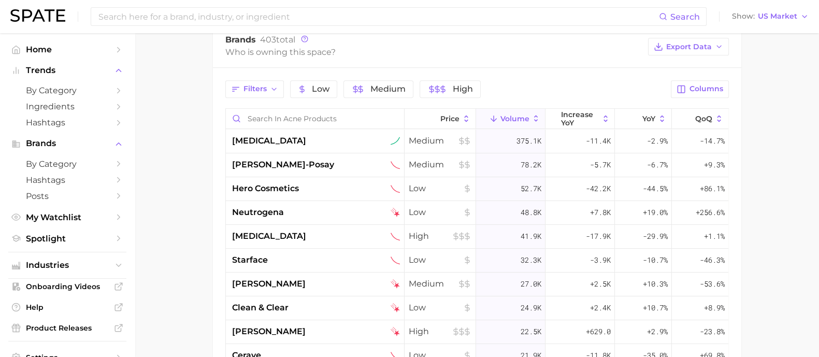
scroll to position [712, 0]
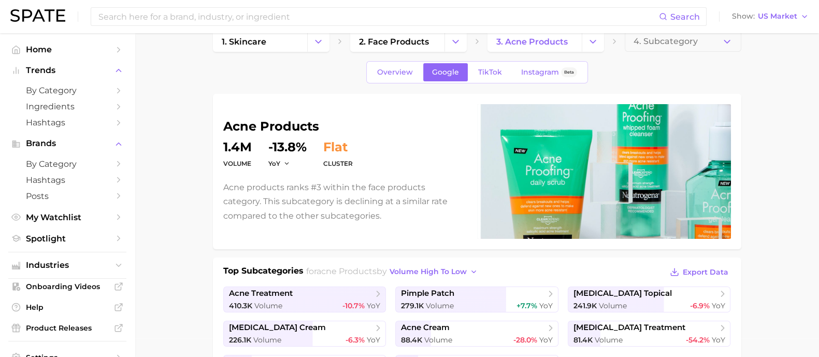
scroll to position [0, 0]
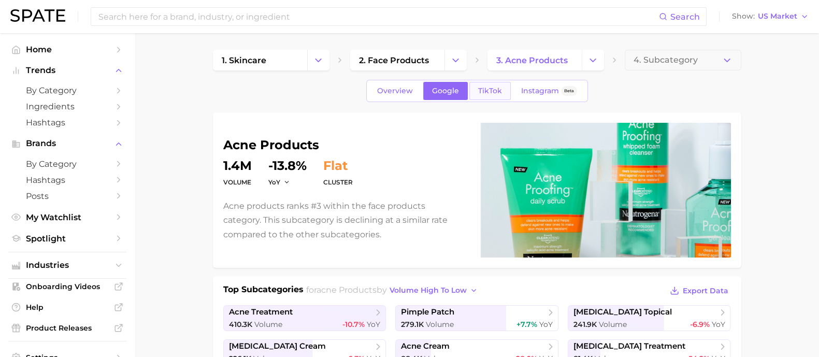
click at [505, 87] on link "TikTok" at bounding box center [489, 91] width 41 height 18
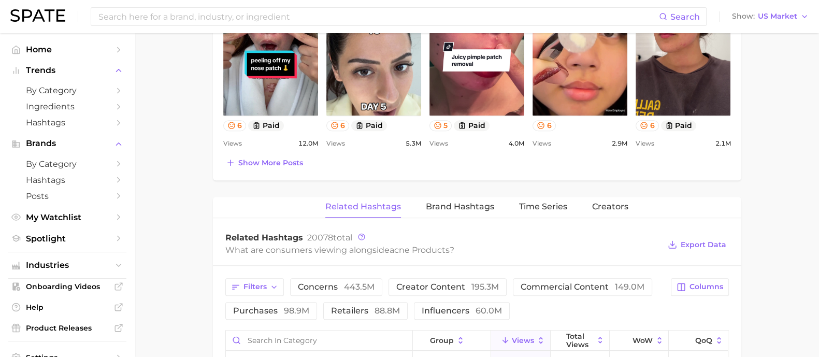
scroll to position [647, 0]
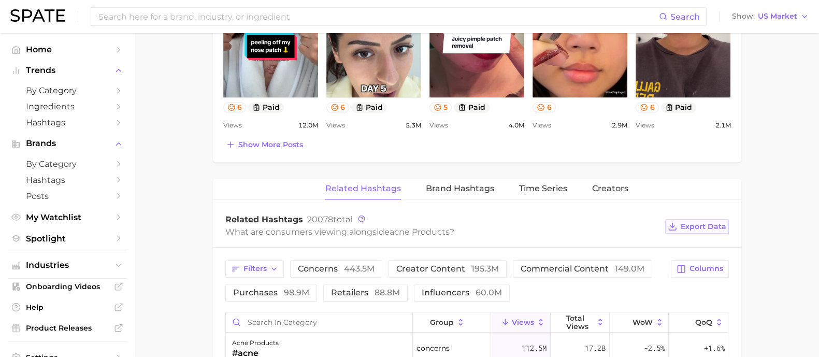
click at [704, 226] on span "Export Data" at bounding box center [704, 226] width 46 height 9
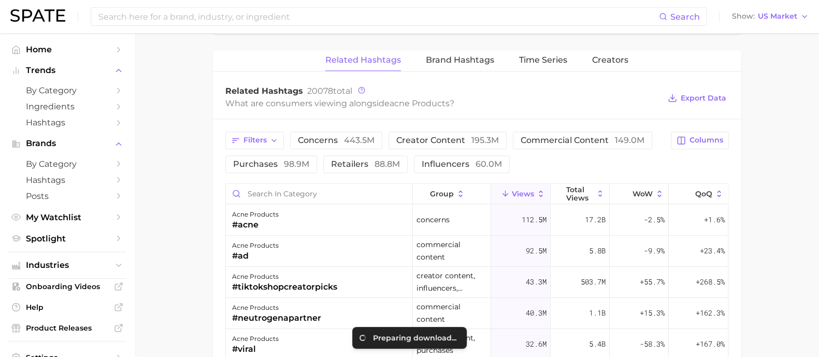
scroll to position [777, 0]
drag, startPoint x: 200, startPoint y: 217, endPoint x: 213, endPoint y: 206, distance: 16.9
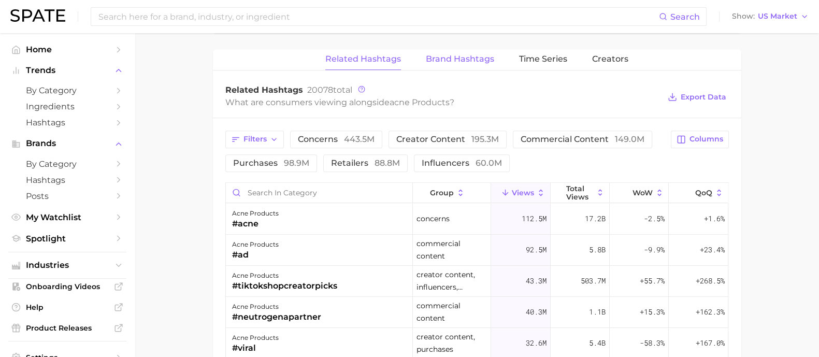
click at [436, 57] on span "Brand Hashtags" at bounding box center [460, 58] width 68 height 9
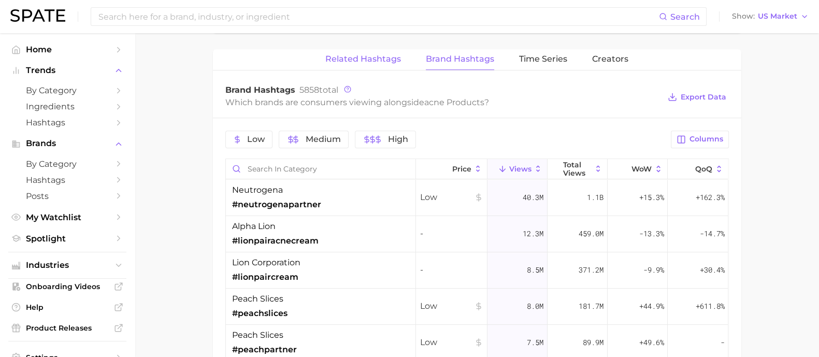
click at [361, 64] on button "Related Hashtags" at bounding box center [363, 59] width 76 height 20
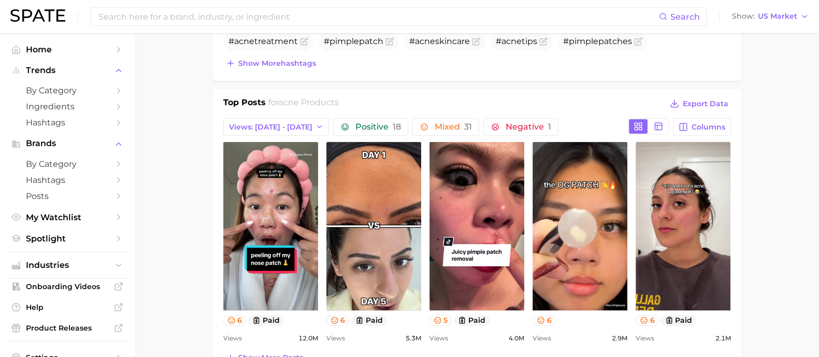
scroll to position [324, 0]
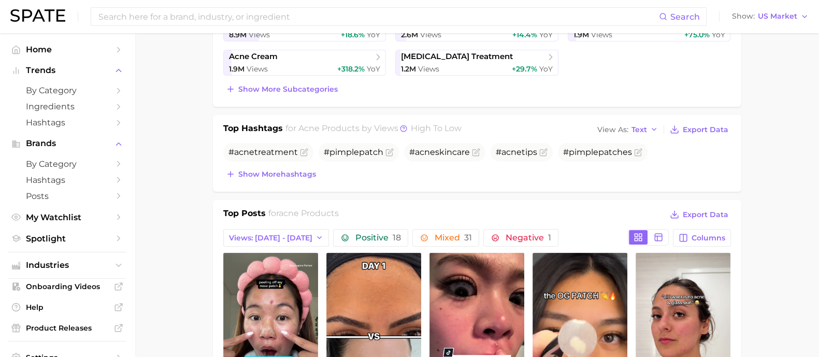
click at [297, 179] on button "Show more hashtags" at bounding box center [270, 174] width 95 height 15
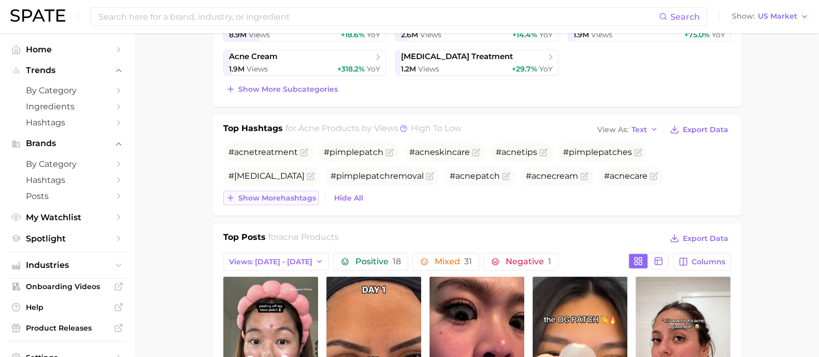
click at [291, 199] on span "Show more hashtags" at bounding box center [277, 198] width 78 height 9
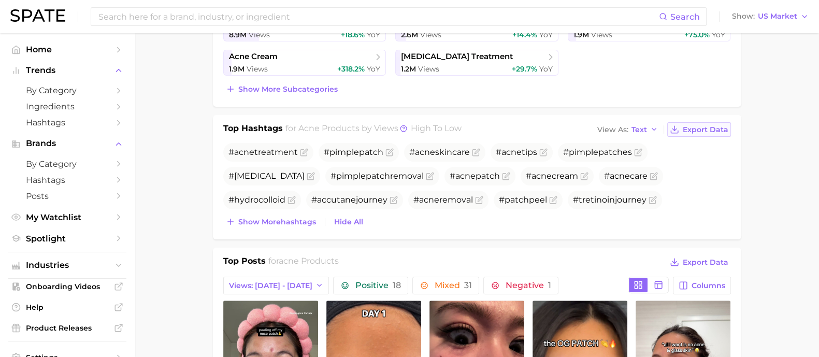
click at [696, 127] on span "Export Data" at bounding box center [706, 129] width 46 height 9
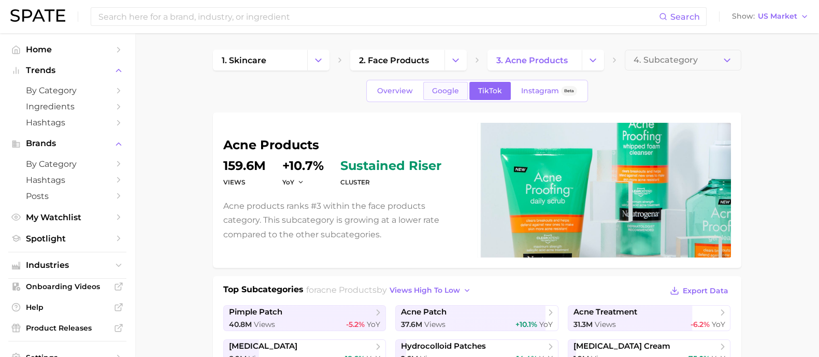
click at [466, 91] on link "Google" at bounding box center [445, 91] width 45 height 18
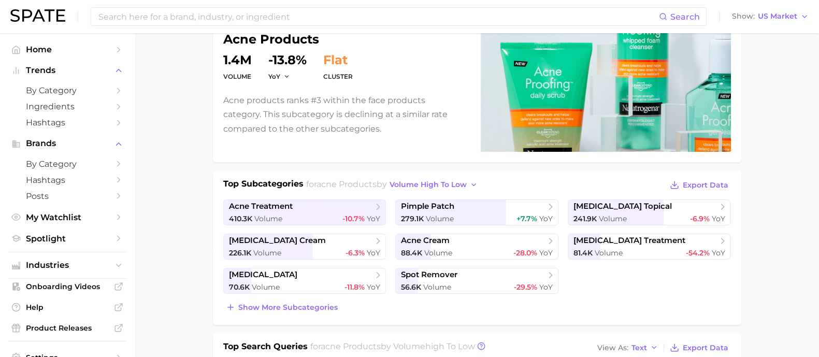
scroll to position [258, 0]
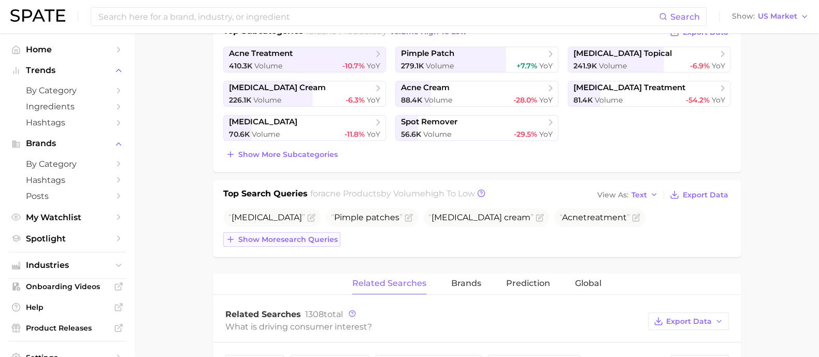
click at [270, 236] on span "Show more search queries" at bounding box center [287, 239] width 99 height 9
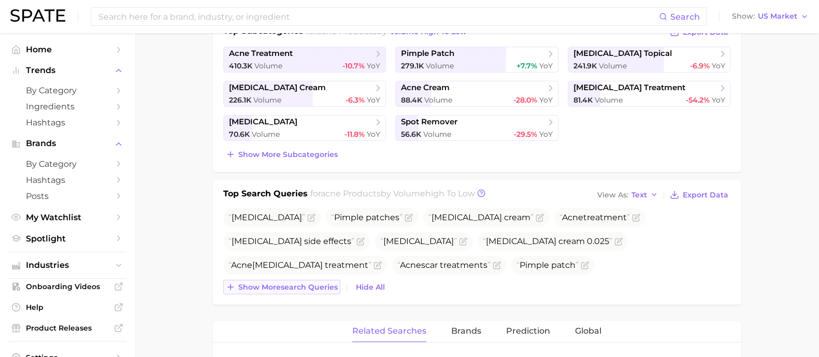
click at [287, 285] on span "Show more search queries" at bounding box center [287, 287] width 99 height 9
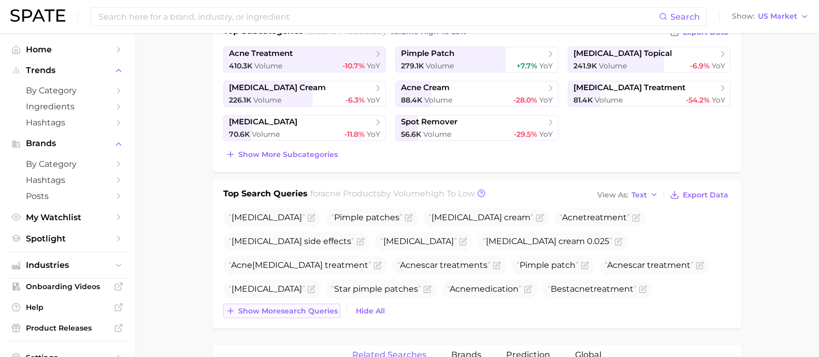
drag, startPoint x: 263, startPoint y: 312, endPoint x: 249, endPoint y: 293, distance: 23.3
click at [263, 311] on span "Show more search queries" at bounding box center [287, 311] width 99 height 9
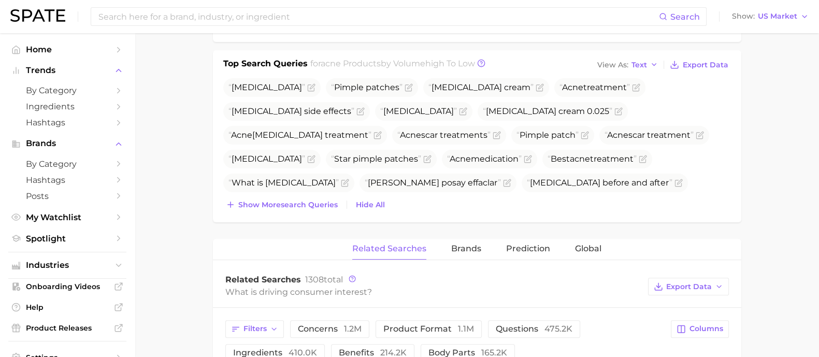
scroll to position [324, 0]
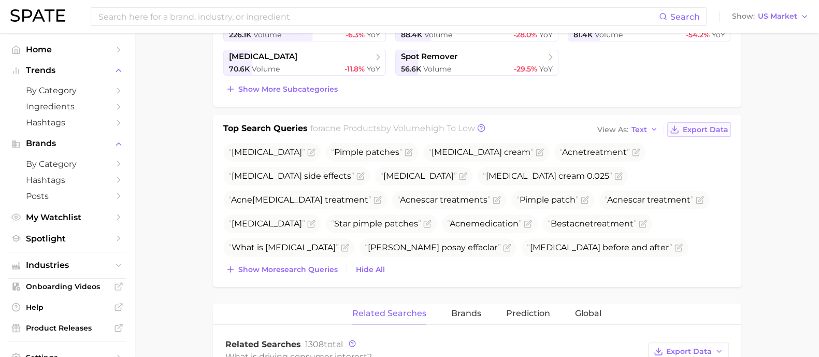
click at [694, 128] on span "Export Data" at bounding box center [706, 129] width 46 height 9
click at [183, 220] on main "1. skincare 2. face products 3. acne products 4. Subcategory Overview Google Ti…" at bounding box center [477, 283] width 684 height 1148
click at [162, 169] on main "1. skincare 2. face products 3. acne products 4. Subcategory Overview Google Ti…" at bounding box center [477, 283] width 684 height 1148
